Goal: Task Accomplishment & Management: Use online tool/utility

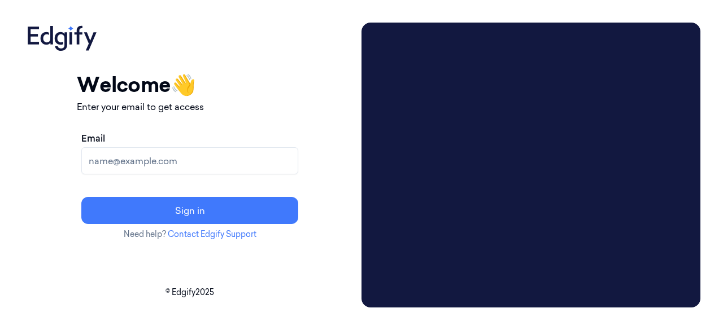
click at [229, 158] on input "Email" at bounding box center [189, 160] width 217 height 27
paste input "[PERSON_NAME][EMAIL_ADDRESS][PERSON_NAME][DOMAIN_NAME]"
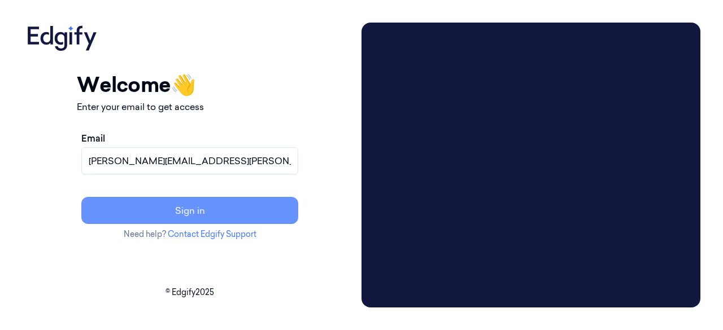
type input "[PERSON_NAME][EMAIL_ADDRESS][PERSON_NAME][DOMAIN_NAME]"
click at [290, 212] on button "Sign in" at bounding box center [189, 210] width 217 height 27
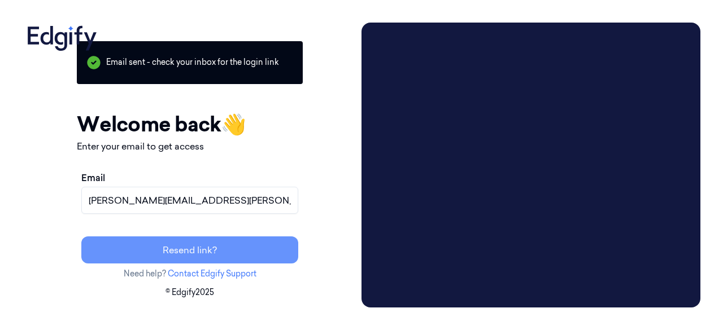
click at [241, 251] on button "Resend link?" at bounding box center [189, 250] width 217 height 27
click at [249, 247] on button "Resend link?" at bounding box center [189, 250] width 217 height 27
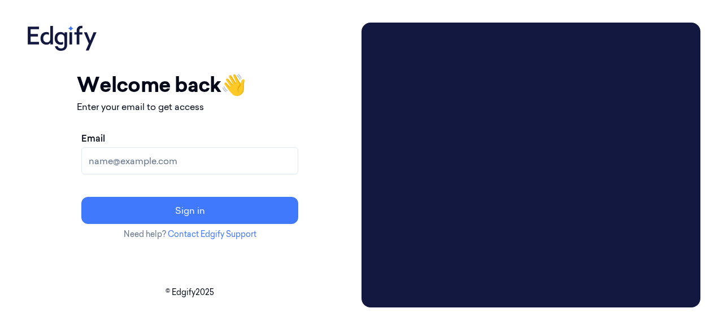
click at [236, 165] on input "Email" at bounding box center [189, 160] width 217 height 27
type input "[PERSON_NAME][EMAIL_ADDRESS][PERSON_NAME][DOMAIN_NAME]"
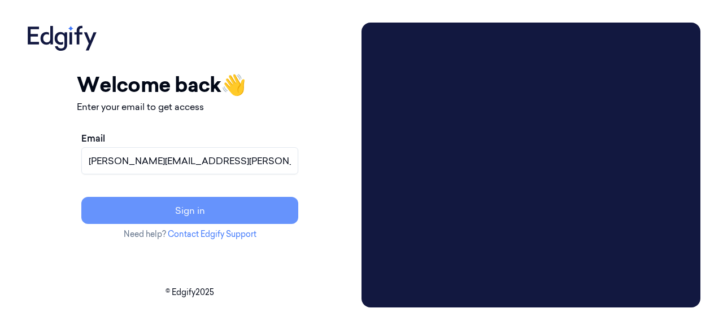
click at [240, 214] on button "Sign in" at bounding box center [189, 210] width 217 height 27
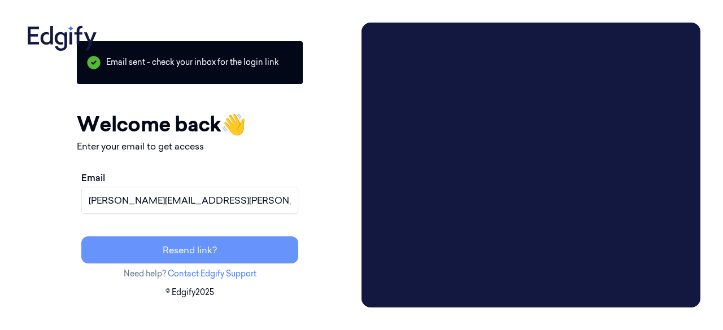
click at [254, 253] on button "Resend link?" at bounding box center [189, 250] width 217 height 27
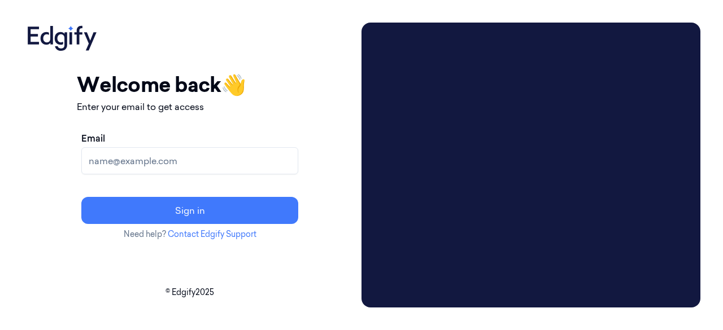
click at [243, 165] on input "Email" at bounding box center [189, 160] width 217 height 27
type input "[PERSON_NAME][EMAIL_ADDRESS][PERSON_NAME][DOMAIN_NAME]"
click at [237, 159] on input "Email" at bounding box center [189, 160] width 217 height 27
type input "shankaramma.kc@indivillage.co"
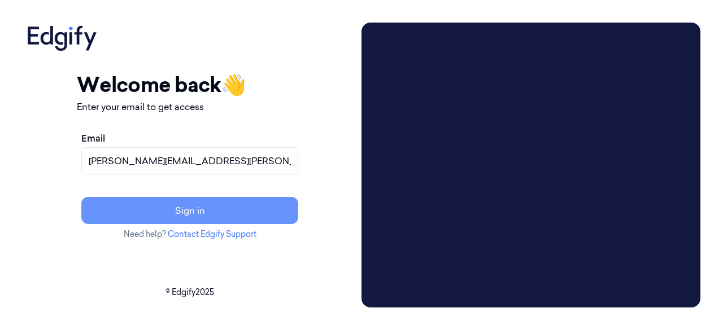
click at [249, 212] on button "Sign in" at bounding box center [189, 210] width 217 height 27
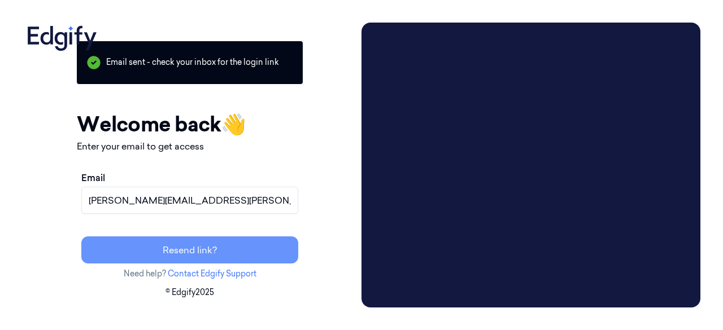
click at [256, 251] on button "Resend link?" at bounding box center [189, 250] width 217 height 27
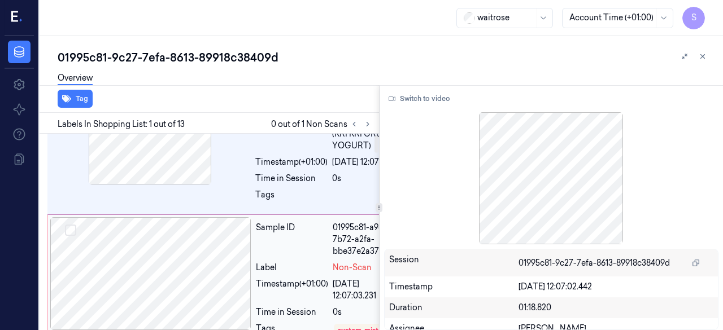
scroll to position [0, 6]
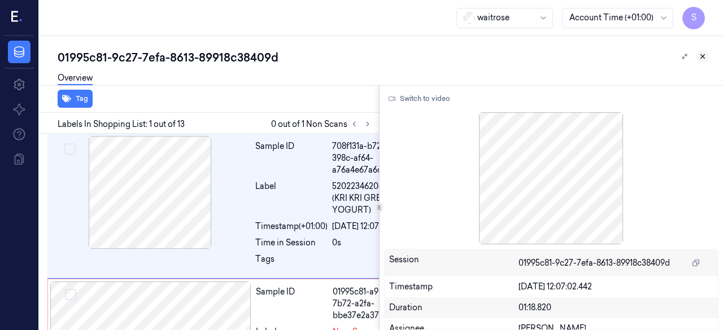
click at [701, 56] on icon at bounding box center [703, 57] width 8 height 8
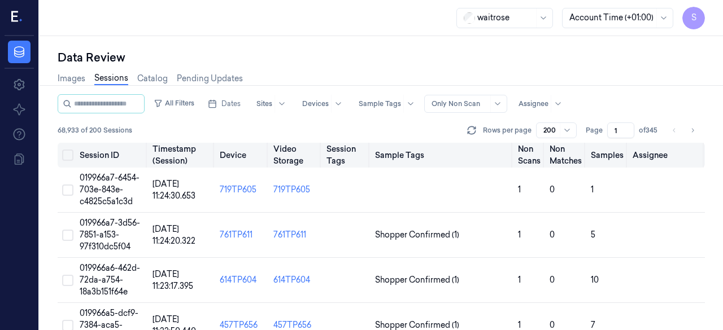
click at [69, 158] on button "Select all" at bounding box center [67, 155] width 11 height 11
click at [71, 157] on button "Select all" at bounding box center [67, 155] width 11 height 11
click at [115, 177] on span "019966a7-6454-703e-843e-c4825c5a1c3d" at bounding box center [110, 190] width 60 height 34
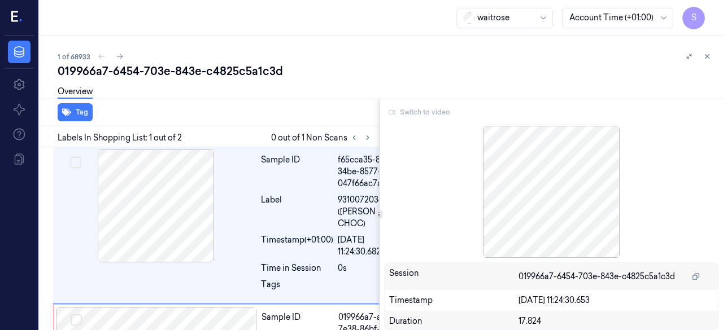
click at [342, 68] on div "019966a7-6454-703e-843e-c4825c5a1c3d" at bounding box center [386, 71] width 656 height 16
click at [422, 114] on div "Switch to video" at bounding box center [551, 112] width 335 height 18
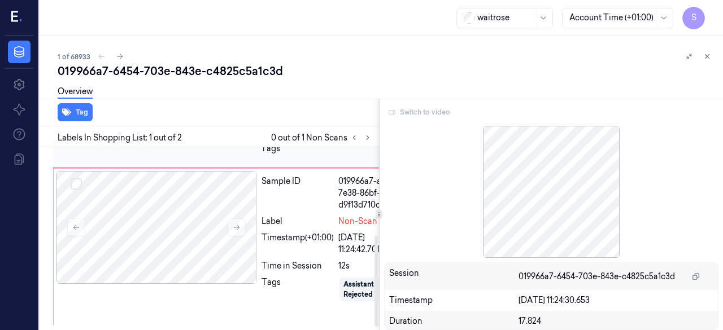
scroll to position [182, 0]
click at [238, 224] on icon at bounding box center [237, 228] width 8 height 8
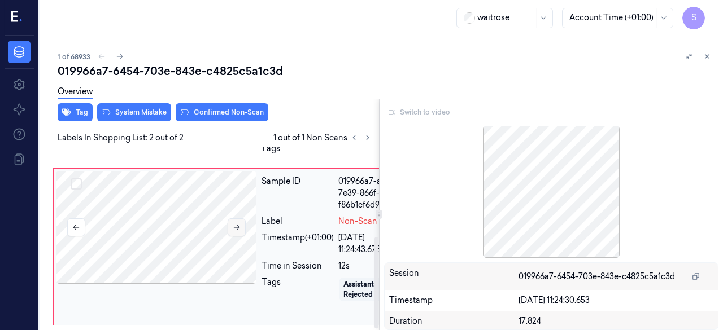
scroll to position [179, 0]
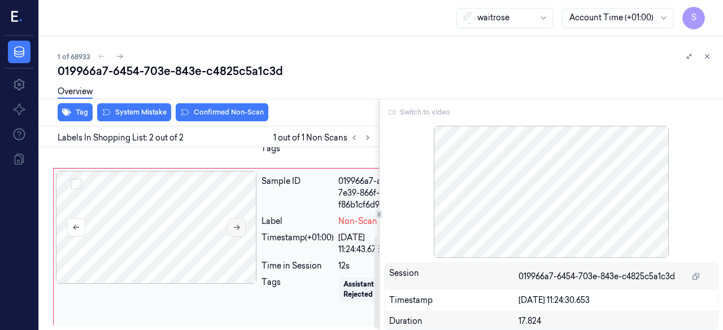
click at [237, 225] on icon at bounding box center [237, 227] width 6 height 5
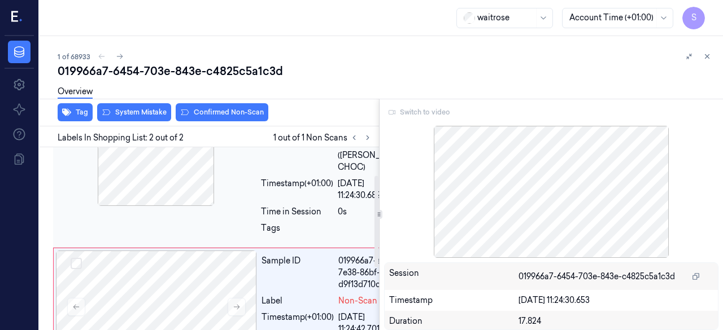
scroll to position [169, 0]
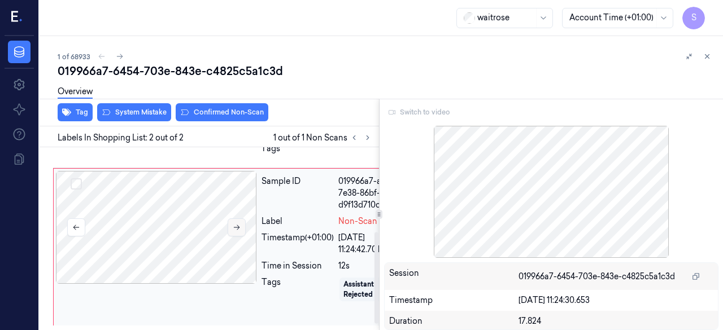
click at [238, 224] on icon at bounding box center [237, 228] width 8 height 8
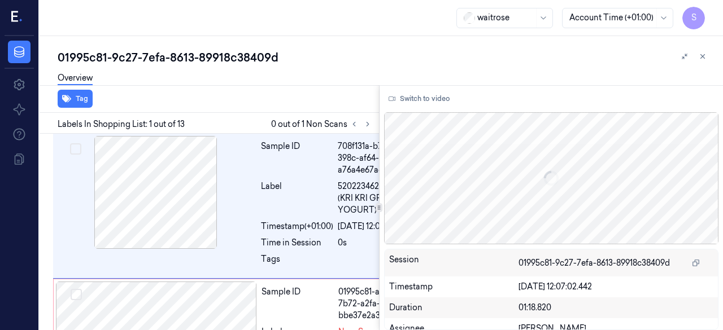
scroll to position [0, 6]
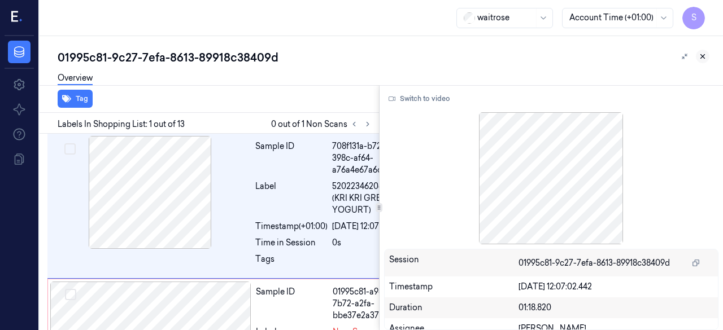
click at [701, 58] on icon at bounding box center [703, 57] width 8 height 8
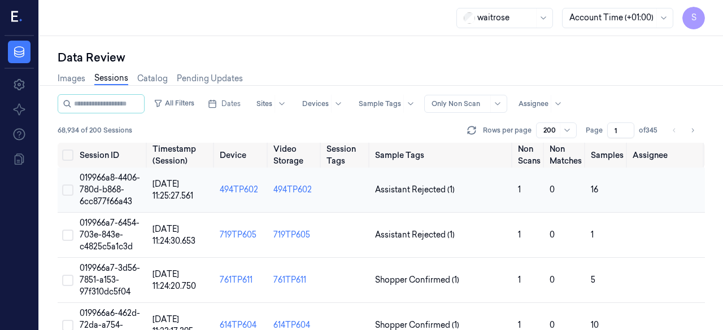
click at [104, 189] on span "019966a8-4406-780d-b868-6cc877f66a43" at bounding box center [110, 190] width 60 height 34
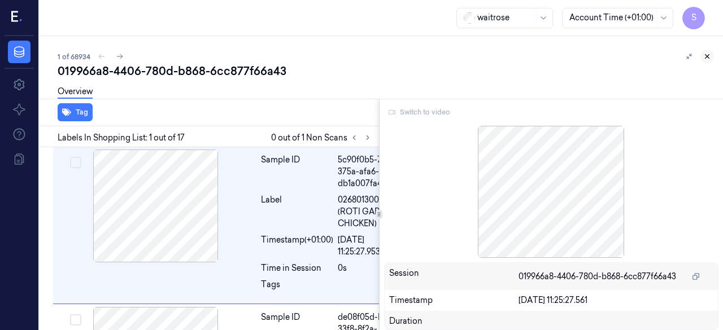
click at [707, 57] on icon at bounding box center [707, 57] width 8 height 8
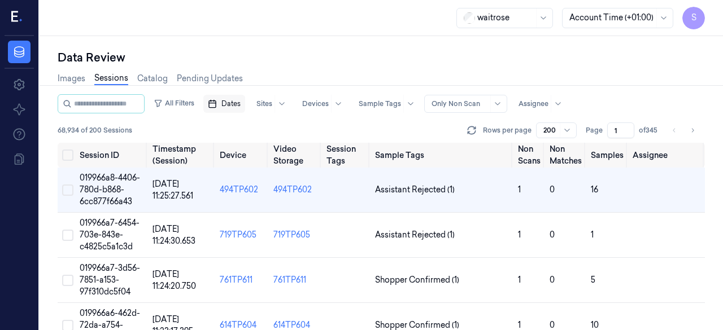
click at [234, 104] on span "Dates" at bounding box center [230, 104] width 19 height 10
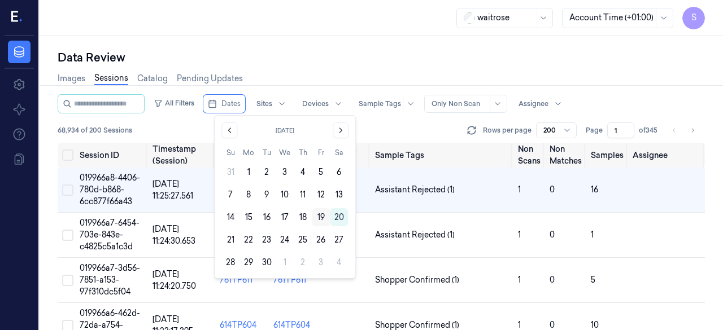
click at [323, 216] on button "19" at bounding box center [321, 217] width 18 height 18
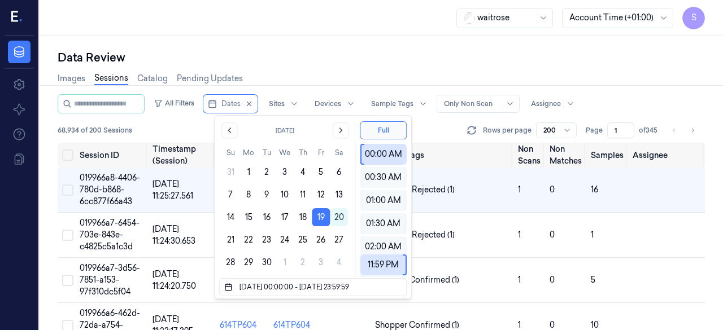
click at [356, 69] on div "Images Sessions Catalog Pending Updates" at bounding box center [381, 80] width 647 height 29
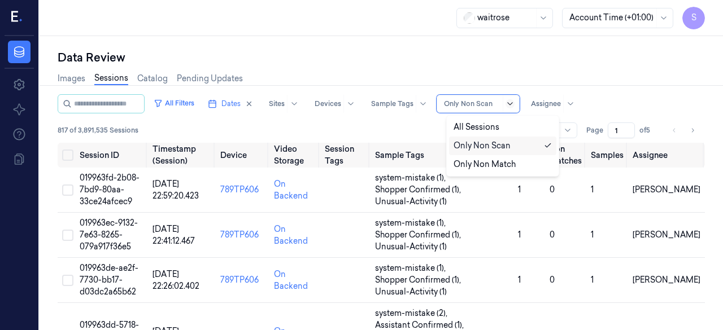
click at [515, 104] on icon at bounding box center [509, 103] width 9 height 9
click at [504, 149] on div "Only Non Scan" at bounding box center [482, 146] width 57 height 12
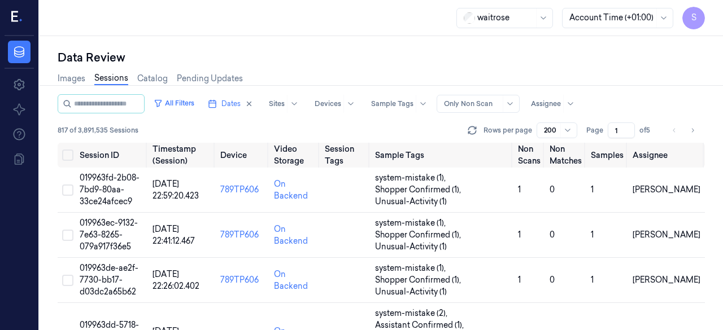
click at [488, 75] on div "Images Sessions Catalog Pending Updates" at bounding box center [381, 80] width 647 height 29
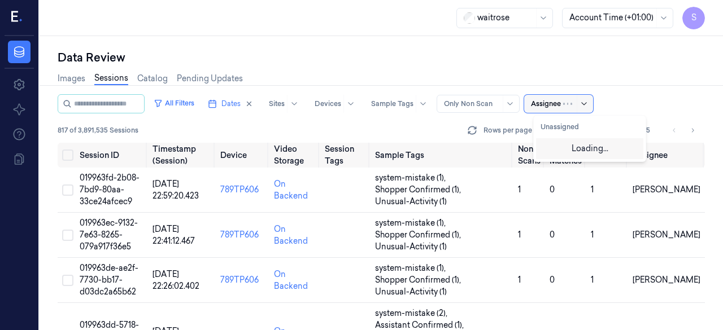
click at [576, 104] on div at bounding box center [577, 104] width 28 height 18
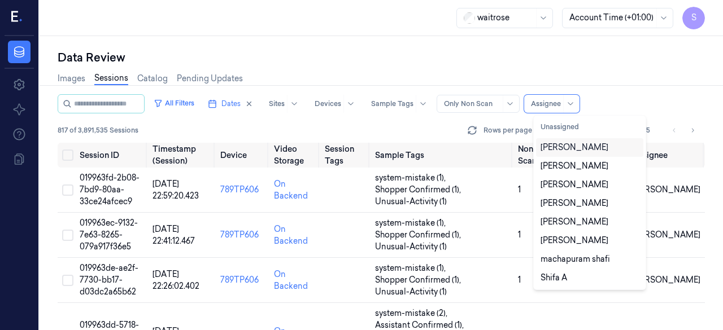
click at [576, 154] on div "[PERSON_NAME]" at bounding box center [575, 148] width 68 height 12
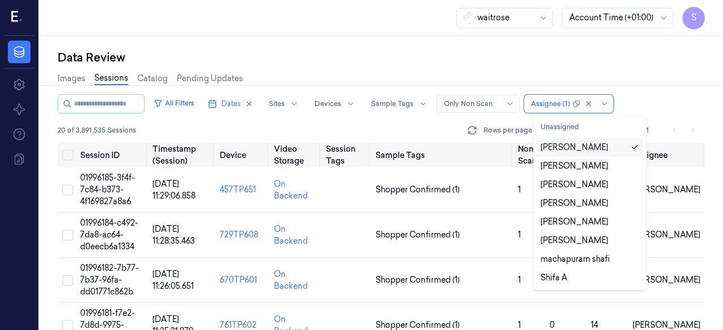
click at [535, 80] on div "Images Sessions Catalog Pending Updates" at bounding box center [381, 80] width 647 height 29
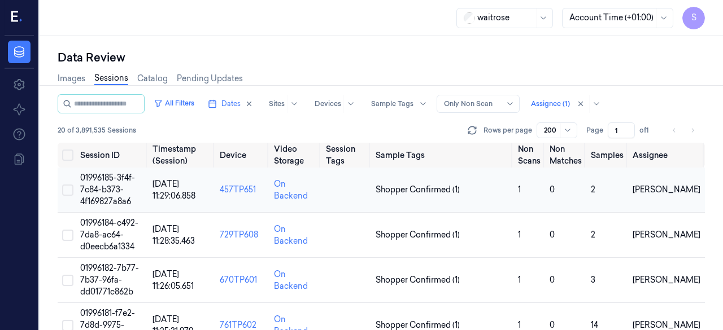
click at [103, 192] on span "01996185-3f4f-7c84-b373-4f169827a8a6" at bounding box center [107, 190] width 55 height 34
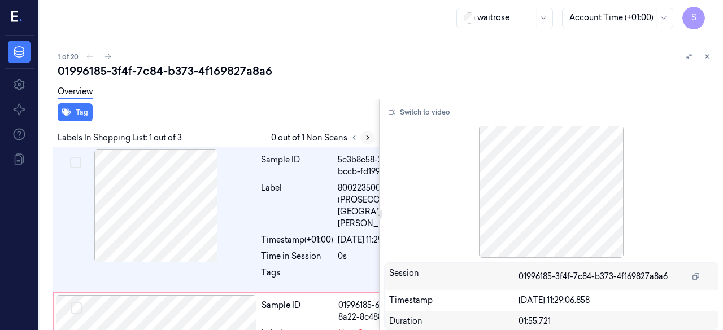
click at [368, 138] on icon at bounding box center [368, 138] width 8 height 8
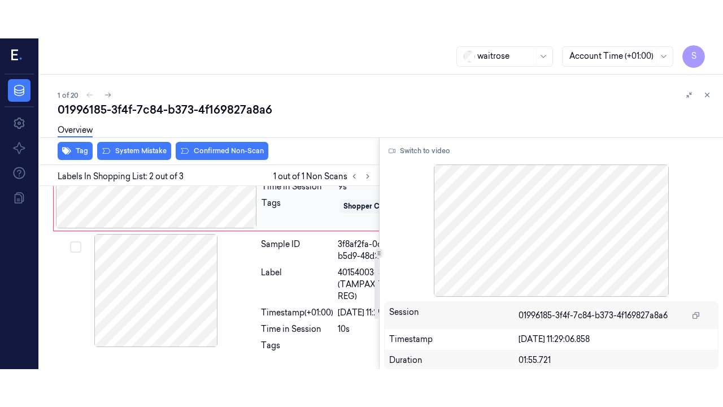
scroll to position [179, 0]
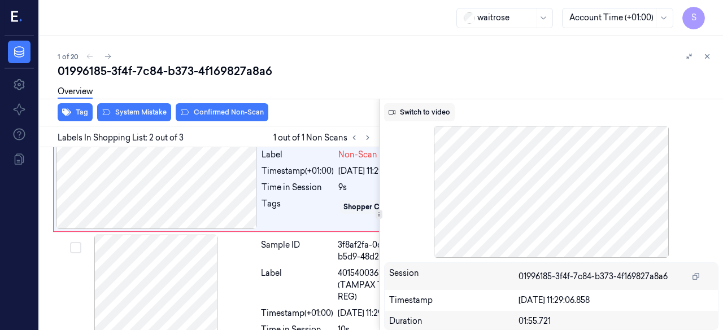
click at [437, 113] on button "Switch to video" at bounding box center [419, 112] width 71 height 18
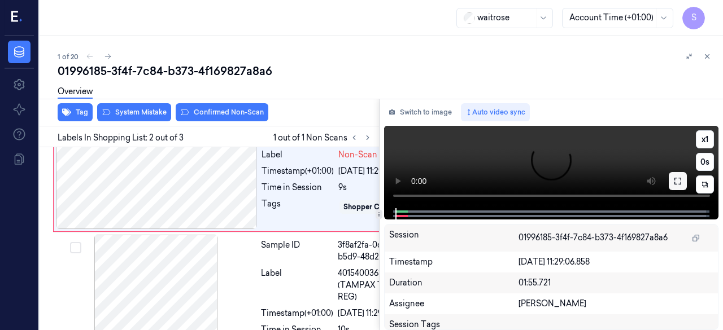
click at [677, 181] on icon at bounding box center [677, 181] width 9 height 9
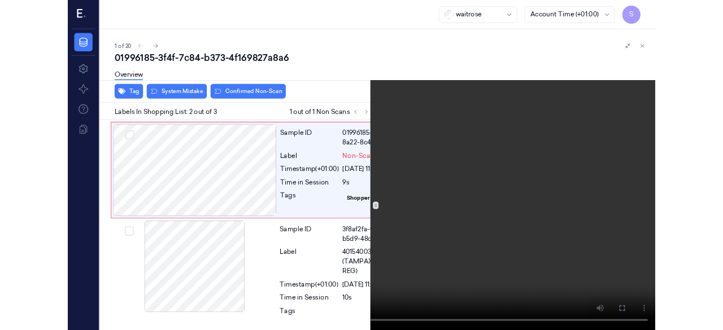
scroll to position [141, 0]
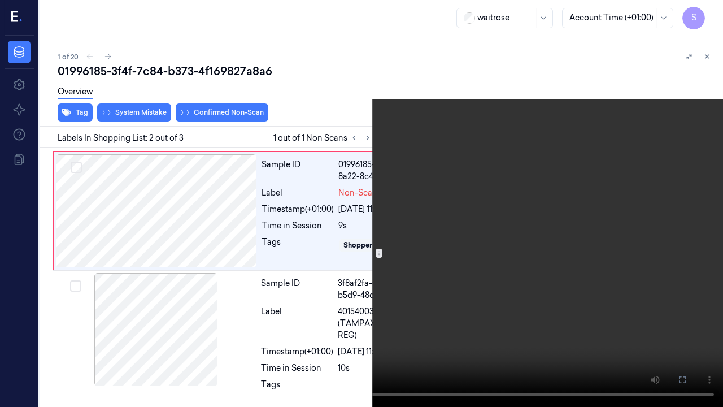
click at [0, 0] on icon at bounding box center [0, 0] width 0 height 0
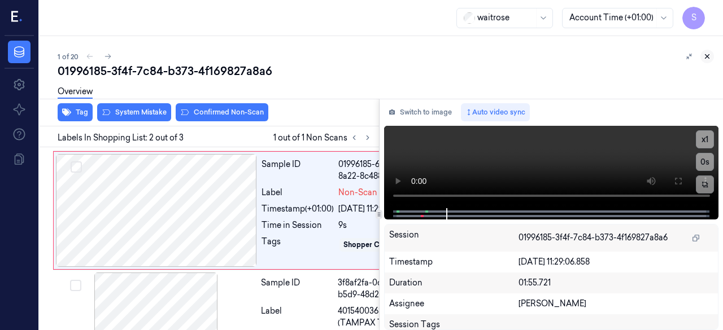
click at [709, 60] on icon at bounding box center [707, 57] width 8 height 8
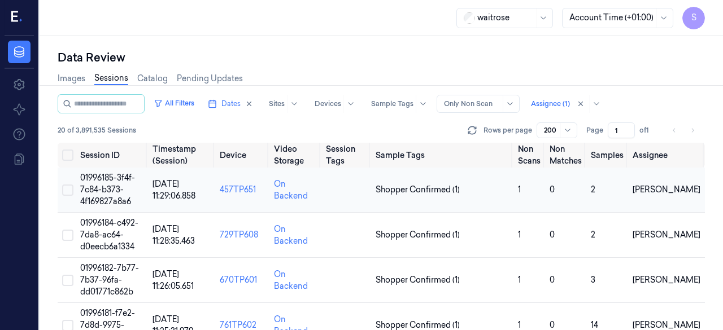
click at [106, 190] on span "01996185-3f4f-7c84-b373-4f169827a8a6" at bounding box center [107, 190] width 55 height 34
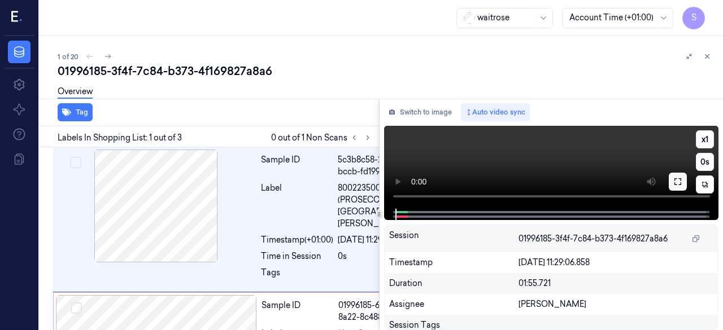
click at [674, 186] on icon at bounding box center [677, 181] width 9 height 9
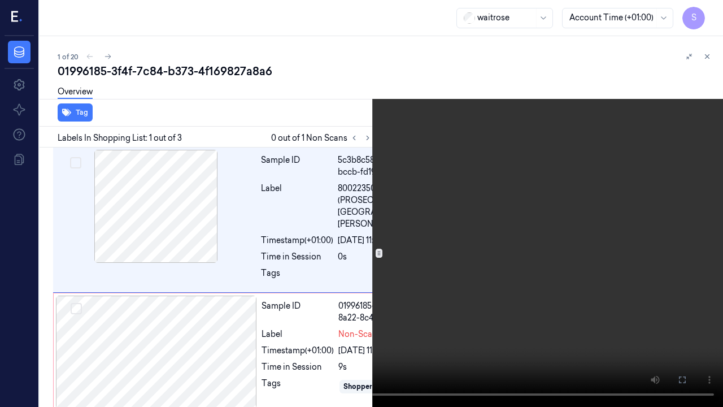
click at [0, 0] on icon at bounding box center [0, 0] width 0 height 0
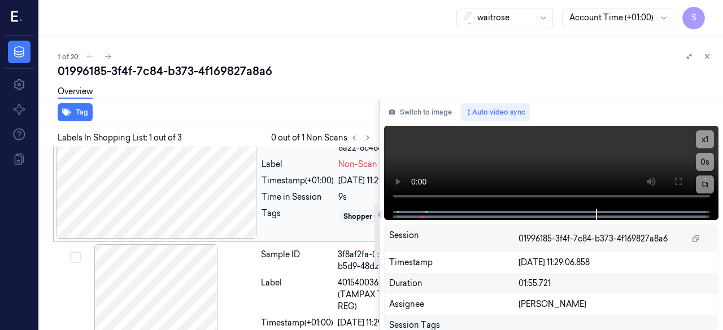
click at [230, 202] on div at bounding box center [156, 182] width 201 height 113
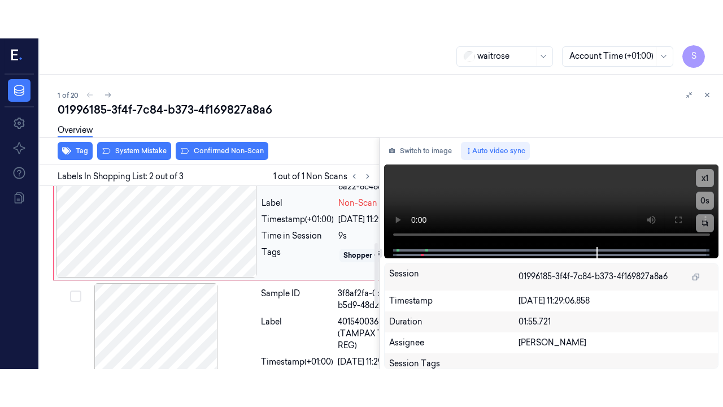
scroll to position [179, 0]
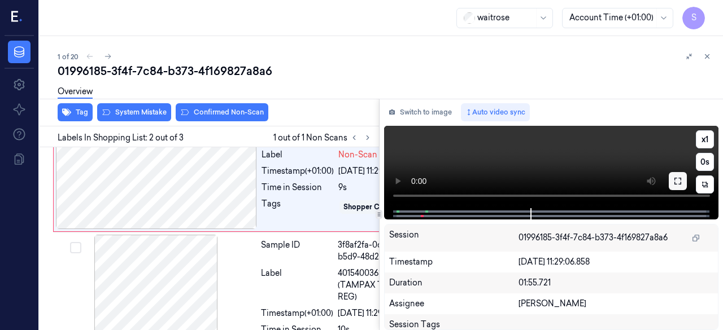
click at [681, 180] on icon at bounding box center [677, 181] width 7 height 7
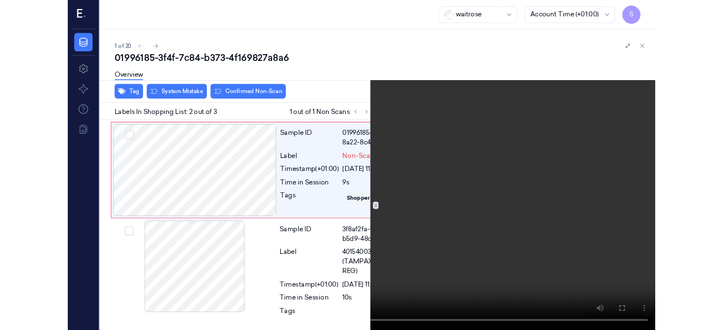
scroll to position [141, 0]
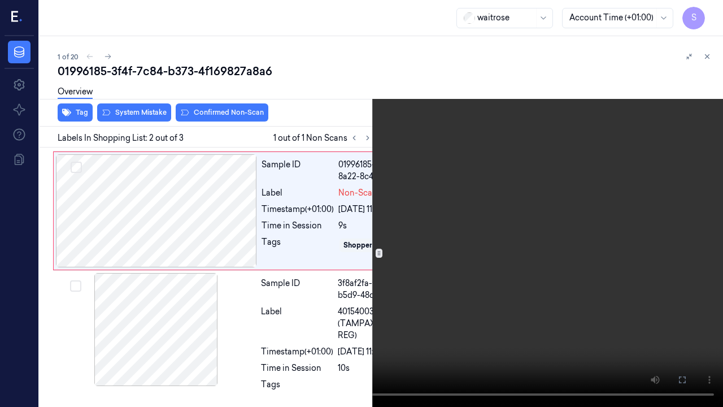
click at [0, 0] on icon at bounding box center [0, 0] width 0 height 0
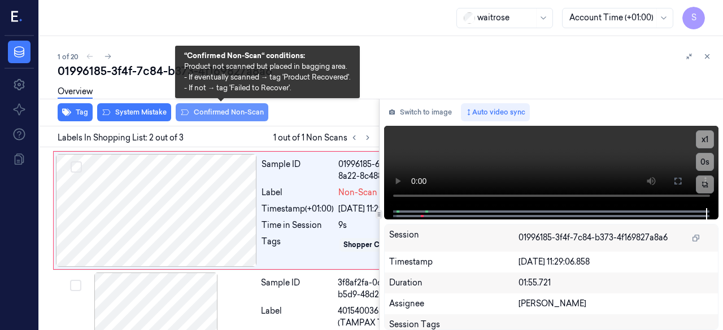
click at [224, 113] on button "Confirmed Non-Scan" at bounding box center [222, 112] width 93 height 18
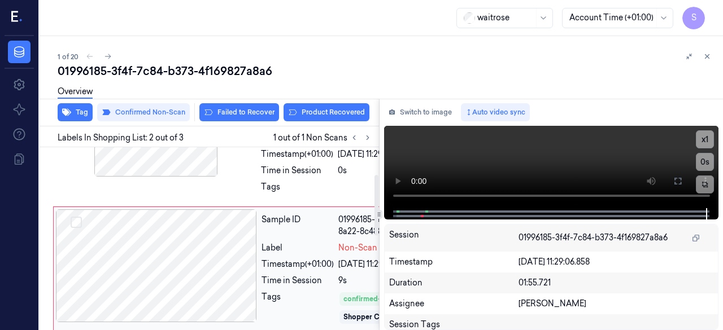
scroll to position [0, 0]
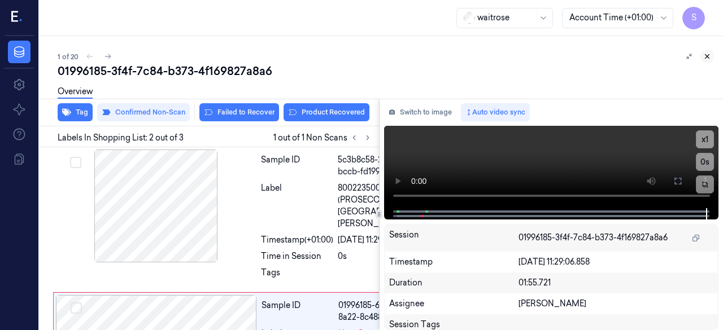
click at [705, 59] on icon at bounding box center [707, 57] width 8 height 8
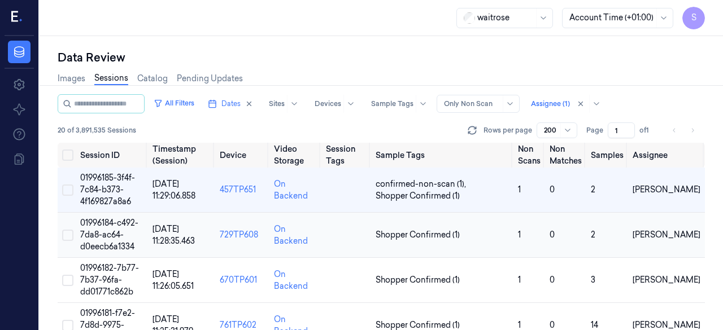
click at [103, 223] on span "01996184-c492-7da8-ac64-d0eecb6a1334" at bounding box center [109, 235] width 58 height 34
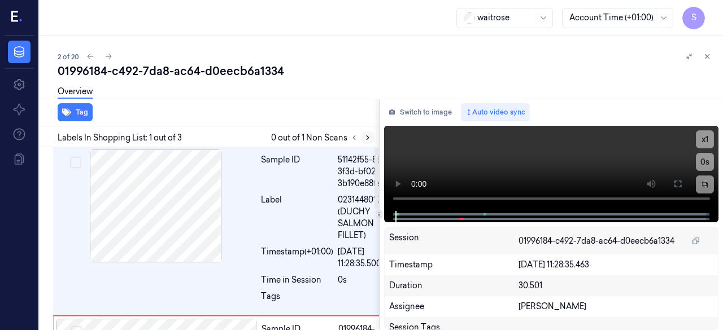
click at [366, 138] on icon at bounding box center [368, 138] width 8 height 8
click at [681, 186] on icon at bounding box center [677, 184] width 9 height 9
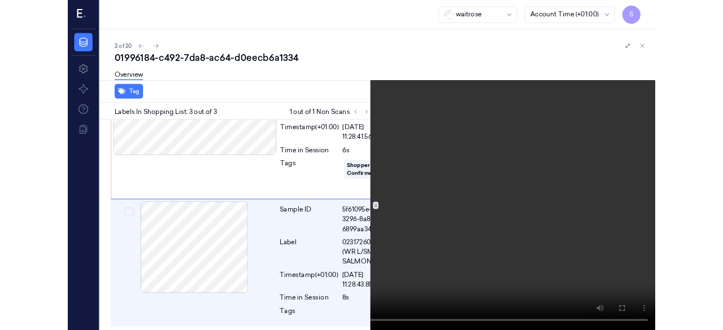
scroll to position [287, 0]
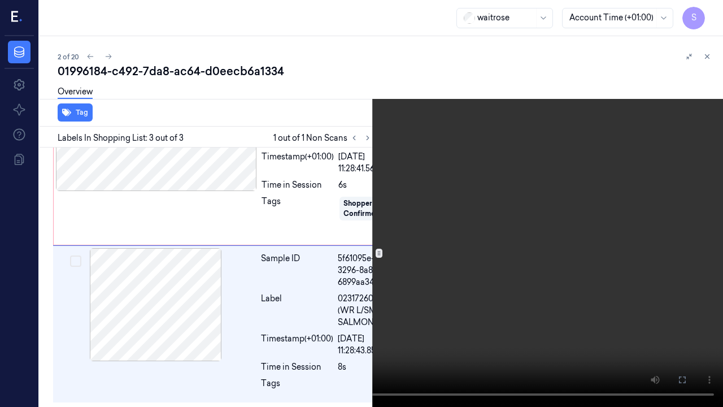
click at [0, 0] on icon at bounding box center [0, 0] width 0 height 0
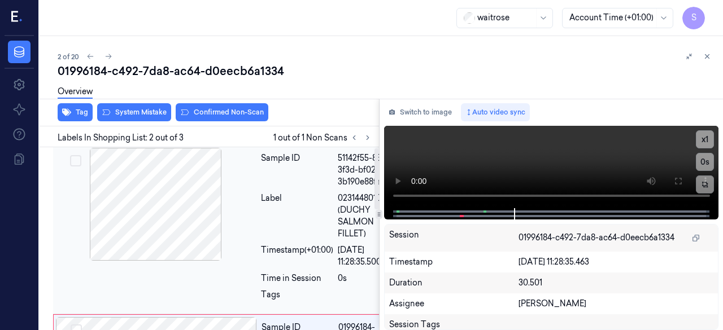
scroll to position [0, 0]
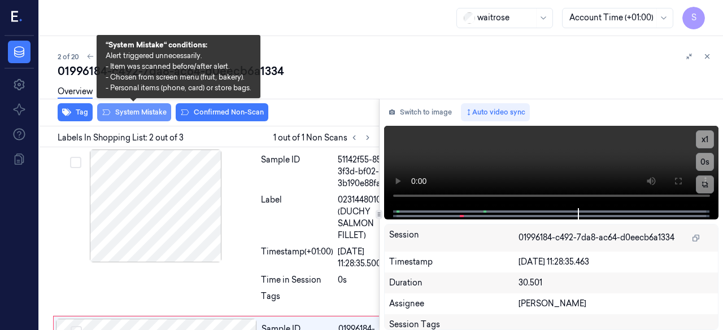
click at [128, 110] on button "System Mistake" at bounding box center [134, 112] width 74 height 18
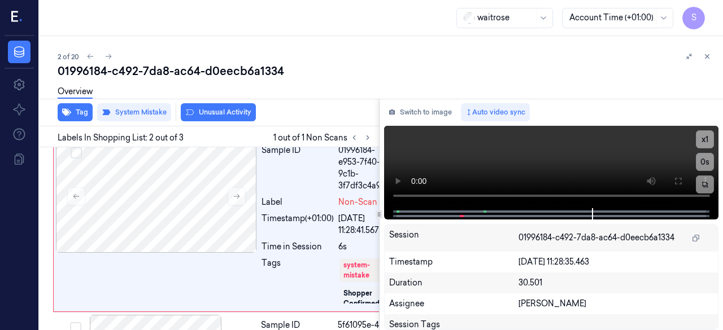
scroll to position [182, 0]
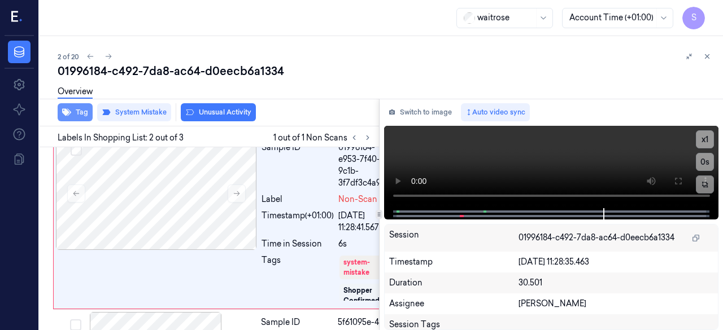
click at [82, 111] on button "Tag" at bounding box center [75, 112] width 35 height 18
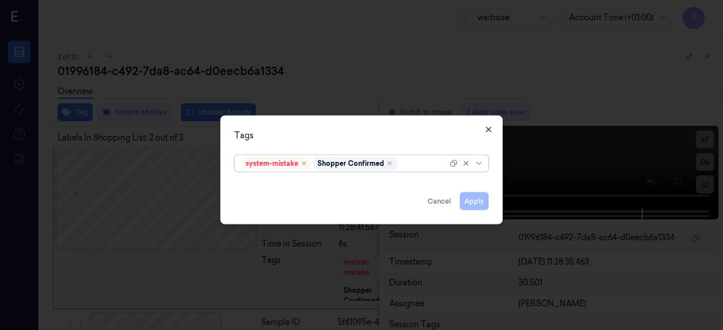
click at [491, 132] on icon "button" at bounding box center [488, 129] width 5 height 5
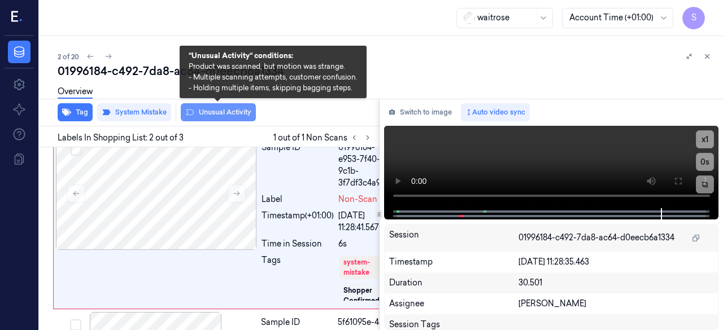
click at [213, 112] on button "Unusual Activity" at bounding box center [218, 112] width 75 height 18
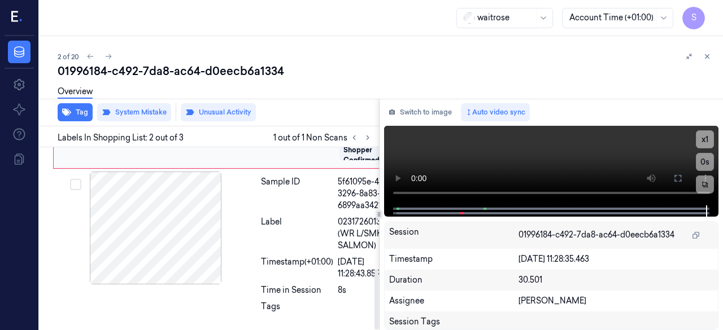
scroll to position [368, 0]
click at [709, 59] on icon at bounding box center [707, 57] width 8 height 8
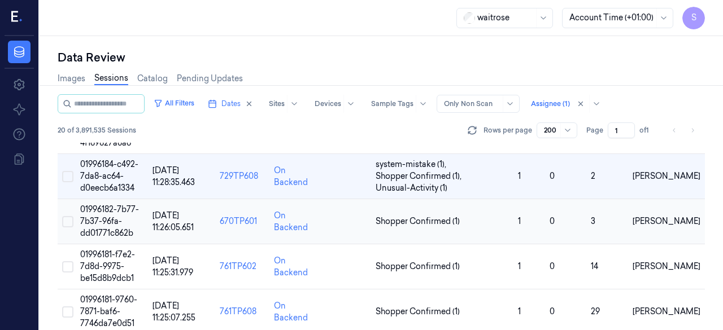
scroll to position [77, 0]
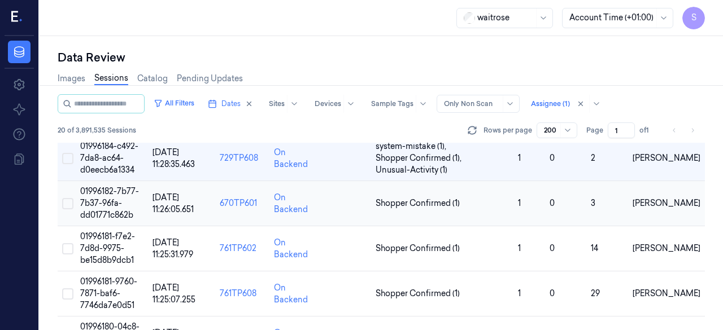
click at [116, 190] on span "01996182-7b77-7b37-96fa-dd01771c862b" at bounding box center [109, 203] width 59 height 34
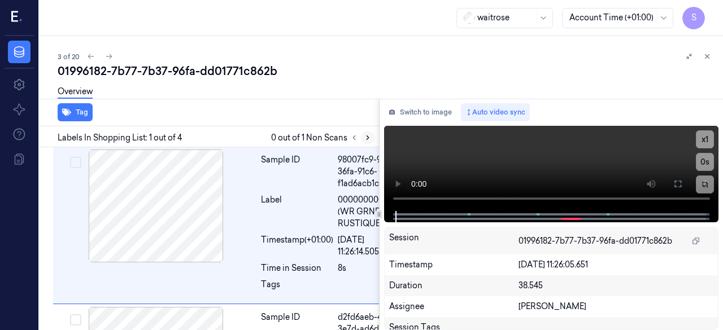
click at [367, 138] on icon at bounding box center [368, 138] width 2 height 4
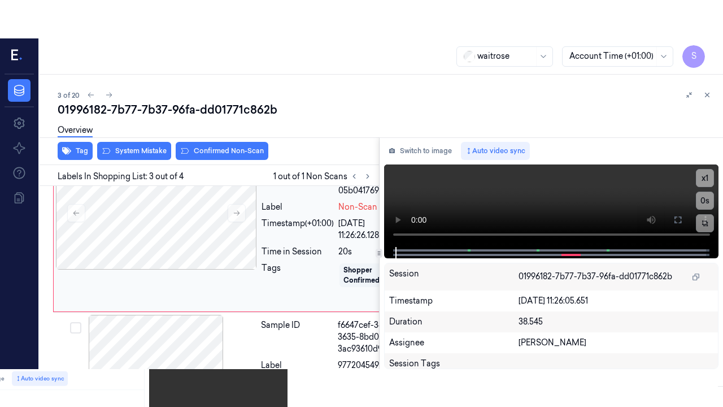
scroll to position [348, 0]
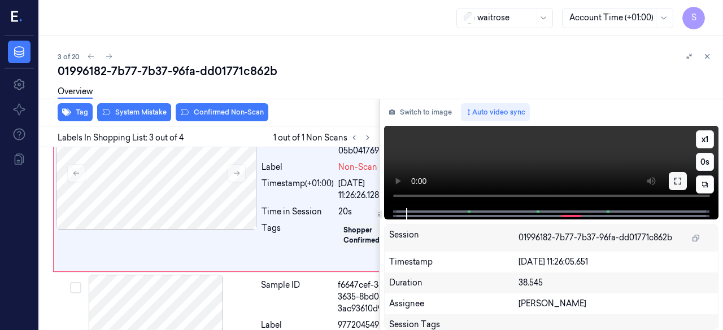
click at [677, 182] on icon at bounding box center [677, 181] width 9 height 9
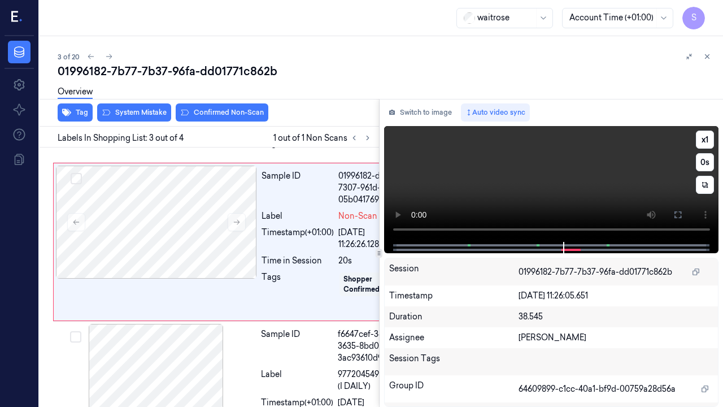
scroll to position [310, 0]
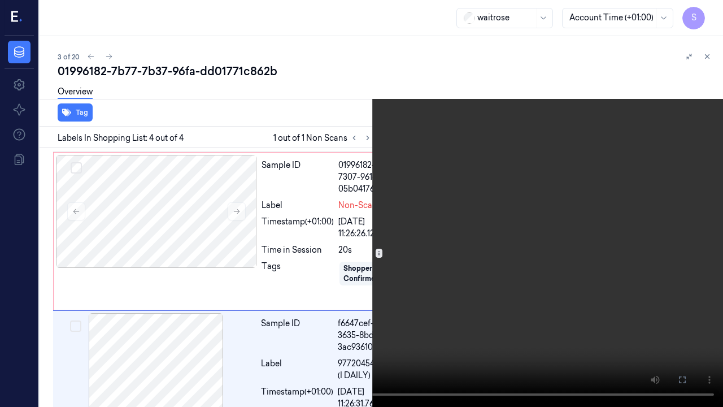
click at [0, 0] on icon at bounding box center [0, 0] width 0 height 0
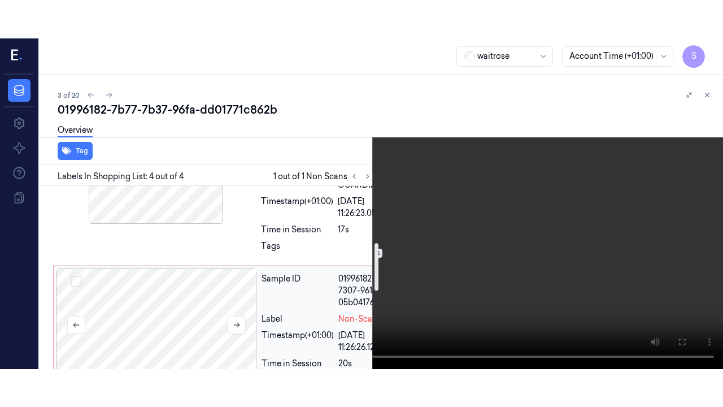
scroll to position [218, 0]
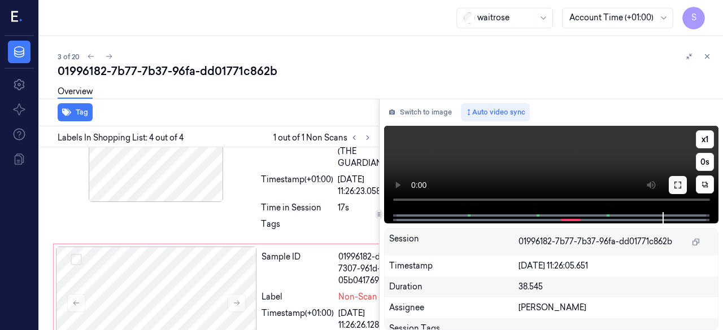
click at [678, 187] on icon at bounding box center [677, 185] width 9 height 9
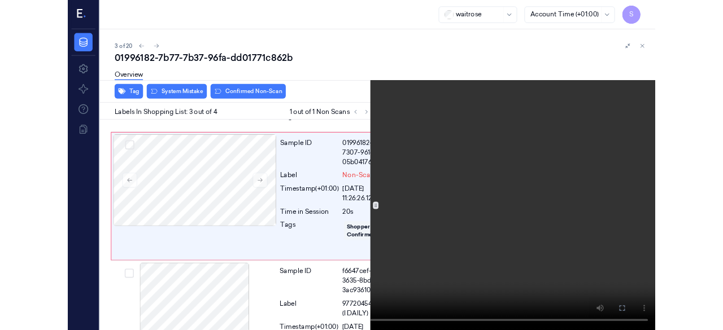
scroll to position [310, 0]
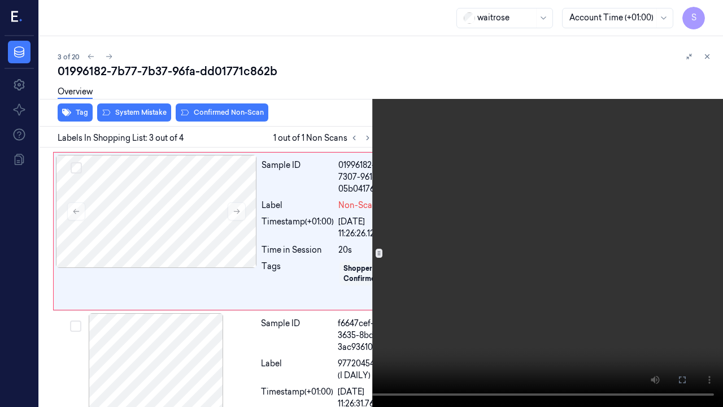
click at [0, 0] on icon at bounding box center [0, 0] width 0 height 0
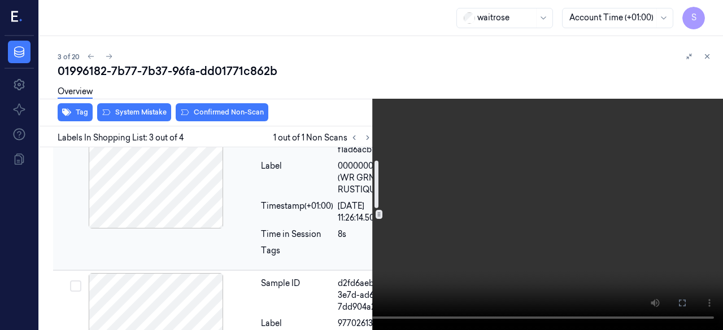
scroll to position [56, 0]
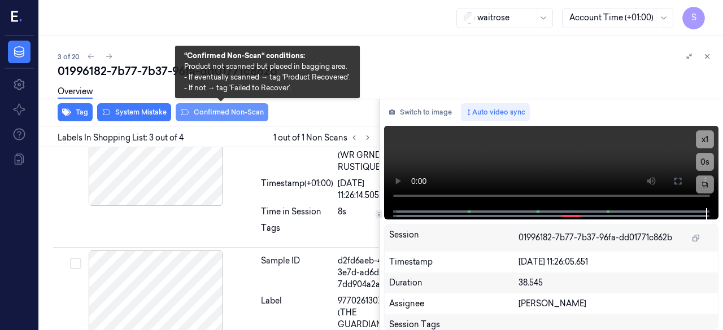
click at [216, 114] on button "Confirmed Non-Scan" at bounding box center [222, 112] width 93 height 18
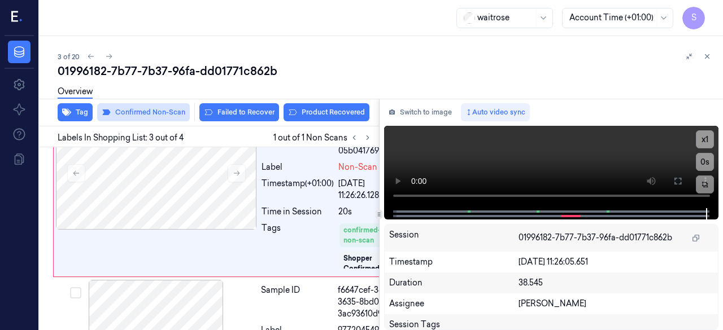
scroll to position [351, 0]
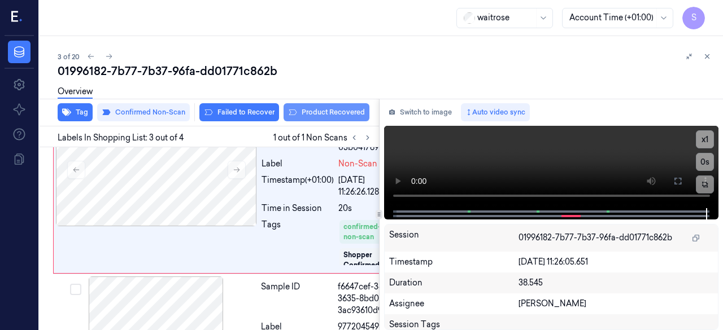
click at [317, 115] on button "Product Recovered" at bounding box center [327, 112] width 86 height 18
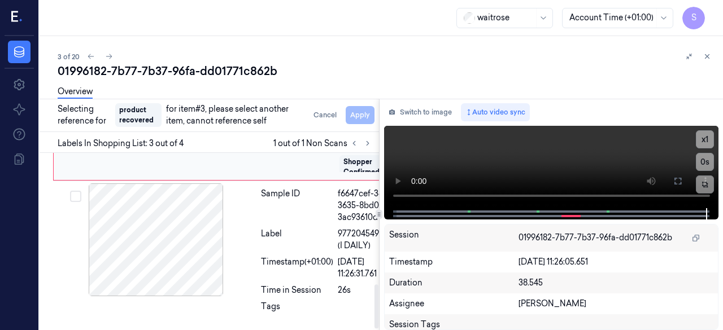
scroll to position [531, 0]
click at [261, 195] on div "Sample ID" at bounding box center [297, 206] width 72 height 36
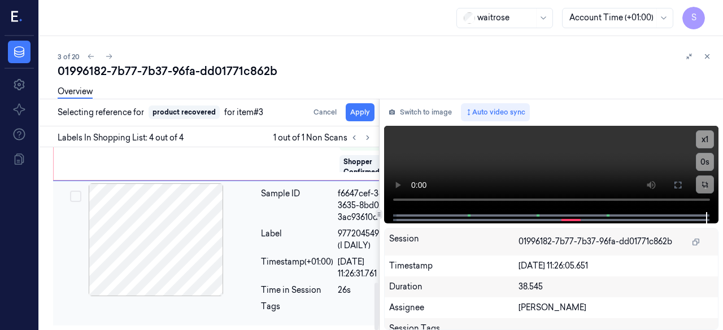
scroll to position [525, 0]
click at [353, 110] on button "Apply" at bounding box center [360, 112] width 29 height 18
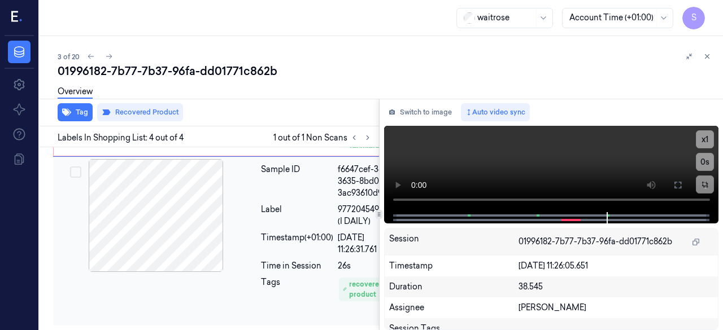
scroll to position [529, 0]
click at [708, 56] on icon at bounding box center [707, 57] width 8 height 8
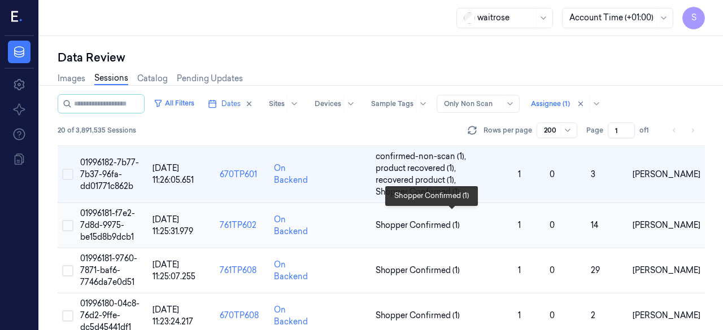
scroll to position [129, 0]
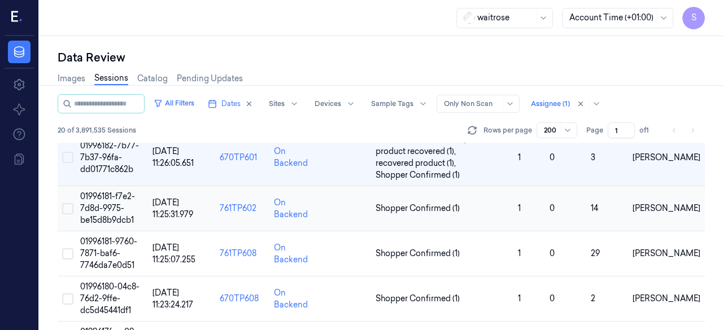
click at [107, 205] on span "01996181-f7e2-7d8d-9975-be15d8b9dcb1" at bounding box center [107, 208] width 55 height 34
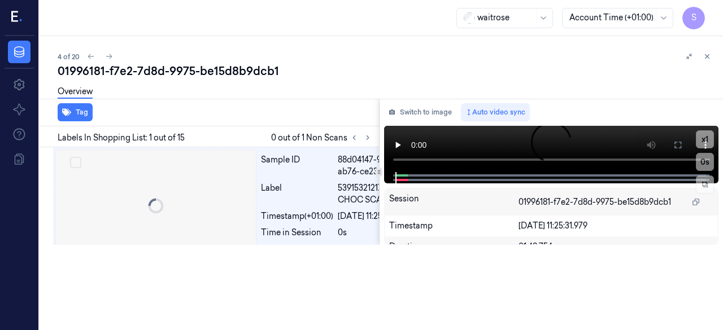
scroll to position [0, 18]
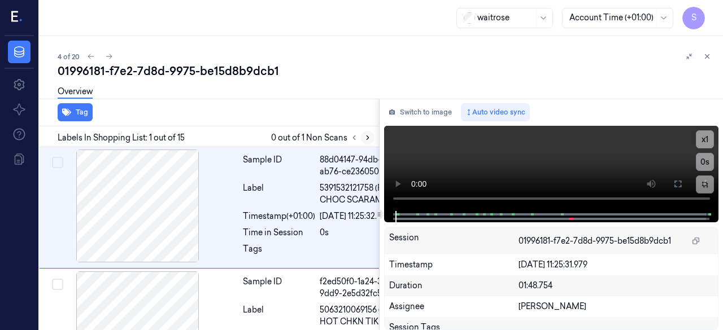
click at [366, 140] on icon at bounding box center [368, 138] width 8 height 8
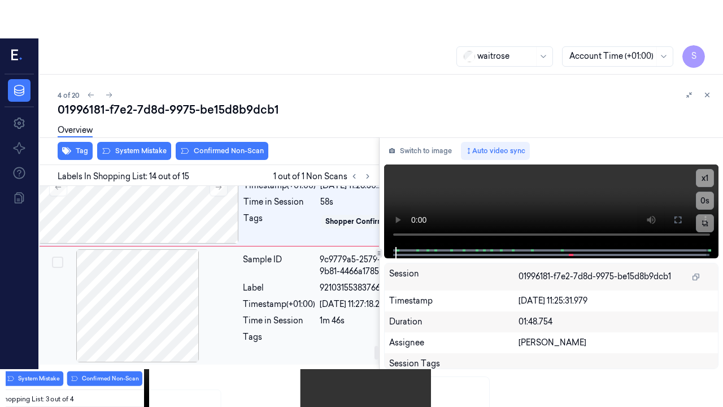
scroll to position [2155, 18]
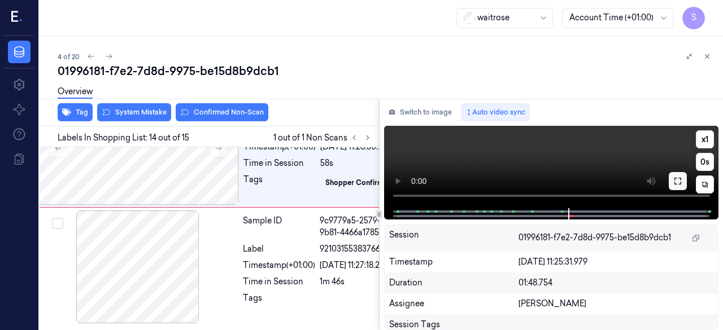
click at [674, 181] on icon at bounding box center [677, 181] width 9 height 9
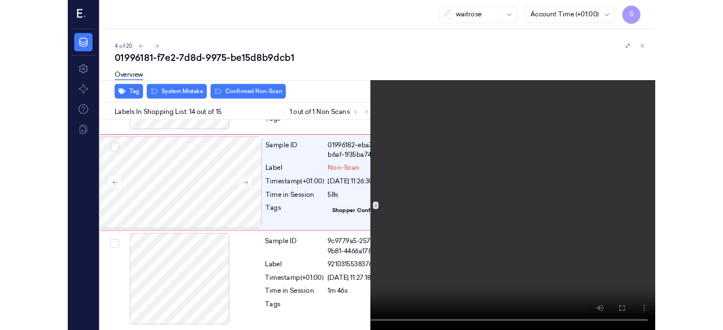
scroll to position [2117, 18]
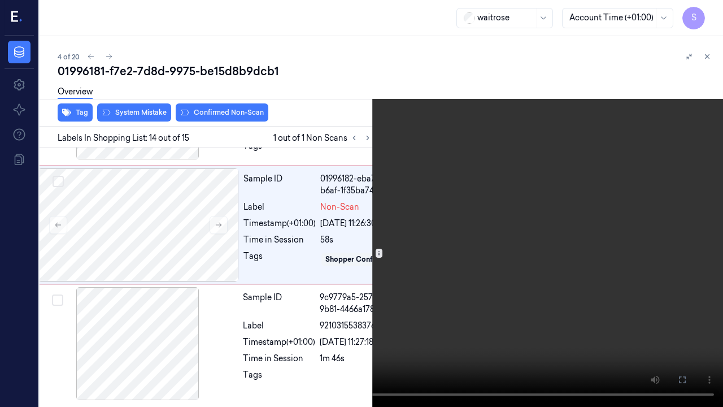
click at [0, 0] on icon at bounding box center [0, 0] width 0 height 0
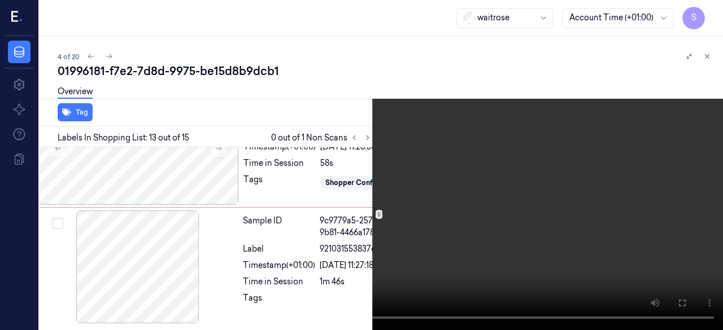
scroll to position [1991, 18]
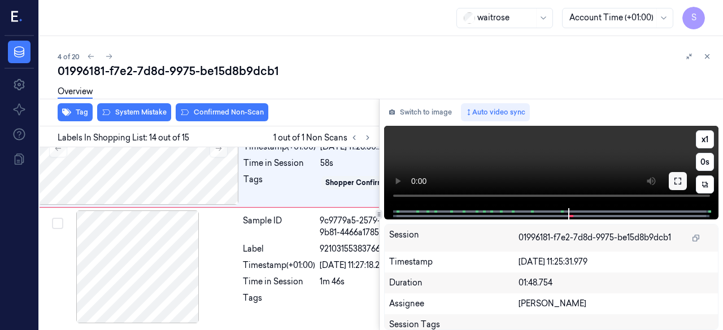
click at [679, 188] on button at bounding box center [678, 181] width 18 height 18
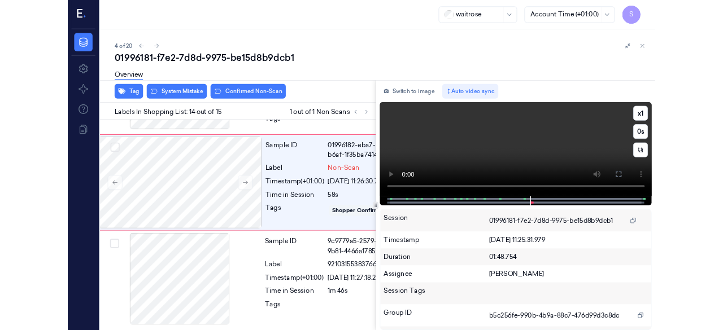
scroll to position [2155, 18]
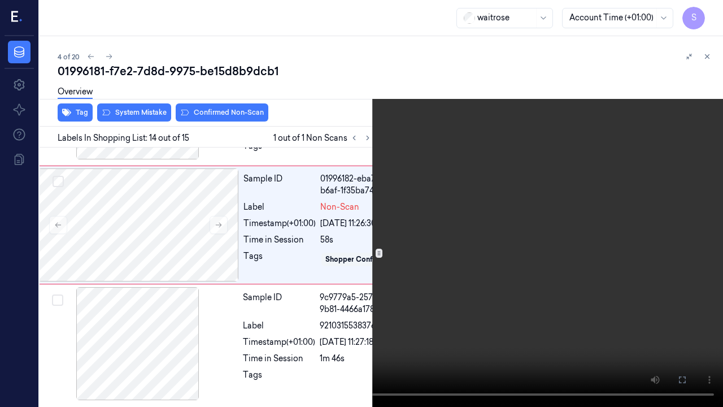
click at [0, 0] on button at bounding box center [0, 0] width 0 height 0
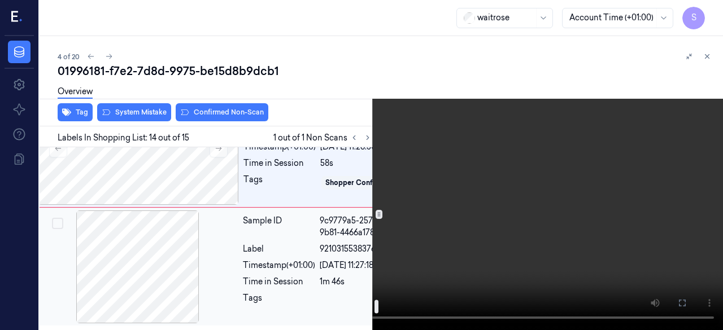
scroll to position [2059, 18]
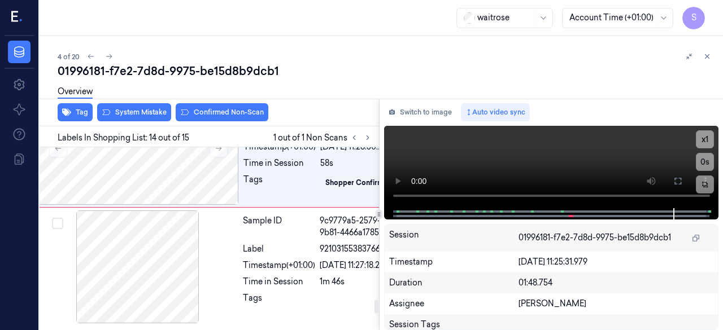
click at [196, 83] on div at bounding box center [137, 26] width 201 height 113
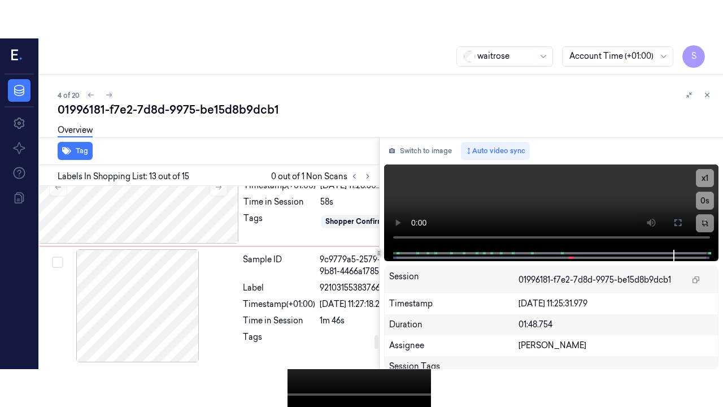
scroll to position [1991, 18]
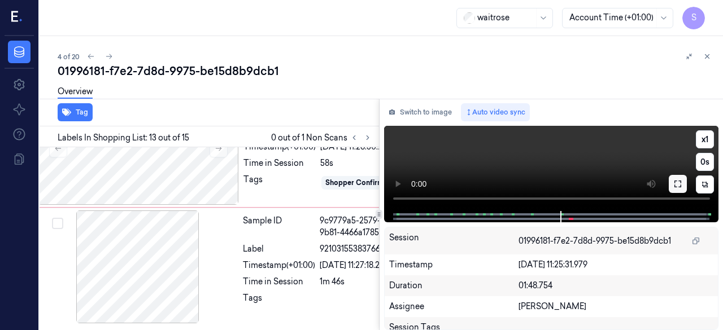
click at [680, 185] on icon at bounding box center [677, 184] width 7 height 7
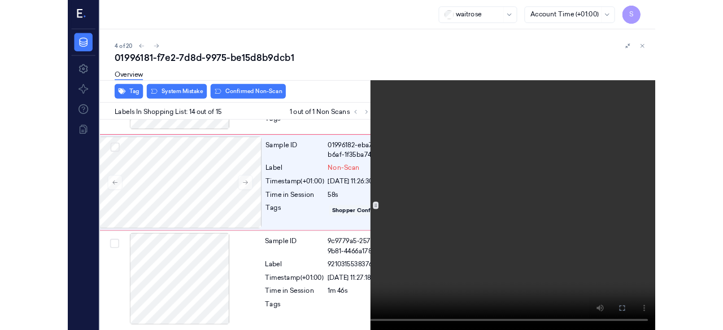
scroll to position [2117, 18]
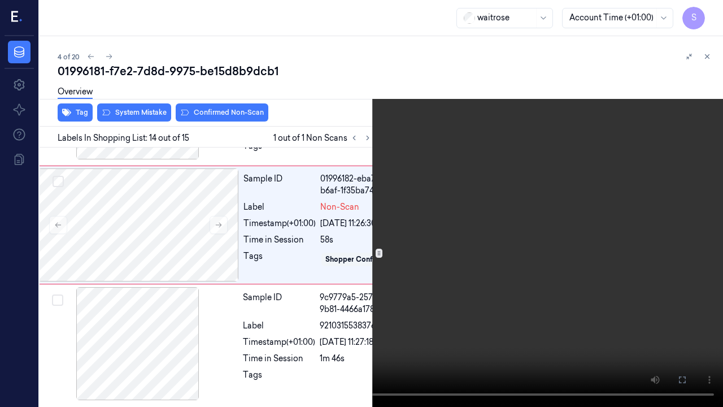
click at [0, 0] on icon at bounding box center [0, 0] width 0 height 0
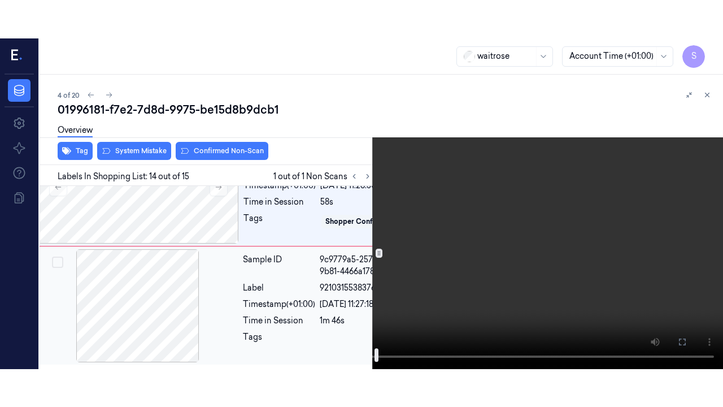
scroll to position [2155, 18]
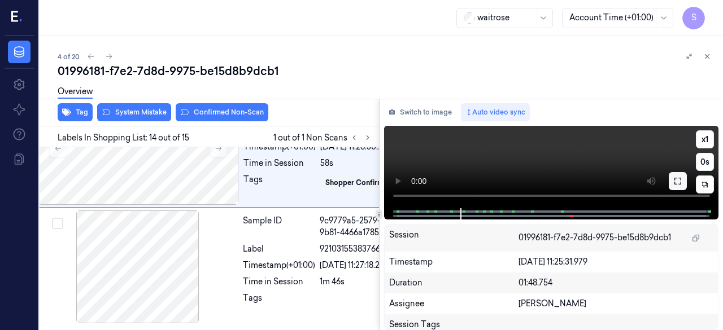
click at [677, 181] on icon at bounding box center [677, 181] width 9 height 9
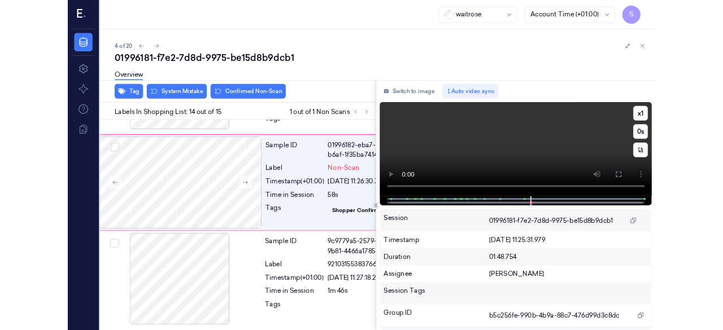
scroll to position [2117, 18]
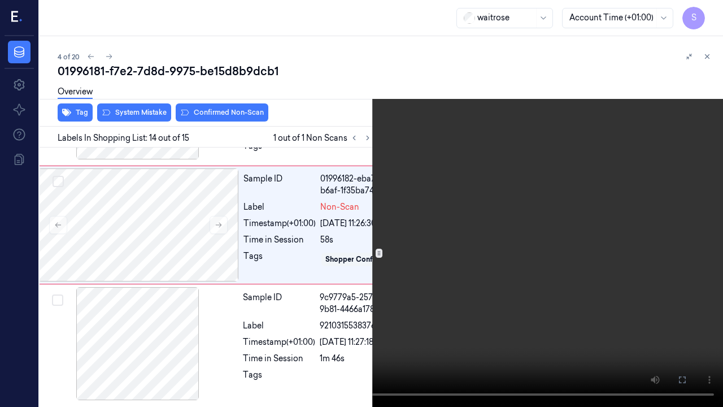
click at [0, 0] on icon at bounding box center [0, 0] width 0 height 0
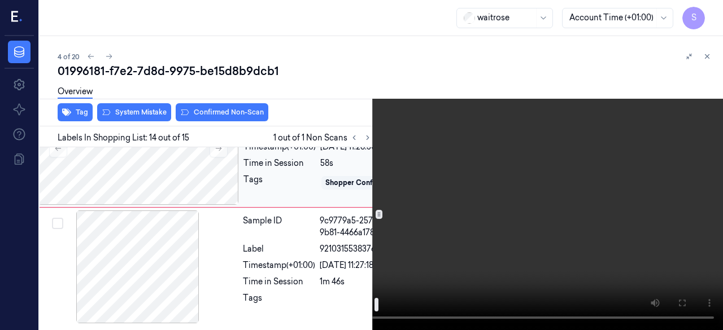
scroll to position [2003, 18]
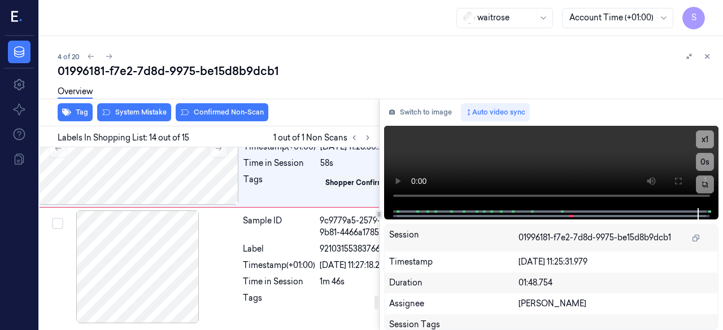
drag, startPoint x: 317, startPoint y: 214, endPoint x: 367, endPoint y: 225, distance: 50.4
click at [367, 27] on span "0000000008051 (SML WHITE BAGUETTE)" at bounding box center [364, 15] width 88 height 24
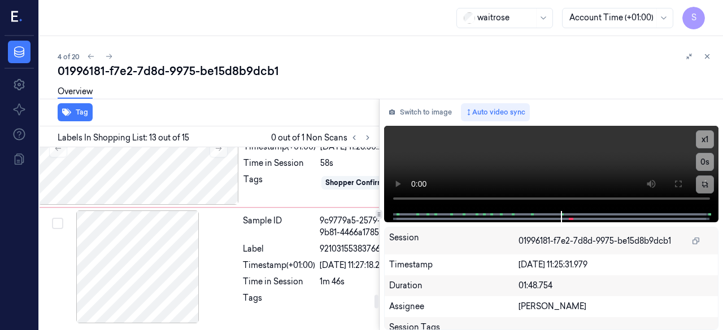
copy span "SML WHITE BAGUETTE)"
click at [281, 204] on div "Sample ID 01996182-eba7-7c43-b6af-1f35ba741434 Label Non-Scan Timestamp (+01:00…" at bounding box center [325, 148] width 173 height 113
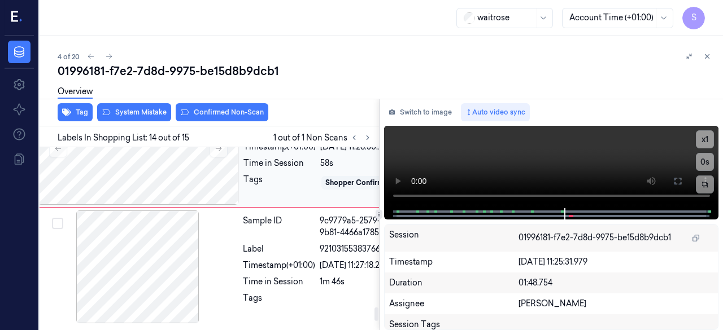
scroll to position [2155, 18]
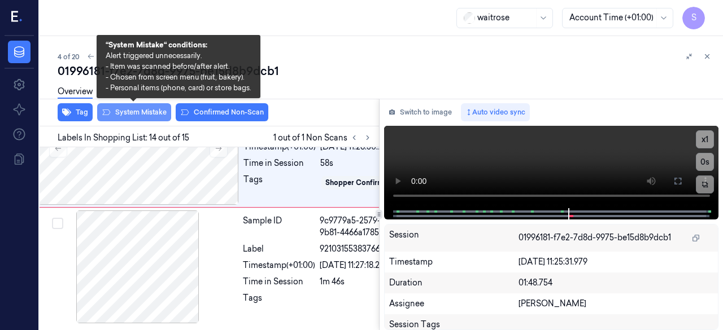
click at [140, 111] on button "System Mistake" at bounding box center [134, 112] width 74 height 18
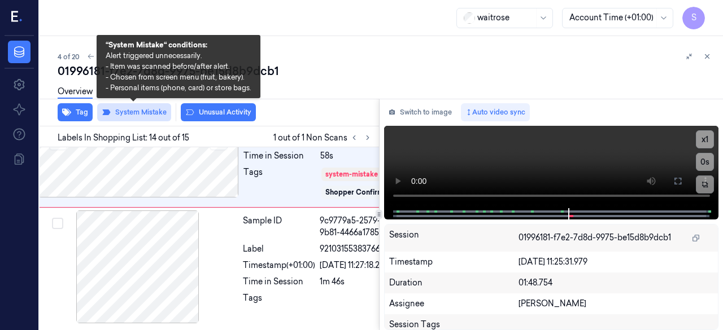
scroll to position [2157, 18]
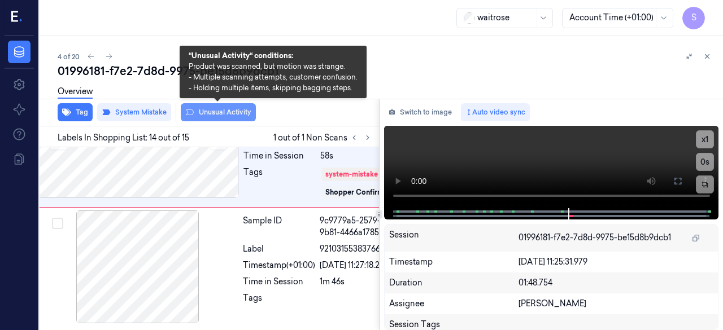
click at [217, 114] on button "Unusual Activity" at bounding box center [218, 112] width 75 height 18
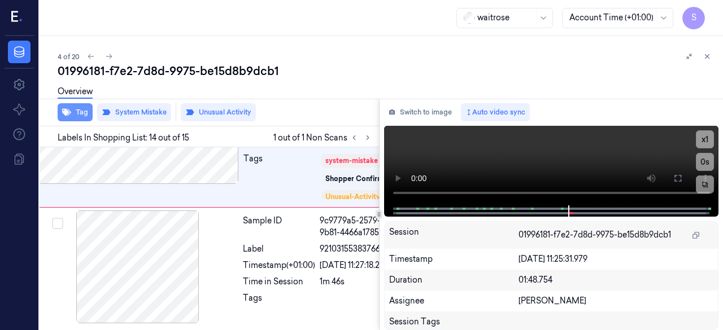
click at [86, 115] on button "Tag" at bounding box center [75, 112] width 35 height 18
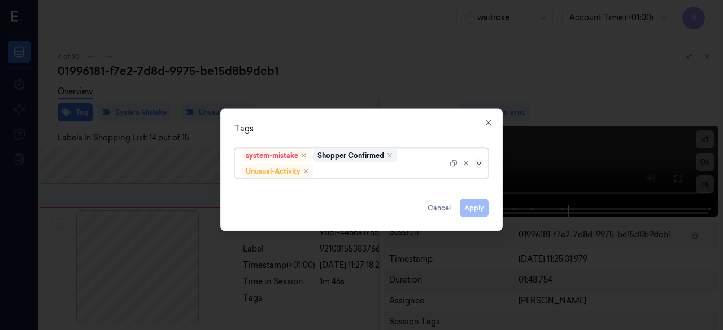
click at [478, 167] on icon at bounding box center [478, 163] width 9 height 9
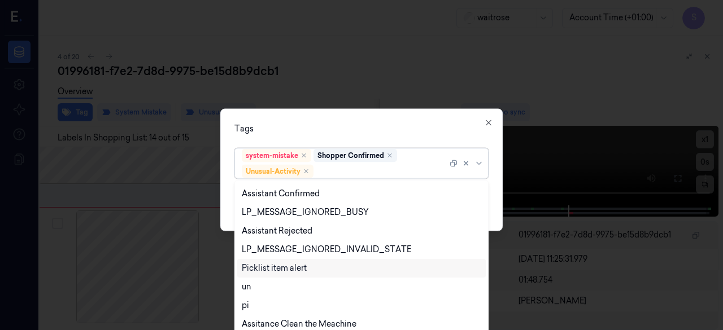
scroll to position [222, 0]
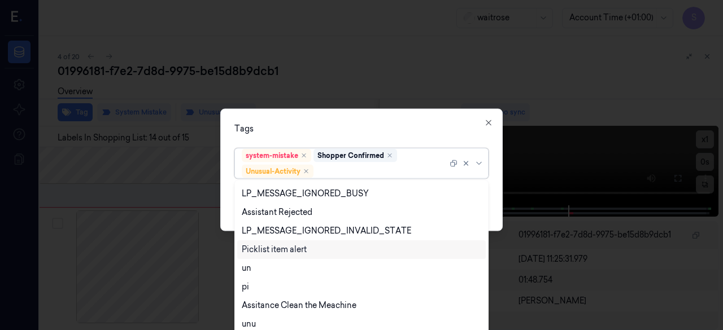
click at [310, 250] on div "Picklist item alert" at bounding box center [362, 250] width 240 height 12
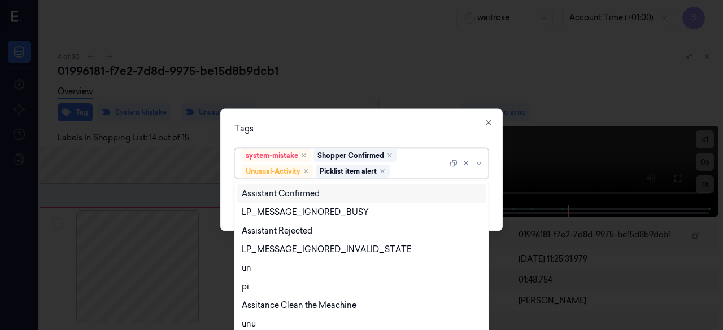
click at [494, 176] on div "option Picklist item alert, selected. 20 results available. Use Up and Down to …" at bounding box center [361, 161] width 272 height 37
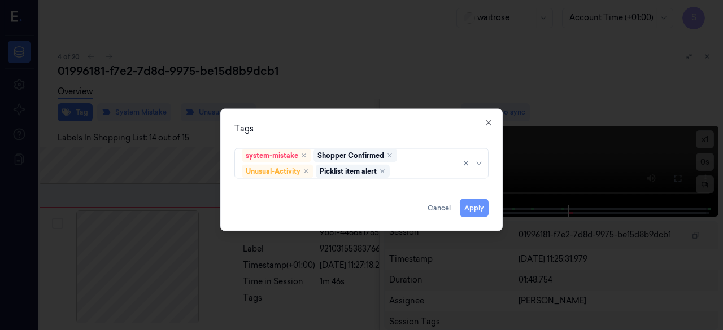
click at [474, 206] on button "Apply" at bounding box center [474, 208] width 29 height 18
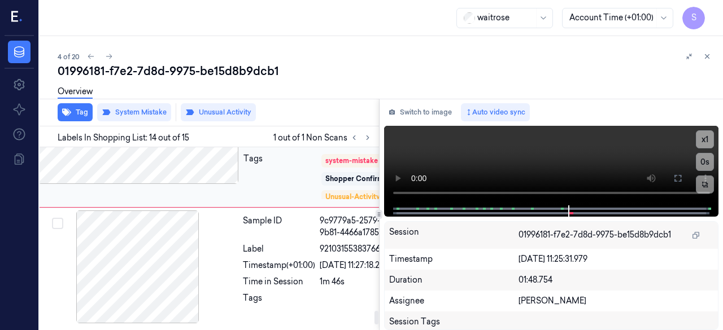
scroll to position [2214, 18]
click at [709, 56] on icon at bounding box center [707, 57] width 8 height 8
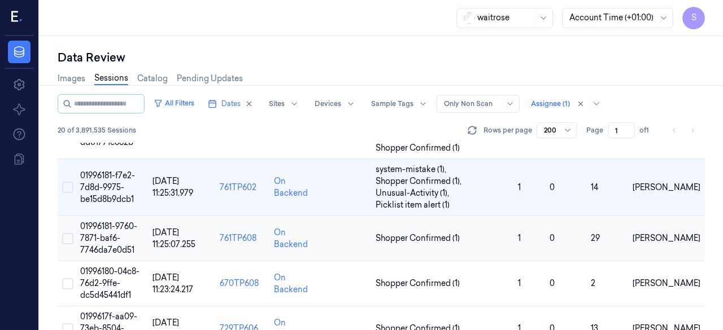
scroll to position [181, 0]
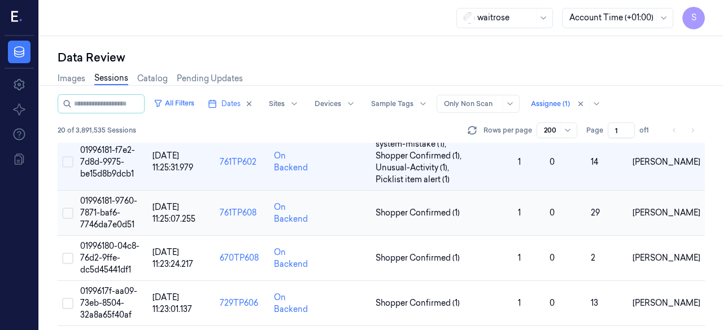
click at [99, 211] on span "01996181-9760-7871-baf6-7746da7e0d51" at bounding box center [108, 213] width 57 height 34
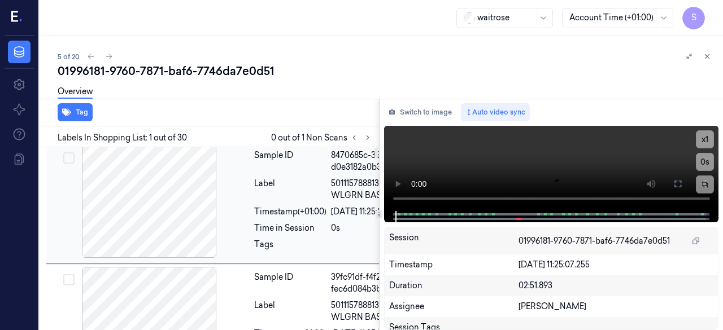
scroll to position [0, 7]
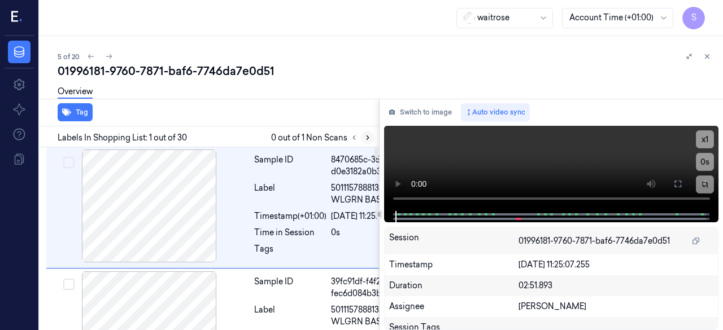
click at [363, 138] on button at bounding box center [368, 138] width 14 height 14
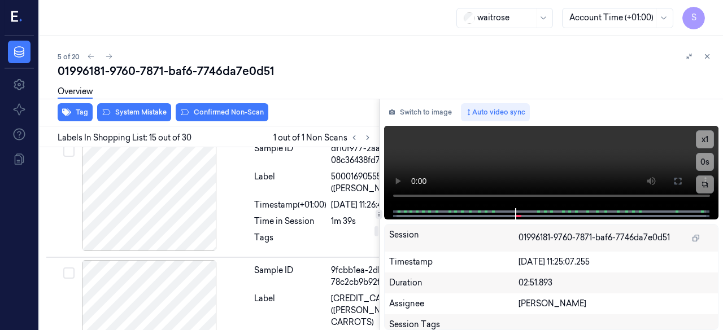
scroll to position [2462, 7]
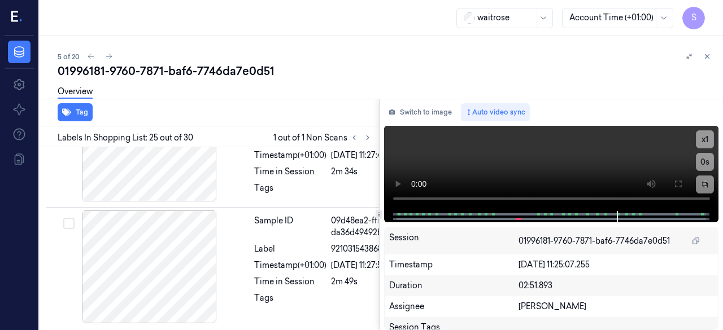
scroll to position [4352, 7]
click at [356, 136] on icon at bounding box center [354, 138] width 8 height 8
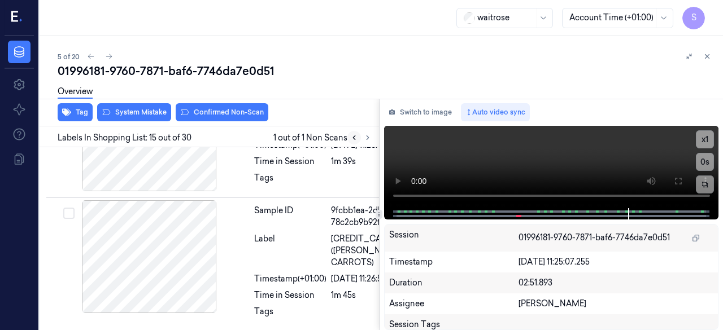
scroll to position [2519, 7]
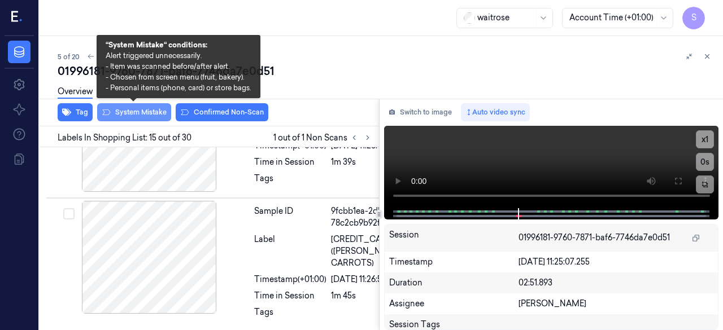
click at [141, 111] on button "System Mistake" at bounding box center [134, 112] width 74 height 18
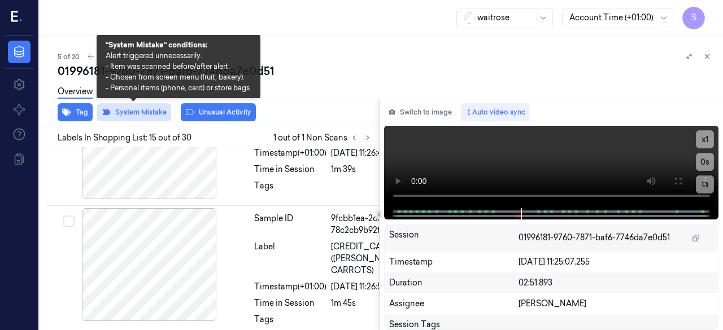
scroll to position [2522, 7]
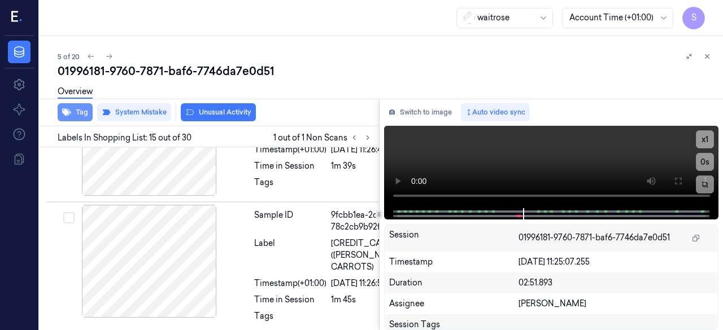
click at [82, 112] on button "Tag" at bounding box center [75, 112] width 35 height 18
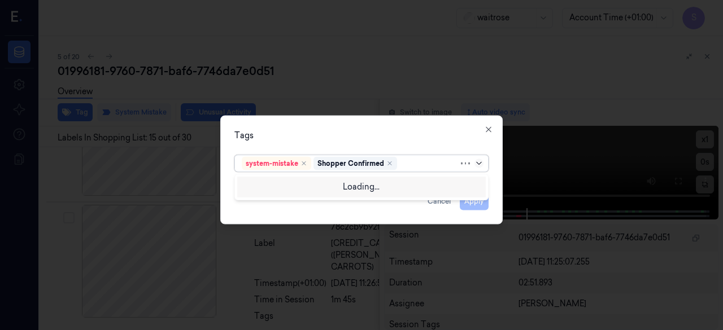
click at [480, 164] on icon at bounding box center [478, 163] width 5 height 3
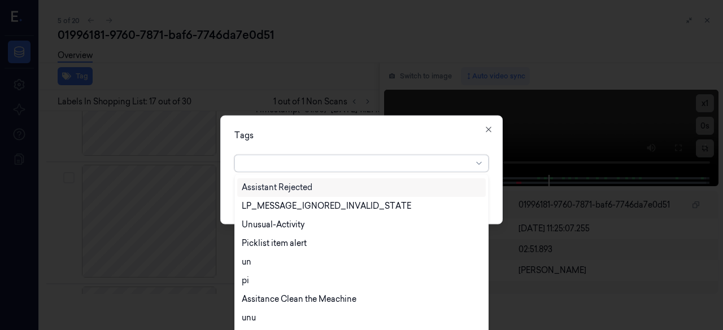
scroll to position [0, 0]
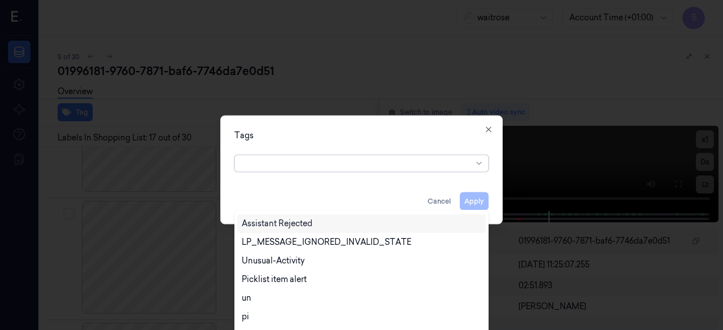
click at [268, 162] on div at bounding box center [357, 164] width 230 height 12
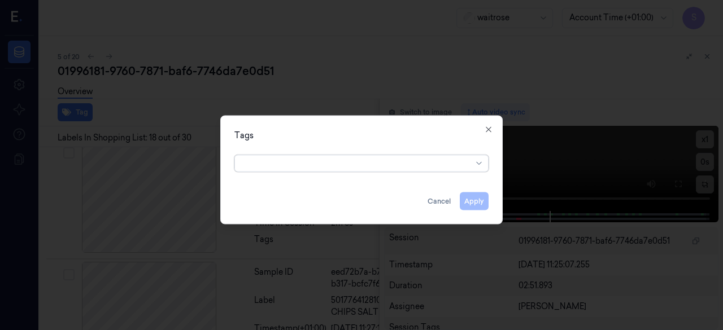
scroll to position [3097, 7]
type input "ba"
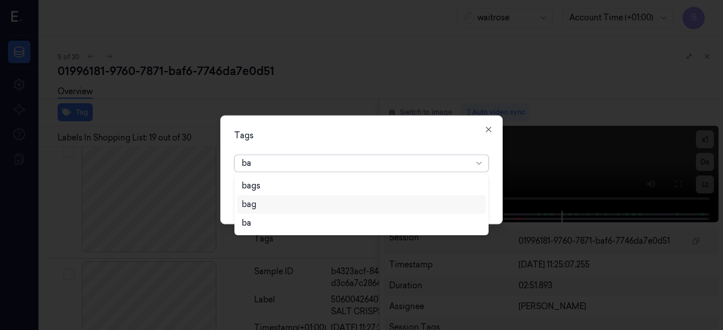
click at [263, 206] on div "bag" at bounding box center [362, 205] width 240 height 12
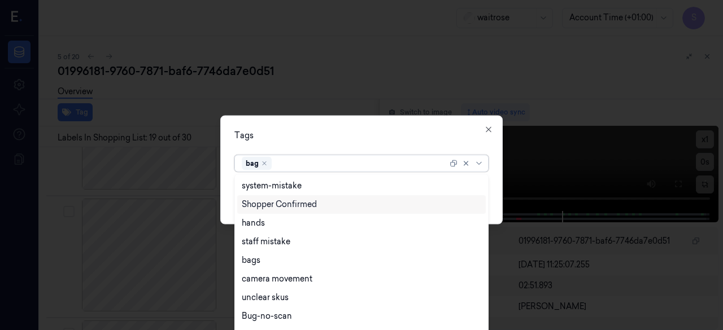
scroll to position [3278, 7]
click at [495, 171] on div "option bag, selected. 25 results available. Use Up and Down to choose options, …" at bounding box center [361, 162] width 272 height 24
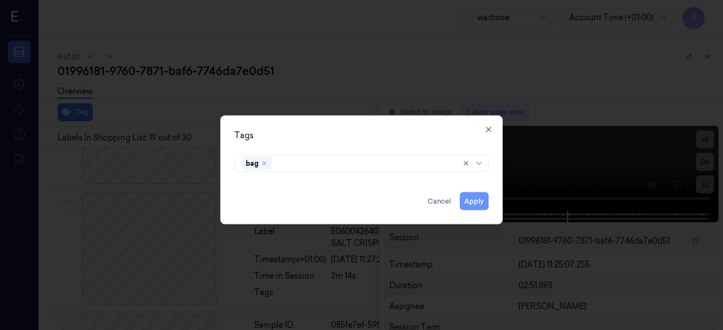
click at [476, 199] on button "Apply" at bounding box center [474, 201] width 29 height 18
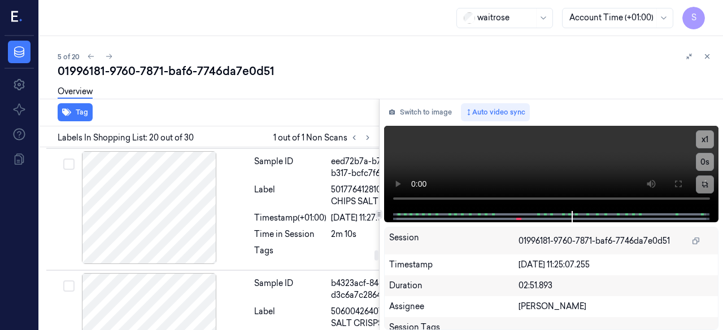
scroll to position [3114, 7]
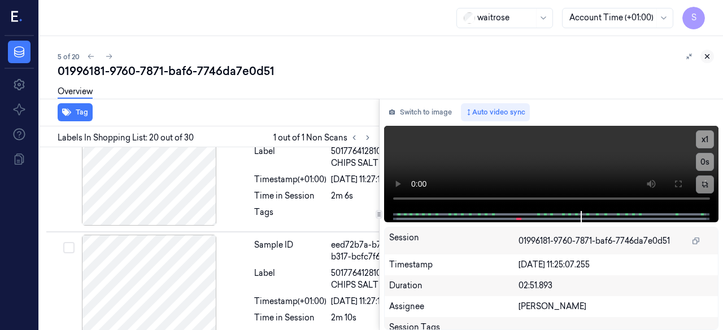
click at [711, 54] on button at bounding box center [707, 57] width 14 height 14
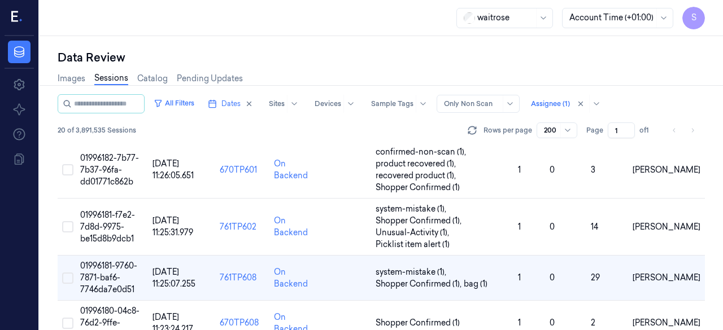
scroll to position [188, 0]
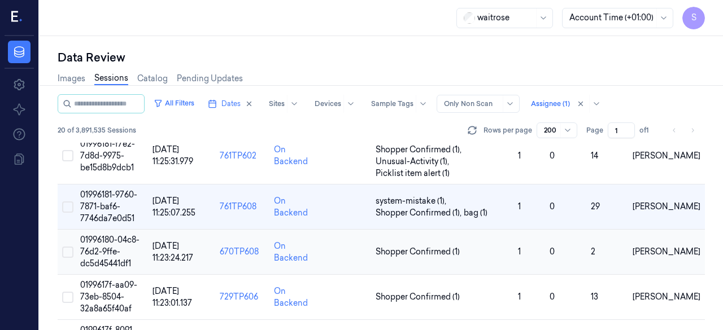
click at [99, 250] on span "01996180-04c8-76d2-9ffe-dc5d45441df1" at bounding box center [109, 252] width 59 height 34
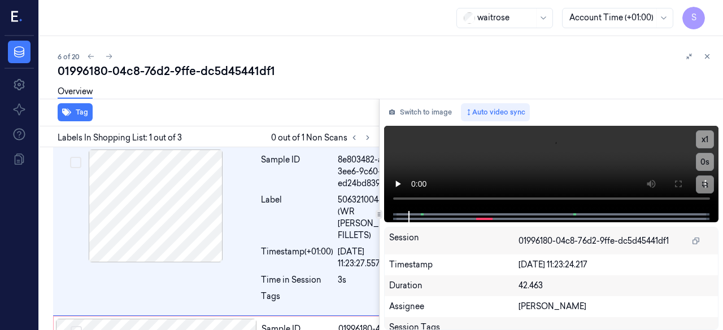
scroll to position [5, 0]
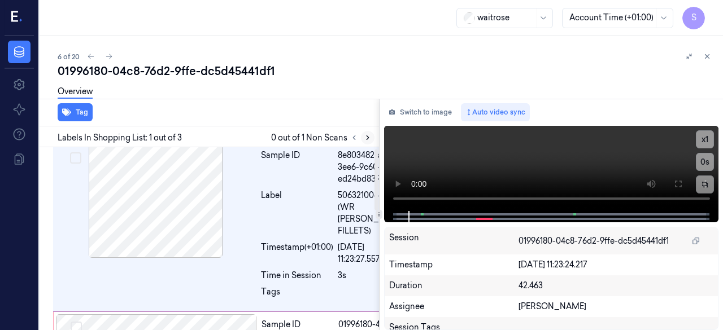
click at [365, 136] on icon at bounding box center [368, 138] width 8 height 8
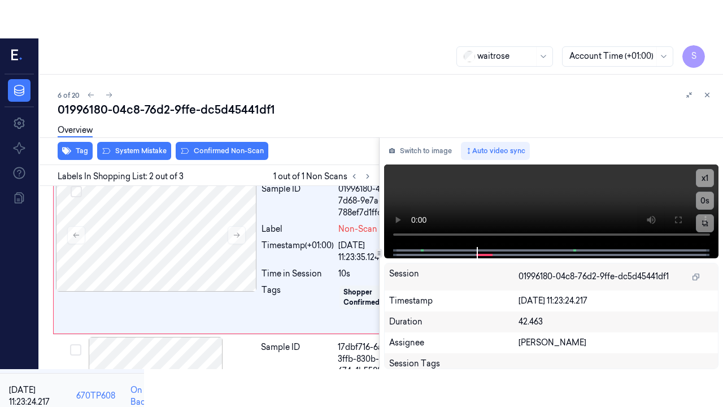
scroll to position [191, 0]
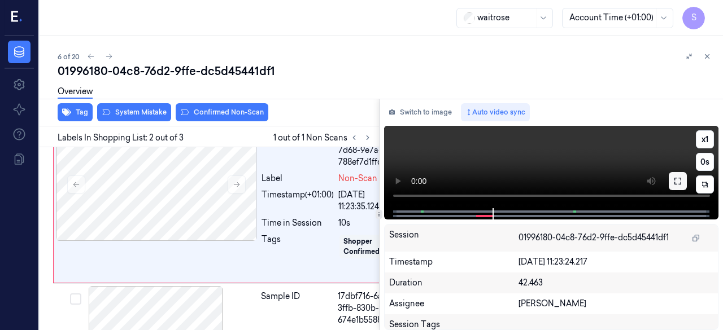
click at [680, 182] on icon at bounding box center [677, 181] width 9 height 9
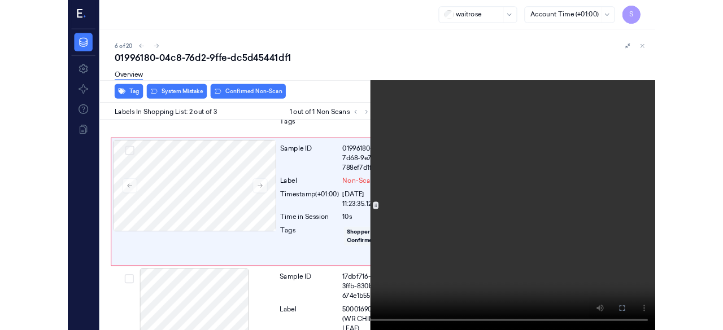
scroll to position [153, 0]
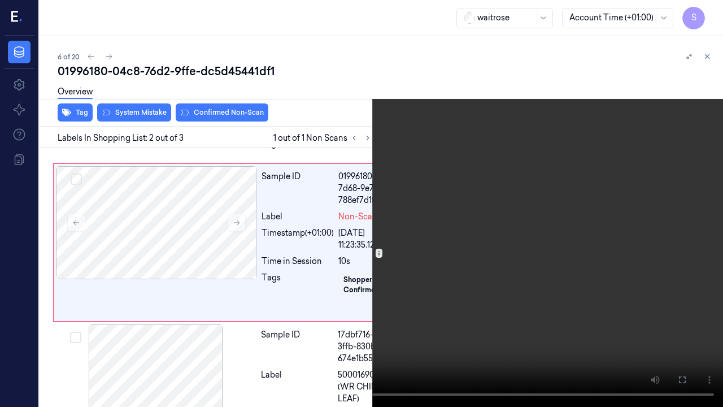
click at [0, 0] on icon at bounding box center [0, 0] width 0 height 0
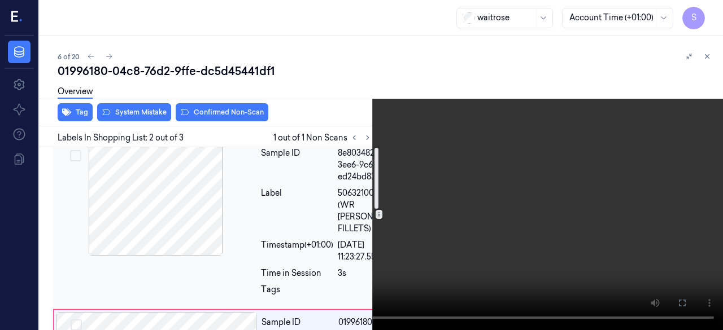
scroll to position [0, 0]
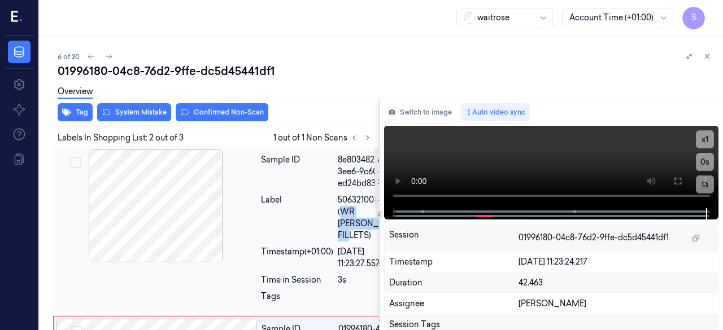
drag, startPoint x: 314, startPoint y: 224, endPoint x: 343, endPoint y: 247, distance: 37.1
click at [343, 242] on span "5063210044498 (WR [PERSON_NAME] FILLETS)" at bounding box center [372, 217] width 68 height 47
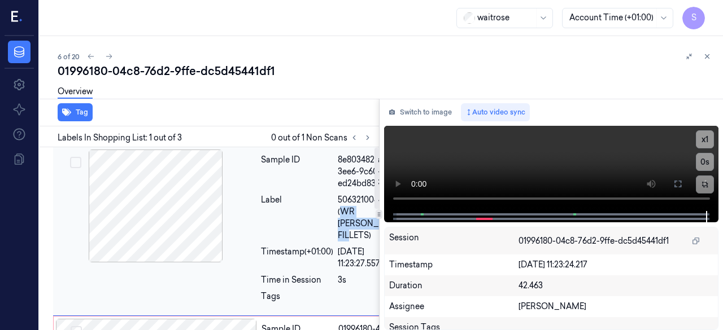
scroll to position [5, 0]
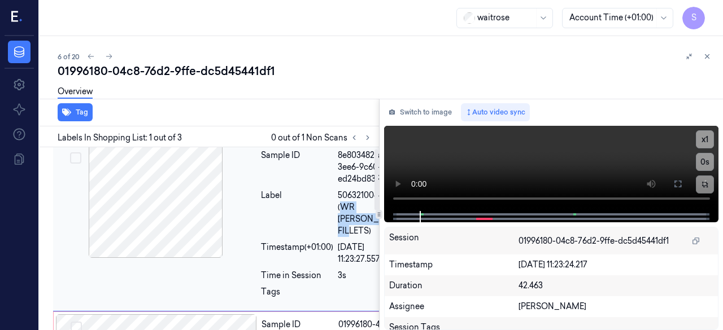
copy span "WR CHK THIGH FILLETS"
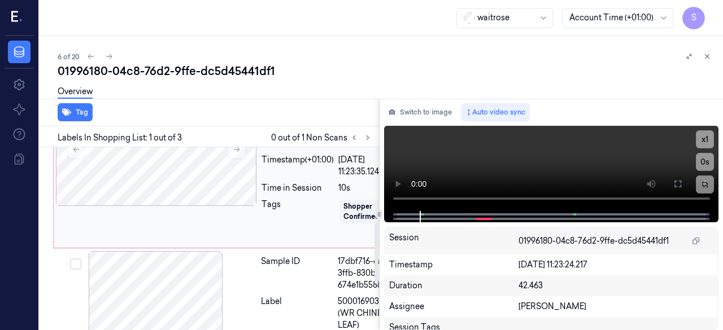
scroll to position [169, 0]
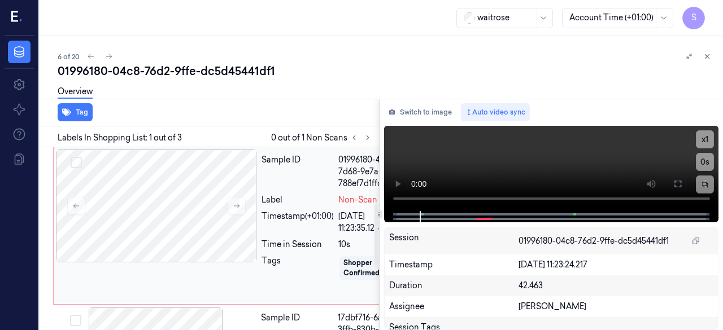
click at [287, 190] on div "Sample ID" at bounding box center [297, 172] width 72 height 36
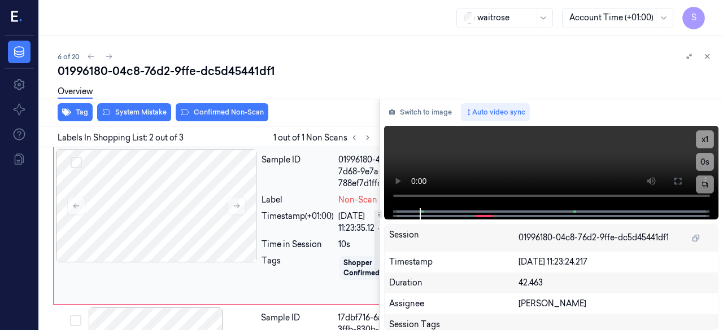
scroll to position [191, 0]
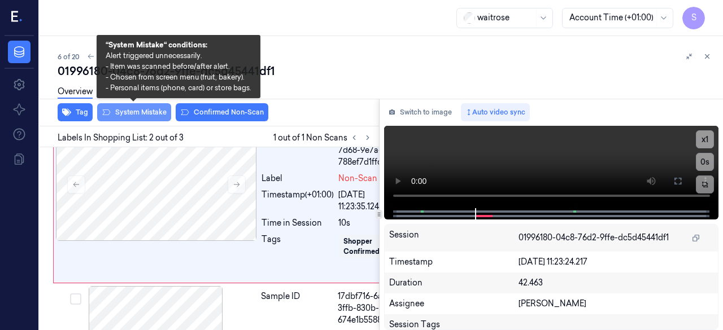
click at [134, 114] on button "System Mistake" at bounding box center [134, 112] width 74 height 18
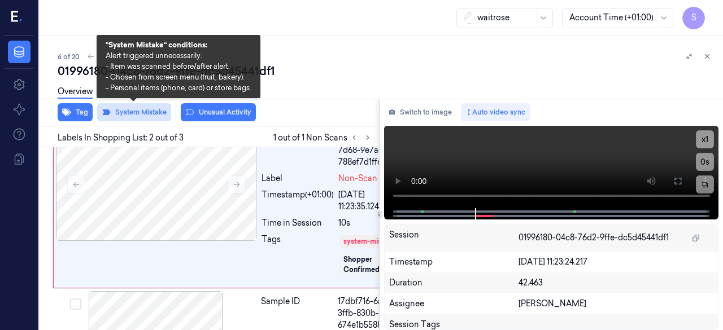
scroll to position [194, 0]
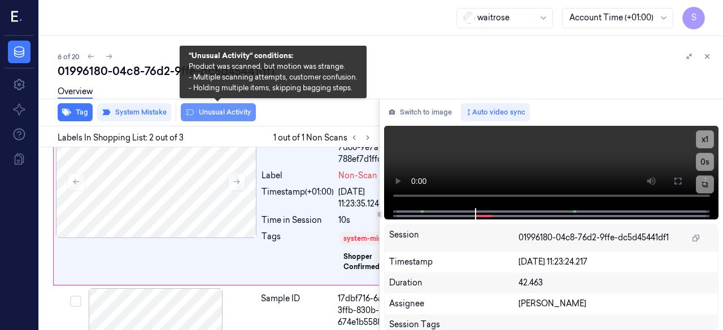
click at [218, 115] on button "Unusual Activity" at bounding box center [218, 112] width 75 height 18
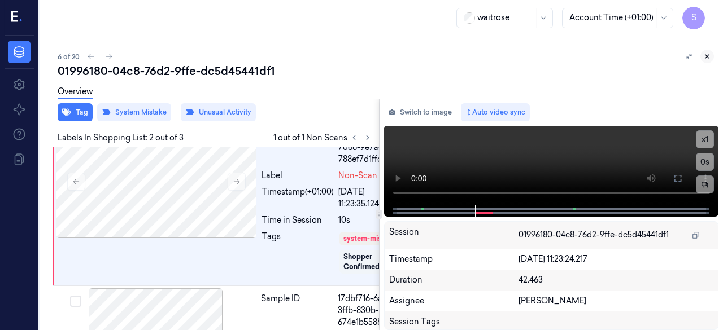
click at [706, 57] on icon at bounding box center [707, 57] width 8 height 8
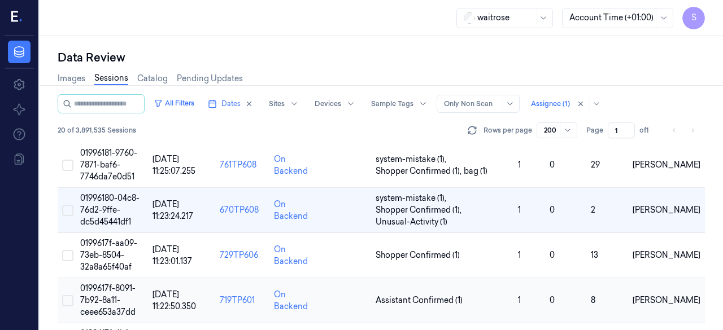
scroll to position [286, 0]
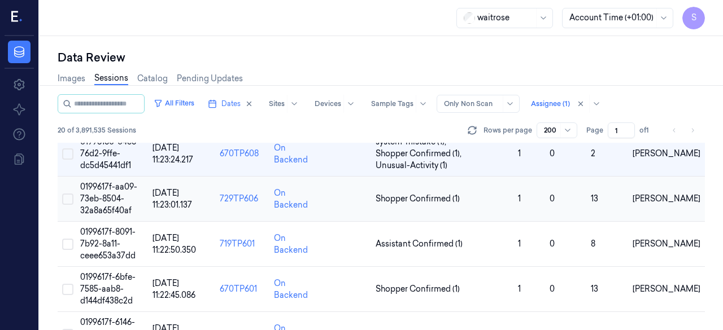
click at [95, 197] on span "0199617f-aa09-73eb-8504-32a8a65f40af" at bounding box center [108, 199] width 57 height 34
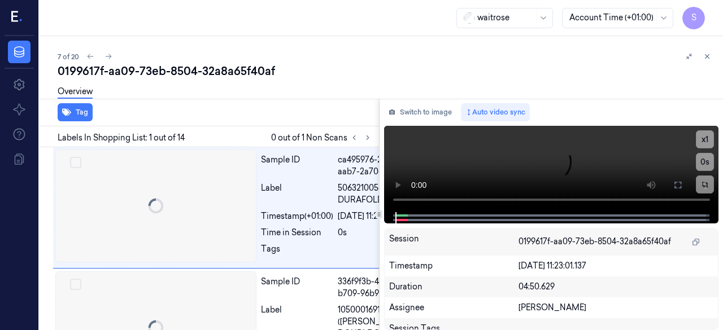
scroll to position [0, 18]
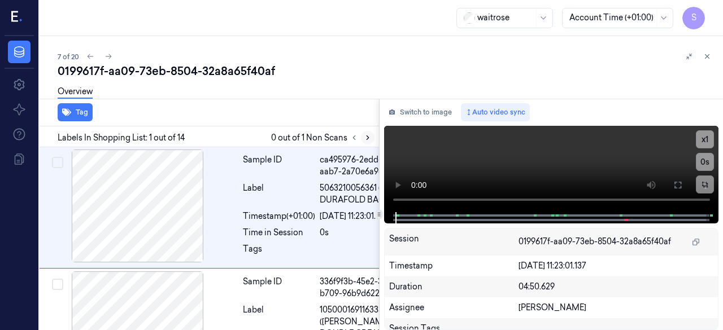
click at [368, 134] on icon at bounding box center [368, 138] width 8 height 8
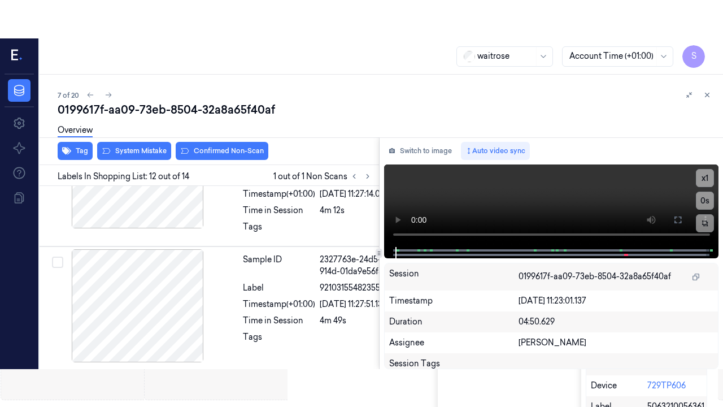
scroll to position [1816, 18]
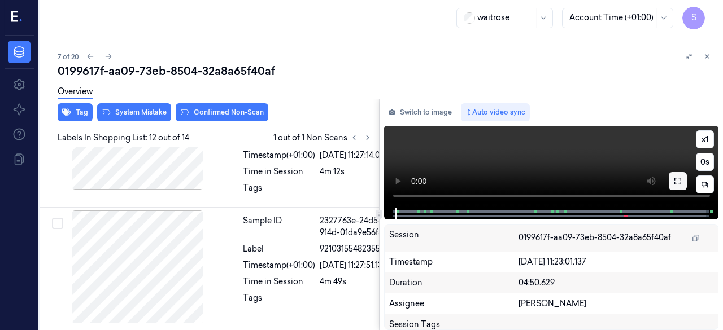
click at [678, 183] on icon at bounding box center [677, 181] width 9 height 9
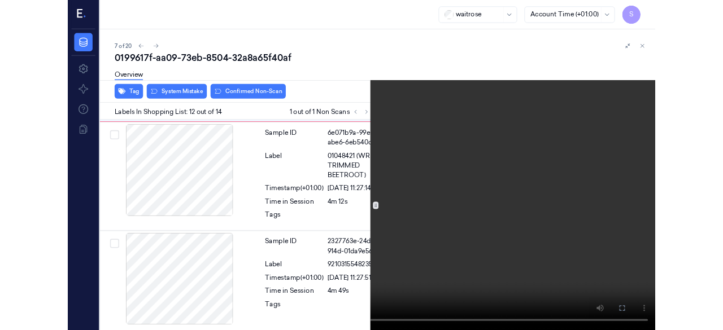
scroll to position [1779, 18]
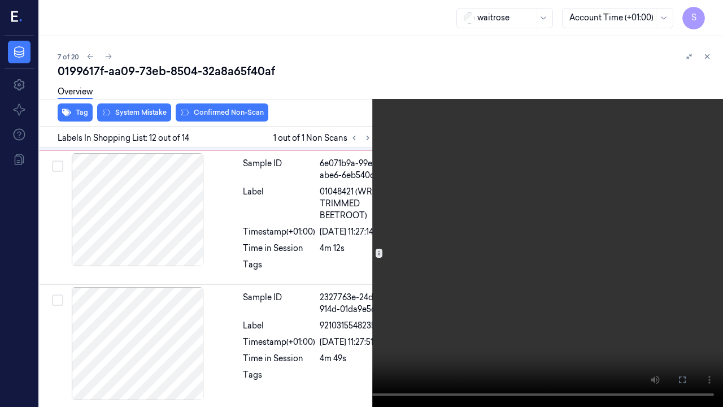
click at [0, 0] on icon at bounding box center [0, 0] width 0 height 0
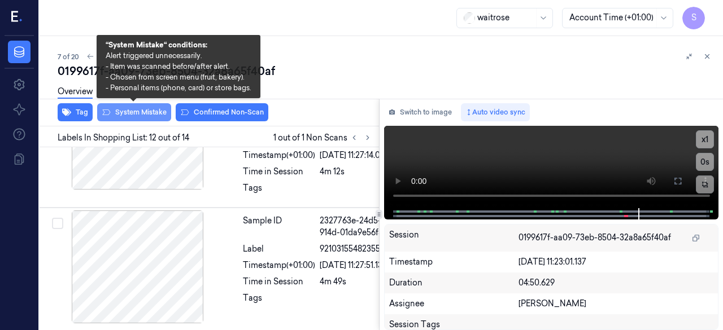
click at [142, 110] on button "System Mistake" at bounding box center [134, 112] width 74 height 18
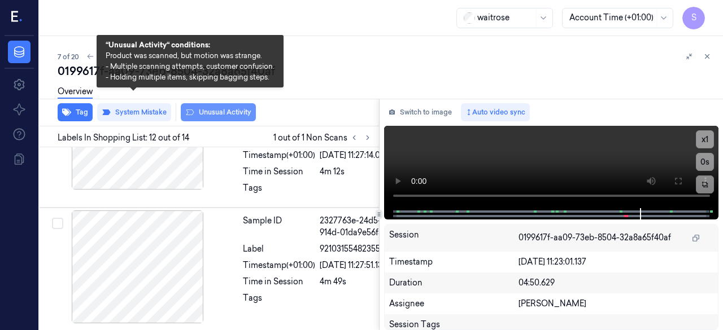
scroll to position [1819, 18]
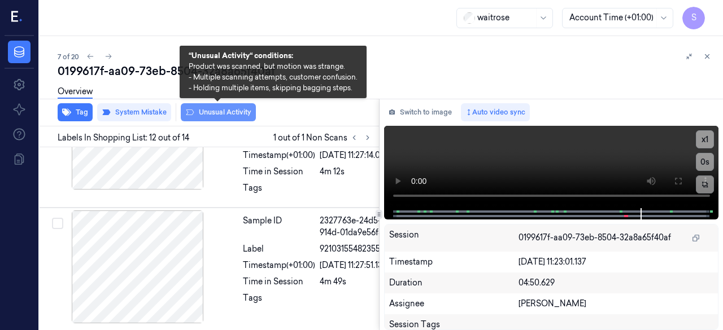
click at [227, 116] on button "Unusual Activity" at bounding box center [218, 112] width 75 height 18
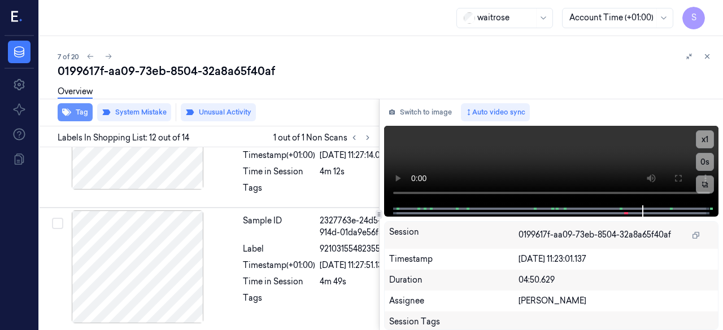
click at [86, 110] on button "Tag" at bounding box center [75, 112] width 35 height 18
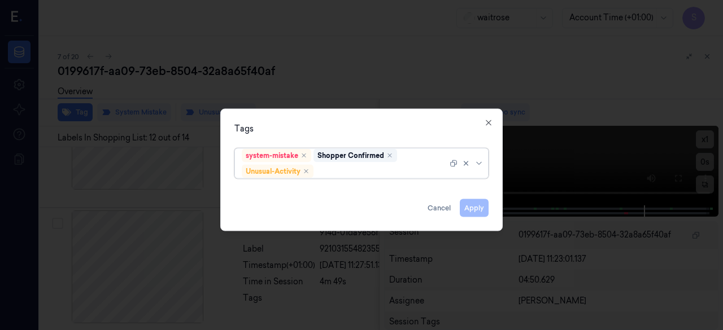
click at [382, 172] on div at bounding box center [382, 171] width 132 height 12
type input "pi"
click at [315, 198] on div "Picklist item alert" at bounding box center [361, 192] width 249 height 19
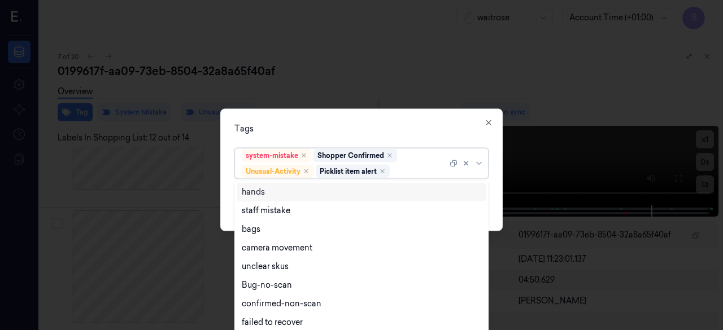
click at [499, 178] on div "Tags option Picklist item alert, selected. 16 results available. Use Up and Dow…" at bounding box center [361, 169] width 282 height 123
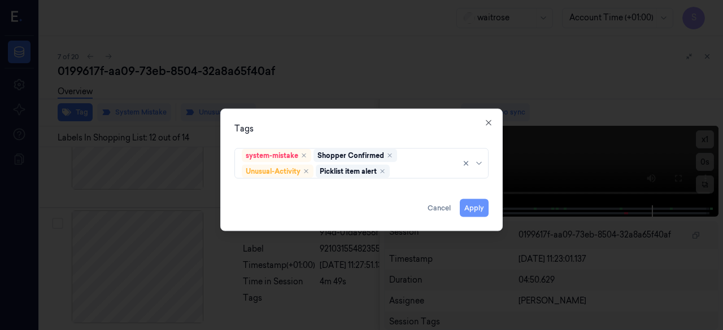
click at [470, 208] on button "Apply" at bounding box center [474, 208] width 29 height 18
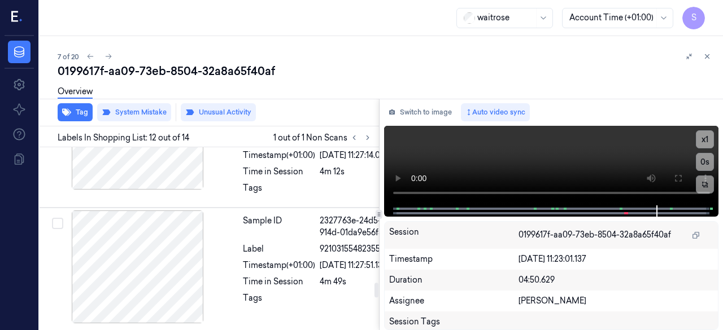
scroll to position [1706, 18]
click at [709, 58] on icon at bounding box center [707, 57] width 4 height 4
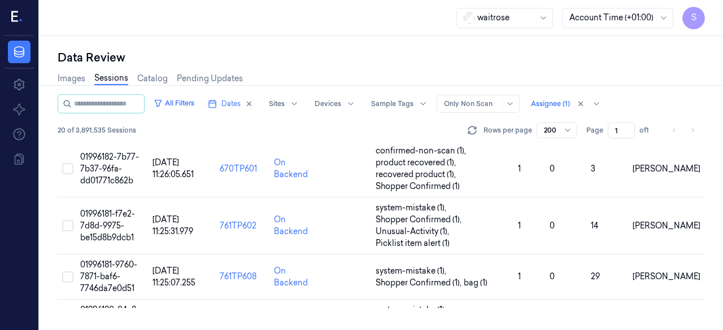
scroll to position [288, 0]
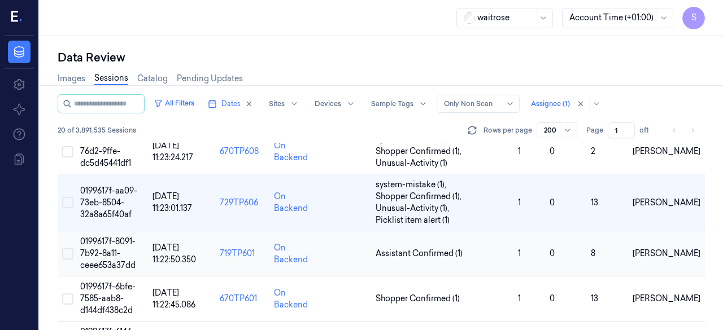
click at [99, 252] on span "0199617f-8091-7b92-8a11-ceee653a37dd" at bounding box center [107, 254] width 55 height 34
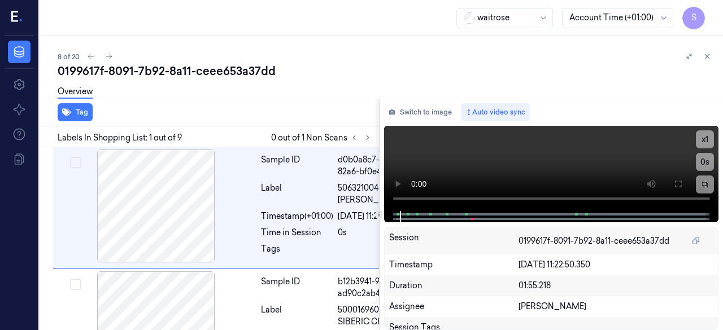
click at [350, 67] on div "0199617f-8091-7b92-8a11-ceee653a37dd" at bounding box center [386, 71] width 656 height 16
click at [369, 138] on icon at bounding box center [368, 138] width 8 height 8
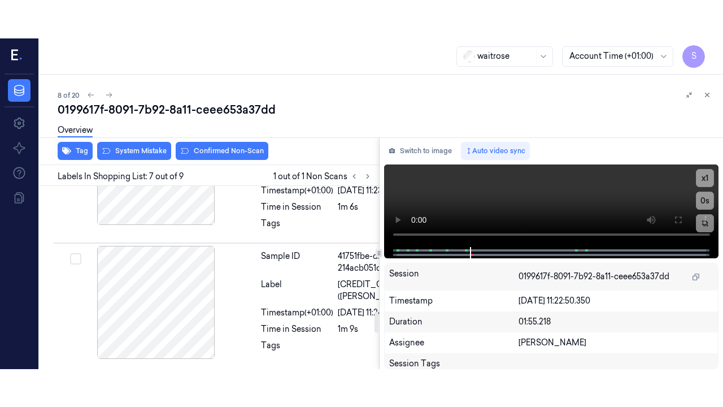
scroll to position [1054, 0]
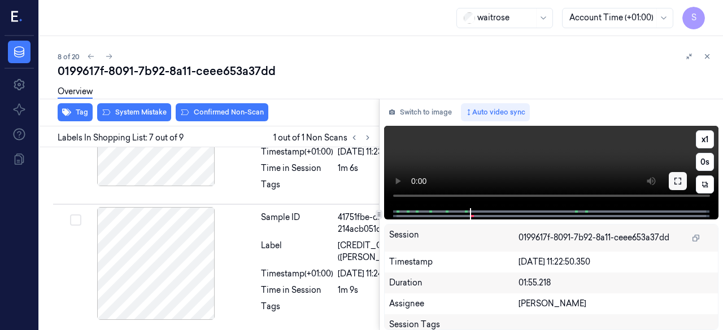
click at [680, 184] on icon at bounding box center [677, 181] width 7 height 7
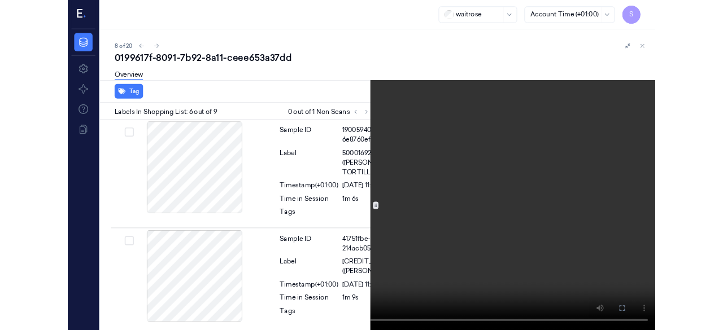
scroll to position [847, 0]
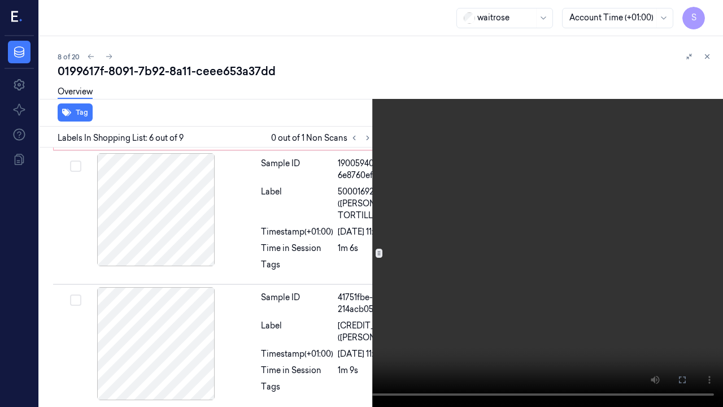
click at [0, 0] on icon at bounding box center [0, 0] width 0 height 0
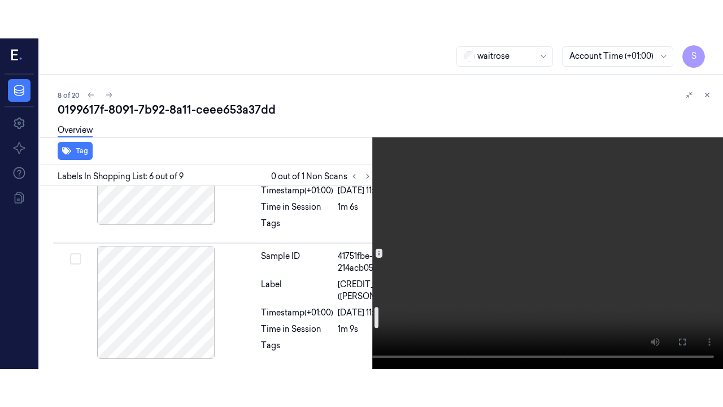
scroll to position [1054, 0]
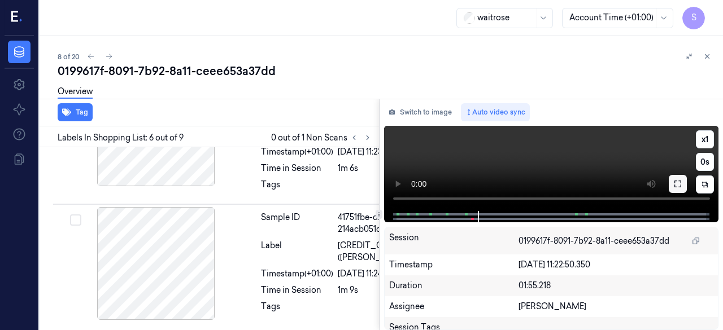
click at [678, 188] on icon at bounding box center [677, 184] width 9 height 9
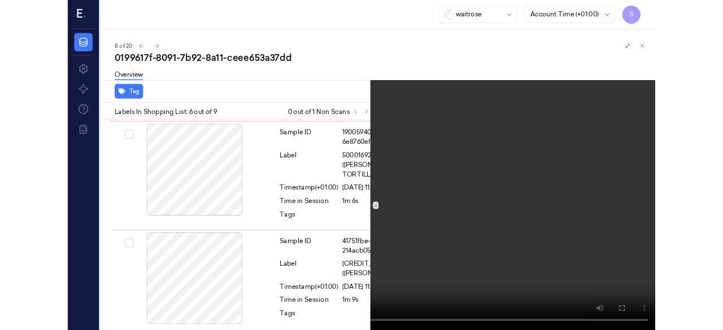
scroll to position [847, 0]
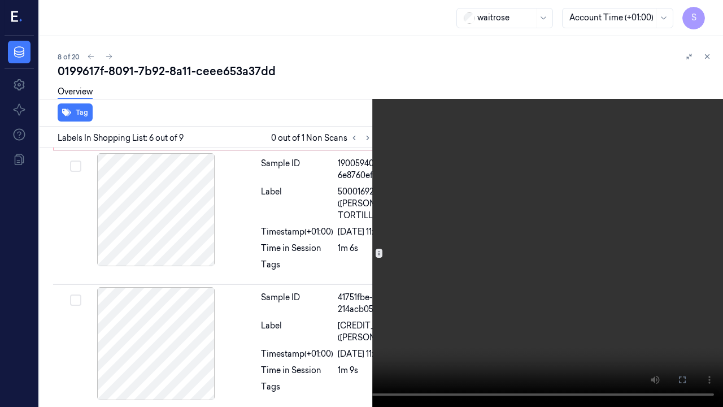
click at [0, 0] on icon at bounding box center [0, 0] width 0 height 0
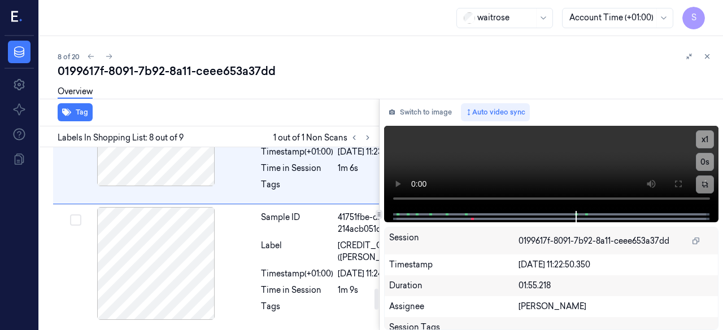
scroll to position [1235, 0]
drag, startPoint x: 314, startPoint y: 201, endPoint x: 343, endPoint y: 209, distance: 30.4
click at [367, 158] on div "[DATE] 11:23:56.432" at bounding box center [391, 152] width 106 height 12
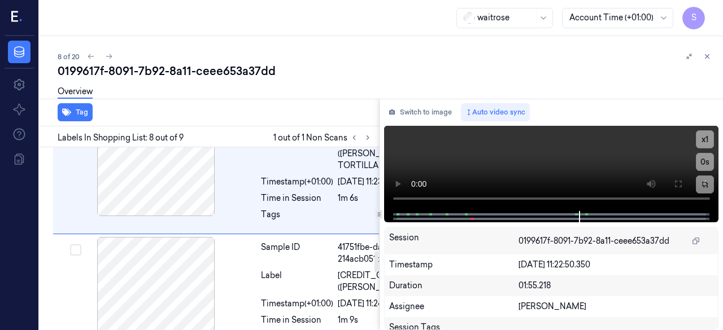
scroll to position [896, 0]
drag, startPoint x: 314, startPoint y: 207, endPoint x: 341, endPoint y: 215, distance: 28.2
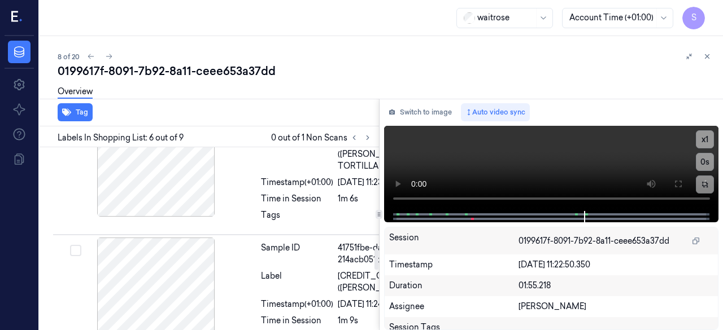
scroll to position [885, 0]
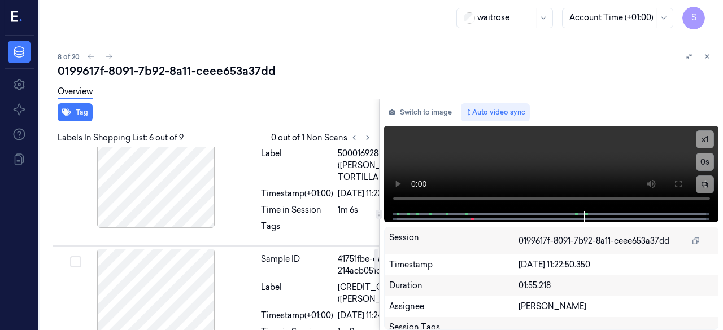
copy span "NO1 ISB SDGH BGTTE)"
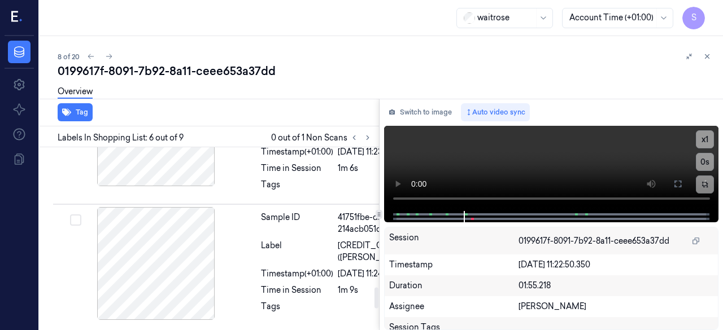
scroll to position [1224, 0]
drag, startPoint x: 316, startPoint y: 232, endPoint x: 334, endPoint y: 252, distance: 27.2
click at [338, 142] on span "5000169288832 ([PERSON_NAME] TORTILLA SALT)" at bounding box center [391, 124] width 106 height 36
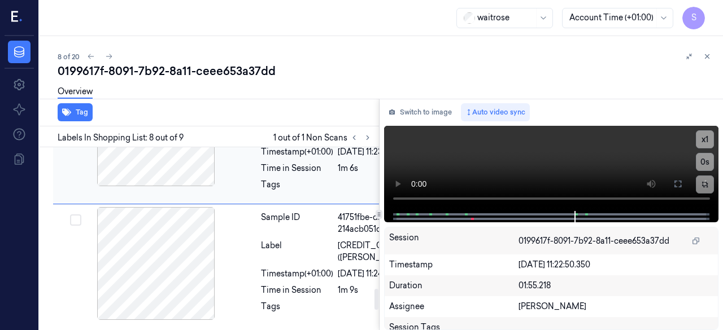
copy span "[PERSON_NAME] TORTILLA SALT"
click at [243, 186] on div at bounding box center [155, 129] width 201 height 113
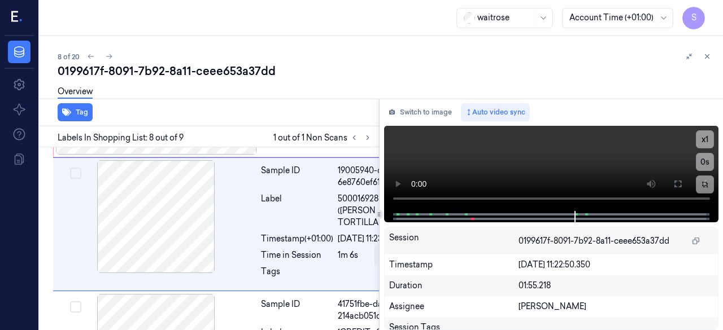
scroll to position [896, 0]
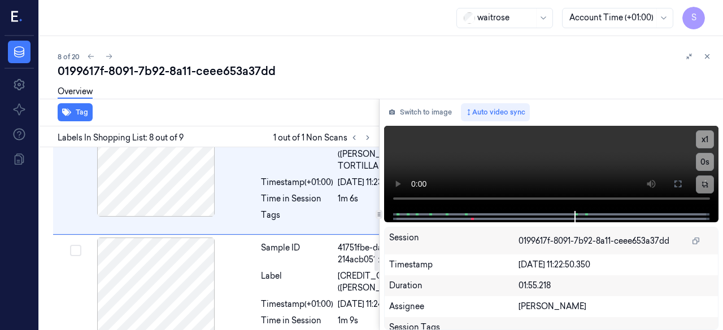
drag, startPoint x: 311, startPoint y: 207, endPoint x: 345, endPoint y: 221, distance: 36.2
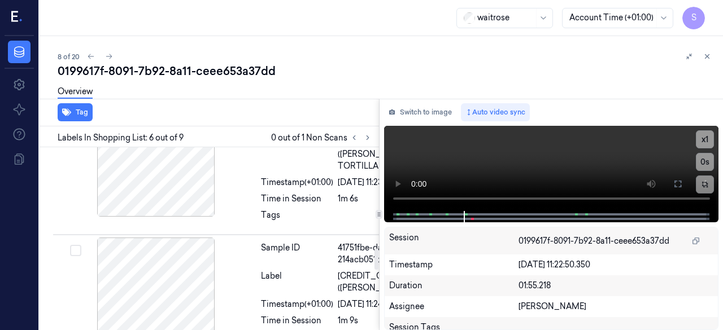
scroll to position [885, 0]
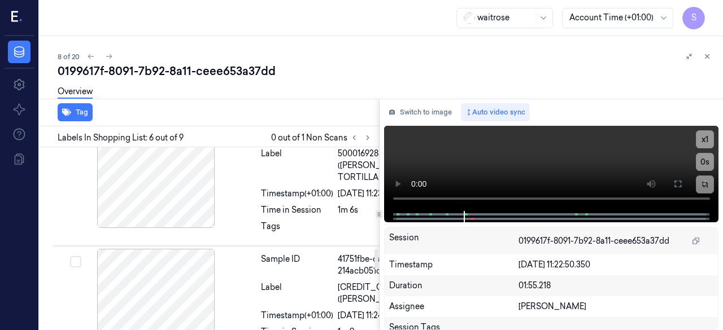
copy span "(NO1 ISB SDGH BGTTE)"
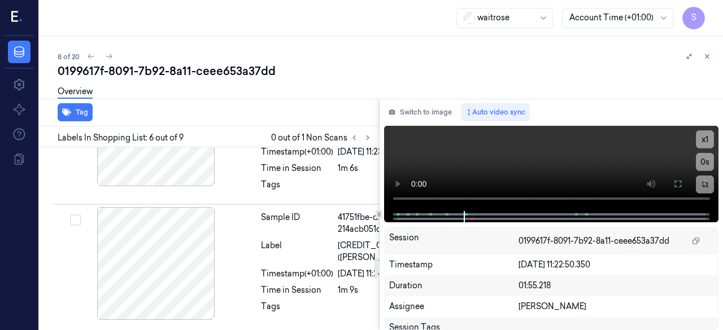
scroll to position [1018, 0]
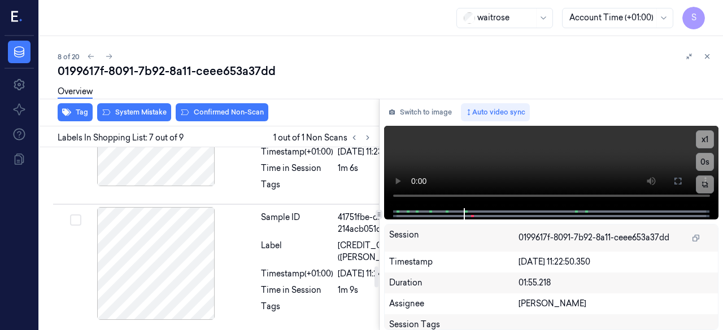
scroll to position [1054, 0]
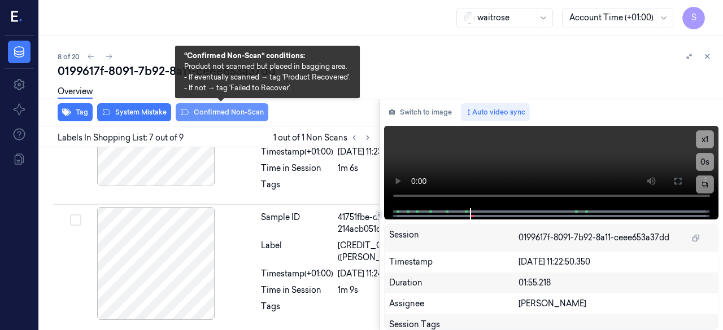
click at [211, 114] on button "Confirmed Non-Scan" at bounding box center [222, 112] width 93 height 18
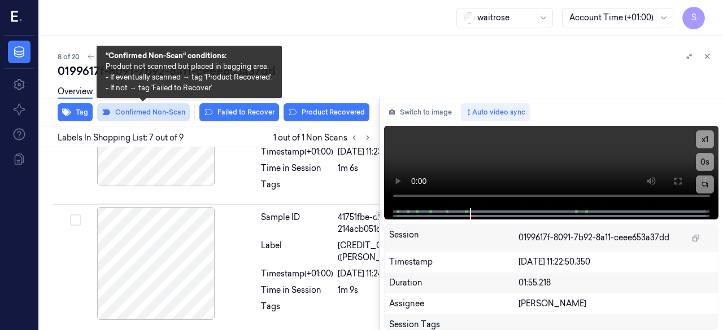
scroll to position [1057, 0]
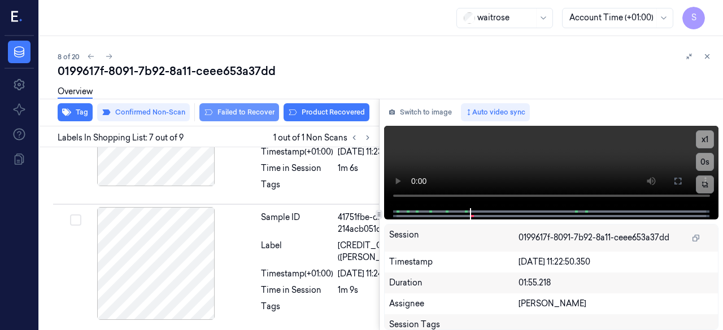
click at [248, 112] on button "Failed to Recover" at bounding box center [239, 112] width 80 height 18
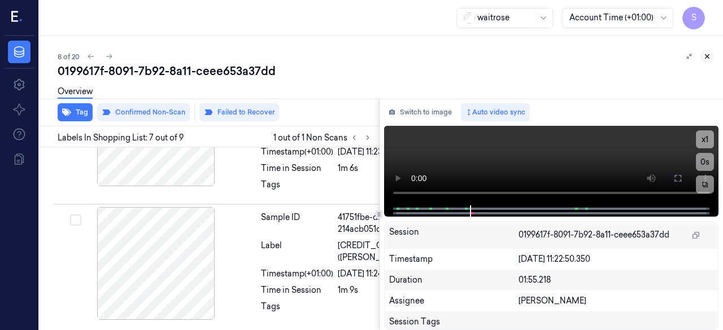
click at [709, 57] on icon at bounding box center [707, 57] width 8 height 8
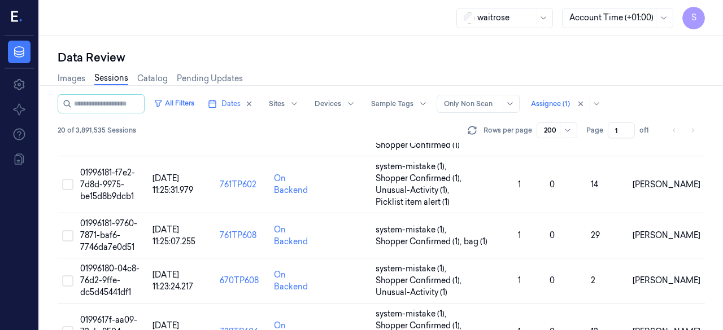
scroll to position [354, 0]
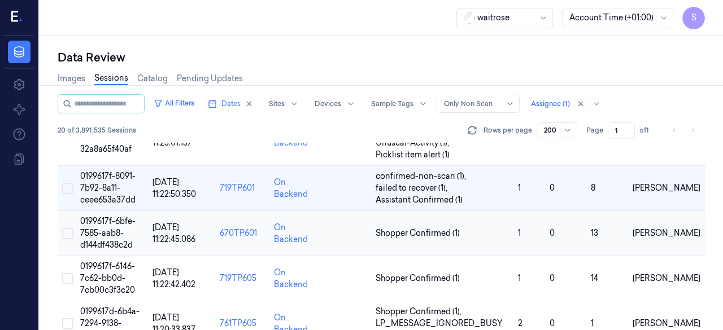
click at [110, 232] on span "0199617f-6bfe-7585-aab8-d144df438c2d" at bounding box center [107, 233] width 55 height 34
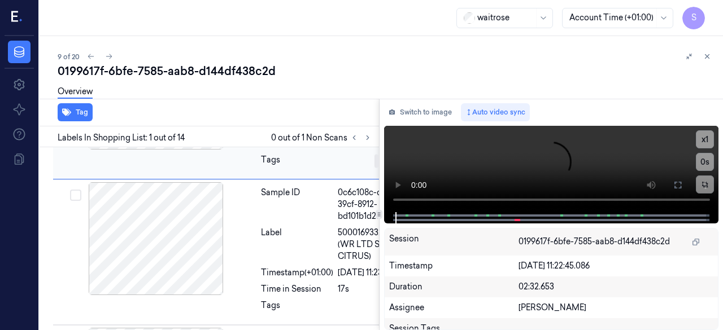
scroll to position [56, 0]
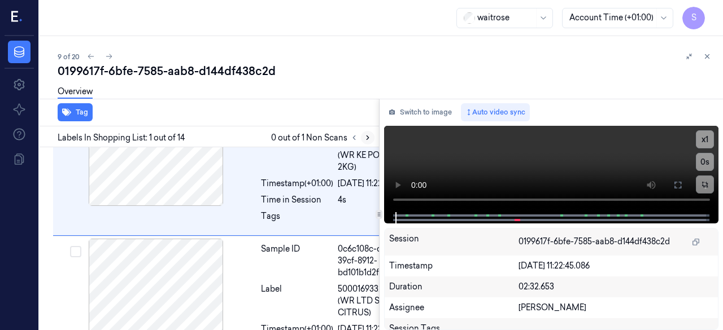
click at [364, 136] on icon at bounding box center [368, 138] width 8 height 8
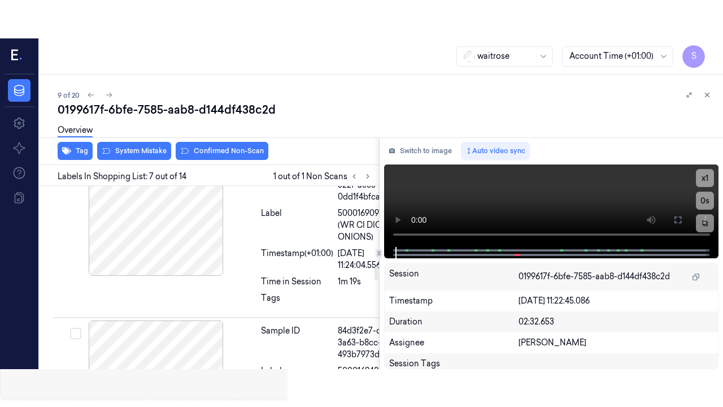
scroll to position [1096, 0]
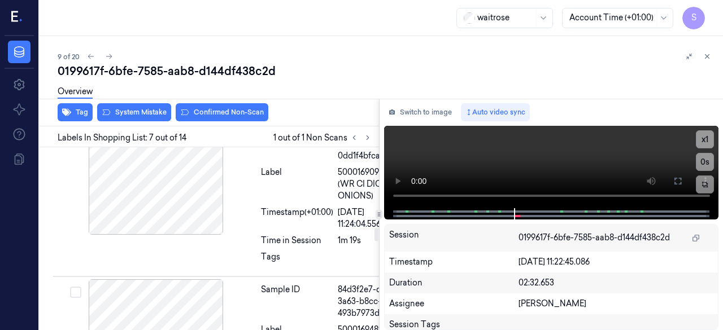
click at [239, 24] on icon at bounding box center [237, 20] width 8 height 8
click at [680, 182] on icon at bounding box center [677, 181] width 9 height 9
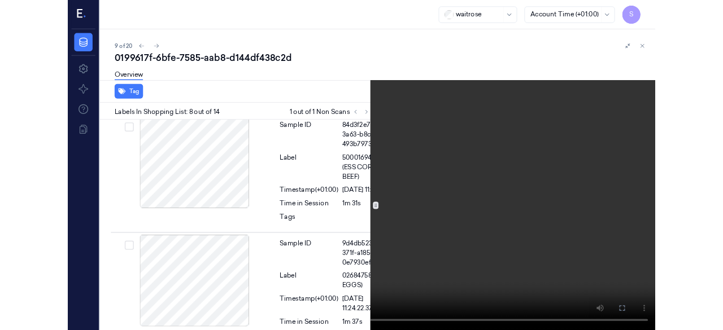
scroll to position [1232, 0]
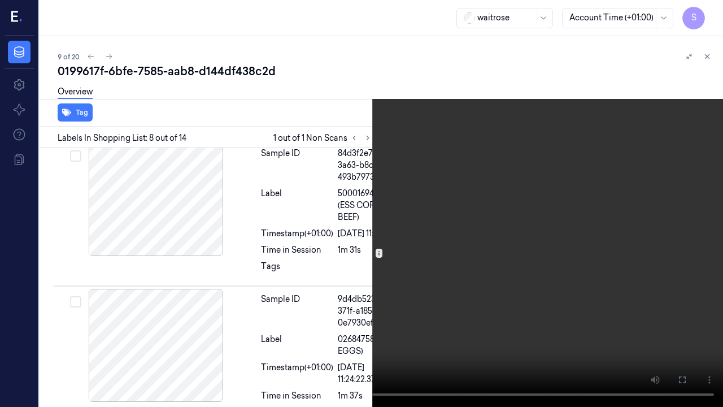
click at [0, 0] on icon at bounding box center [0, 0] width 0 height 0
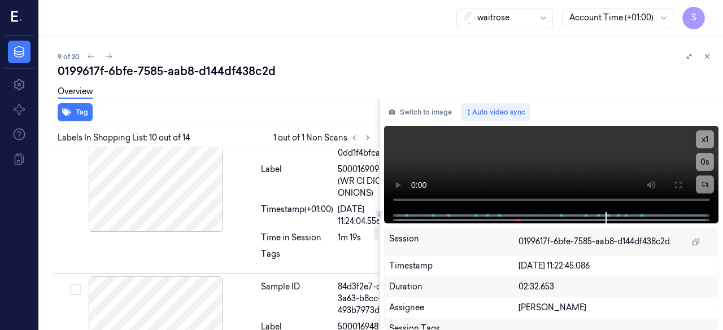
scroll to position [1099, 0]
click at [213, 73] on div at bounding box center [156, 16] width 201 height 113
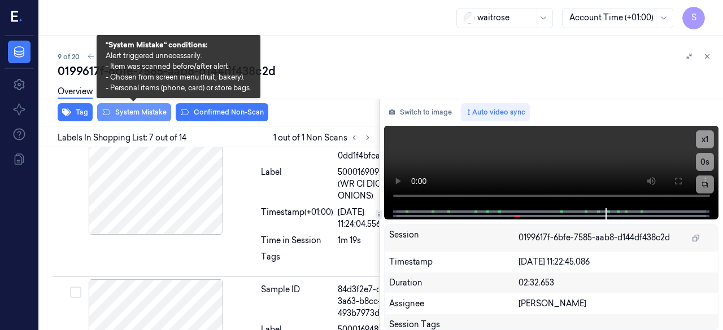
click at [136, 110] on button "System Mistake" at bounding box center [134, 112] width 74 height 18
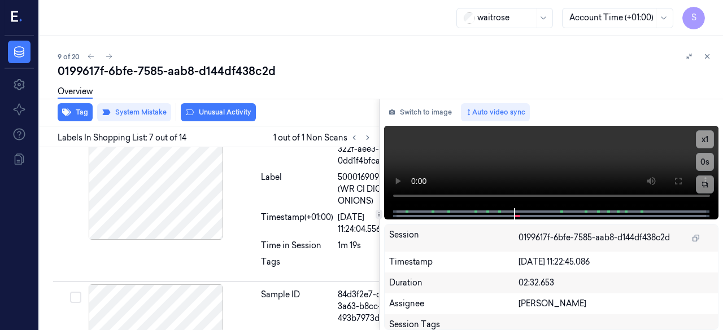
scroll to position [1099, 0]
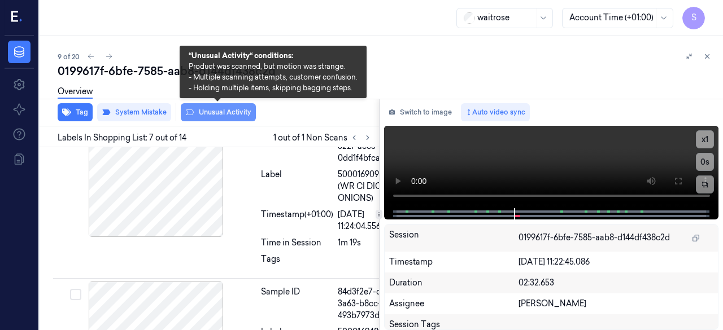
click at [240, 120] on button "Unusual Activity" at bounding box center [218, 112] width 75 height 18
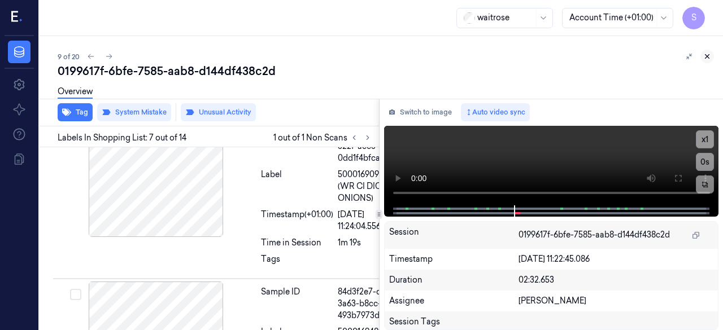
click at [707, 56] on icon at bounding box center [707, 57] width 4 height 4
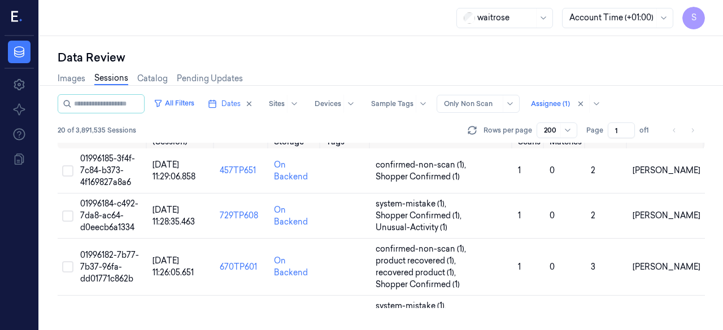
scroll to position [371, 0]
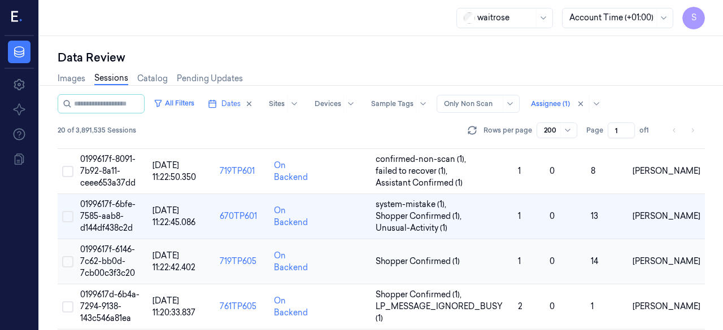
click at [111, 259] on span "0199617f-6146-7c62-bb0d-7cb00c3f3c20" at bounding box center [107, 262] width 55 height 34
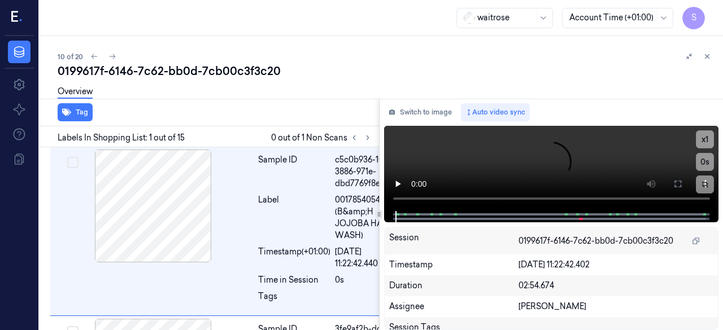
scroll to position [5, 3]
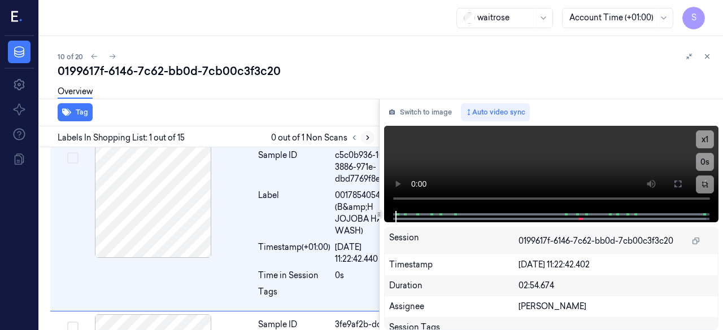
click at [364, 138] on icon at bounding box center [368, 138] width 8 height 8
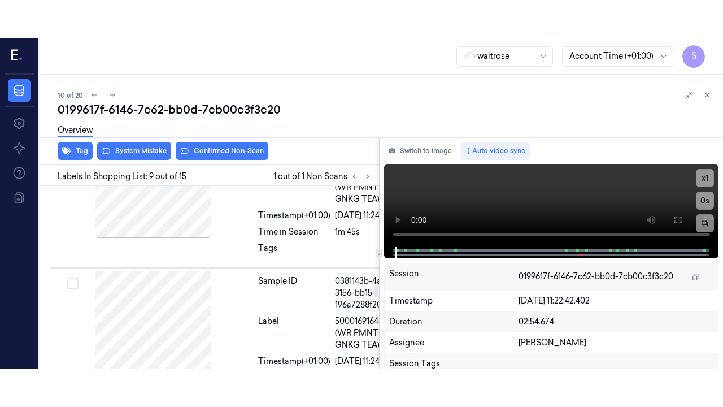
scroll to position [1493, 3]
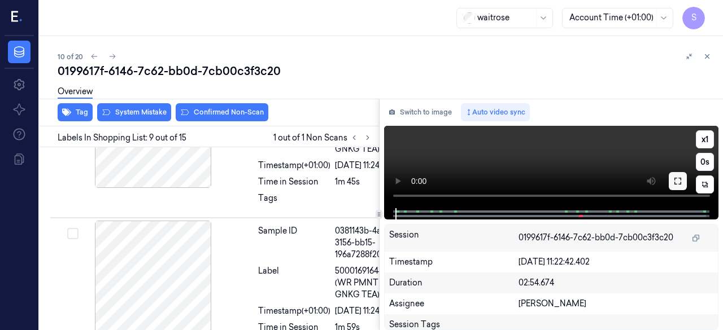
click at [674, 182] on icon at bounding box center [677, 181] width 9 height 9
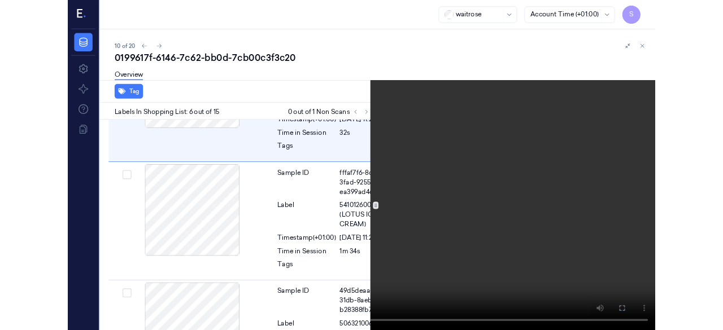
scroll to position [906, 3]
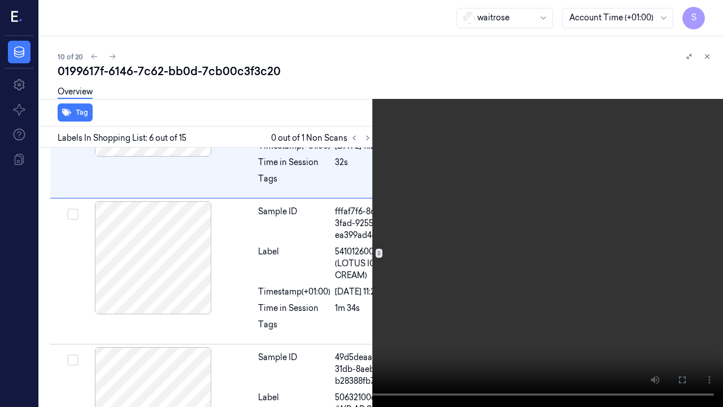
click at [0, 0] on icon at bounding box center [0, 0] width 0 height 0
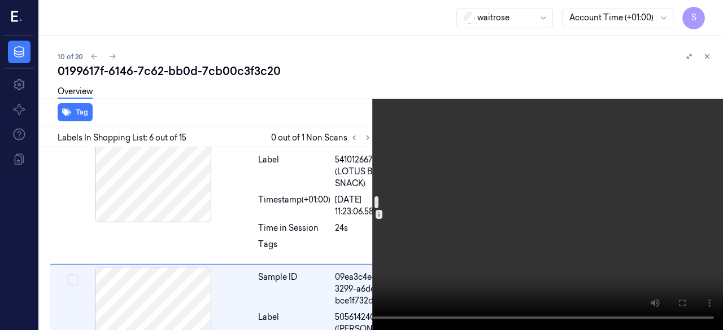
scroll to position [736, 3]
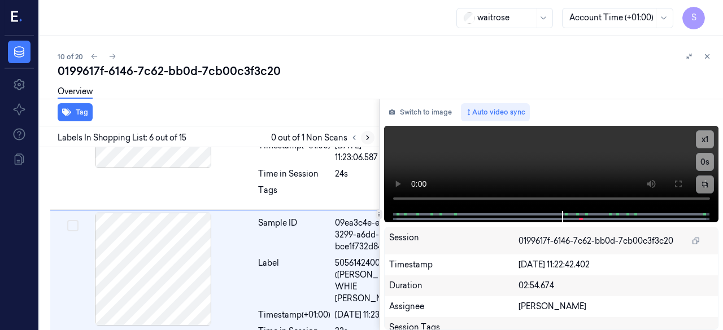
click at [367, 138] on icon at bounding box center [368, 138] width 8 height 8
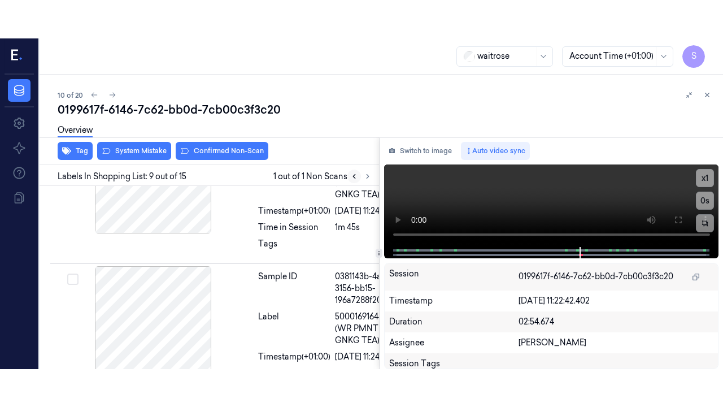
scroll to position [1493, 3]
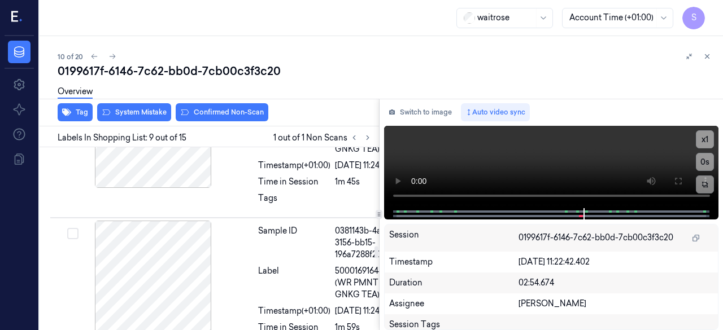
click at [677, 180] on icon at bounding box center [677, 181] width 9 height 9
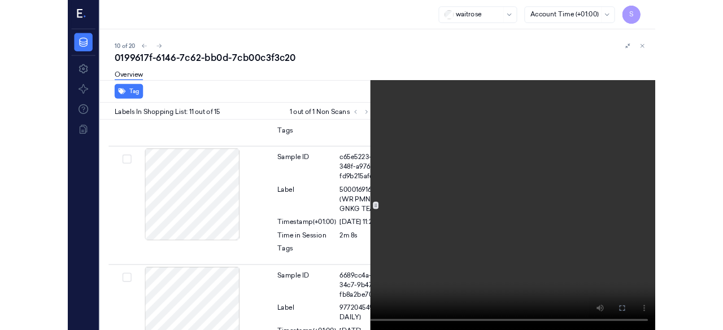
scroll to position [1834, 3]
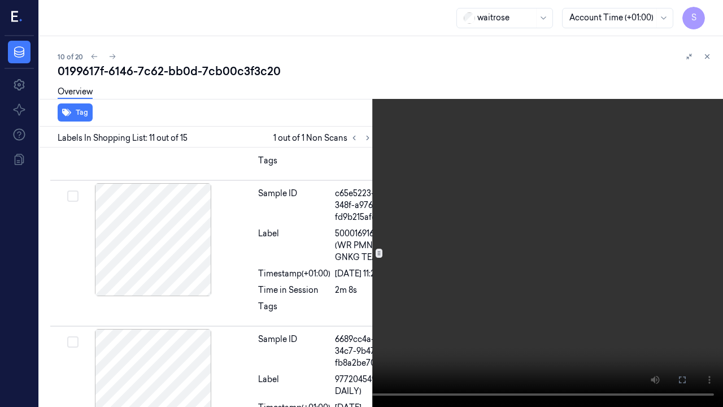
click at [0, 0] on icon at bounding box center [0, 0] width 0 height 0
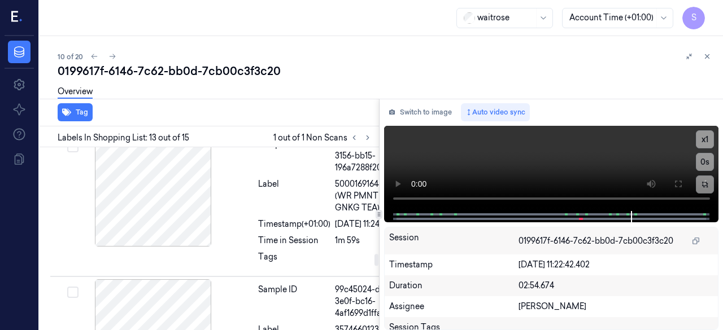
scroll to position [1637, 3]
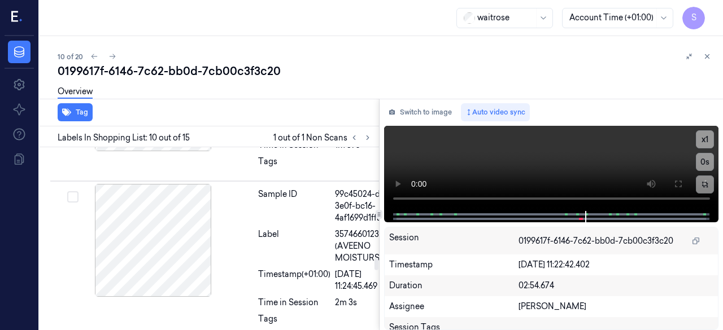
scroll to position [1680, 3]
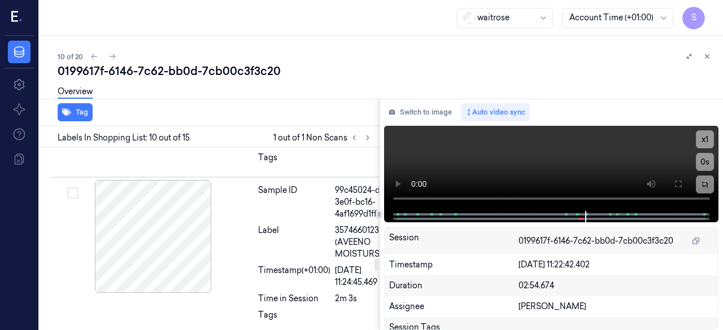
drag, startPoint x: 312, startPoint y: 219, endPoint x: 331, endPoint y: 240, distance: 28.8
copy div "5000169164457 (WR PMNT NTL GNKG TEA)"
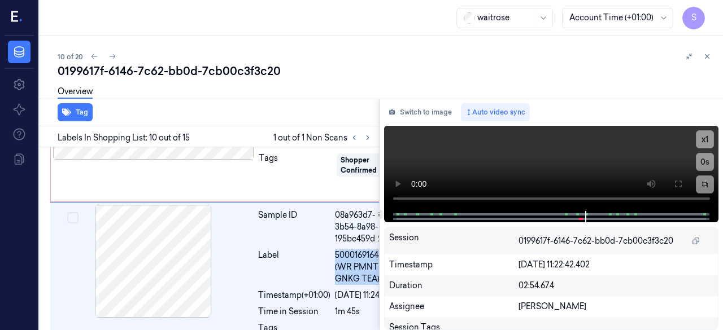
scroll to position [1284, 3]
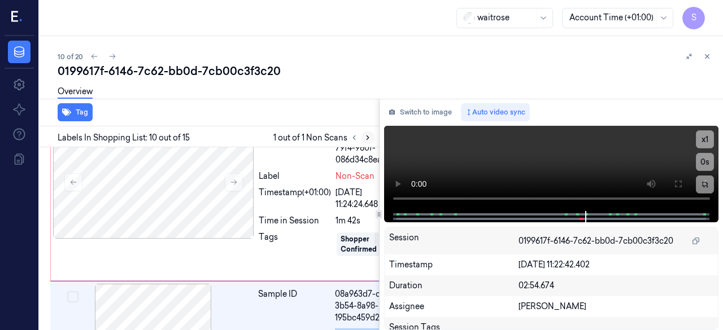
click at [365, 138] on icon at bounding box center [368, 138] width 8 height 8
click at [352, 138] on icon at bounding box center [354, 138] width 8 height 8
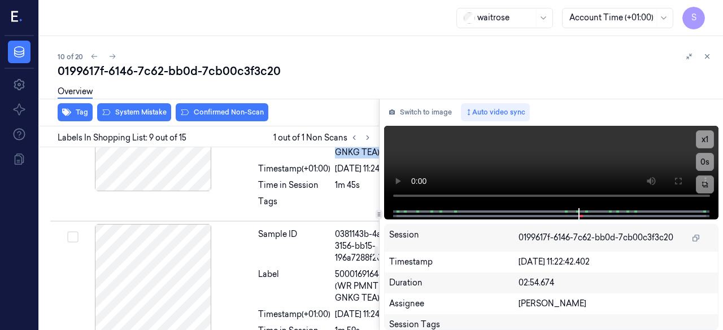
scroll to position [1493, 3]
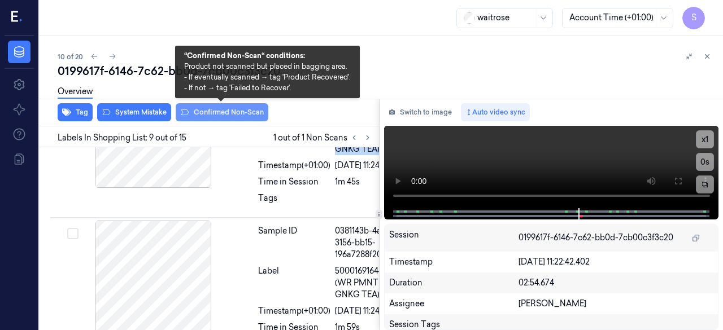
click at [205, 111] on button "Confirmed Non-Scan" at bounding box center [222, 112] width 93 height 18
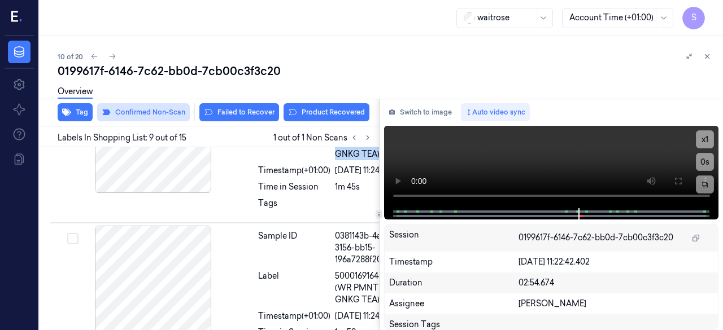
scroll to position [1496, 3]
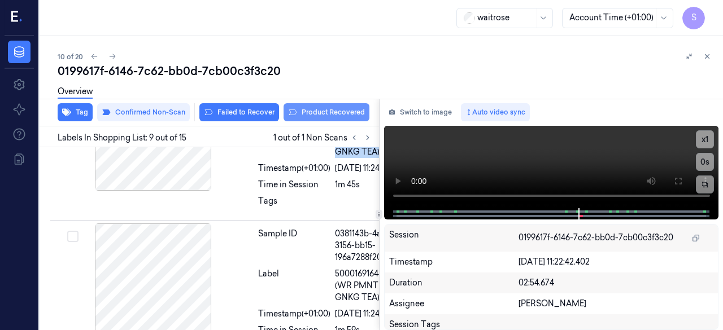
click at [316, 111] on button "Product Recovered" at bounding box center [327, 112] width 86 height 18
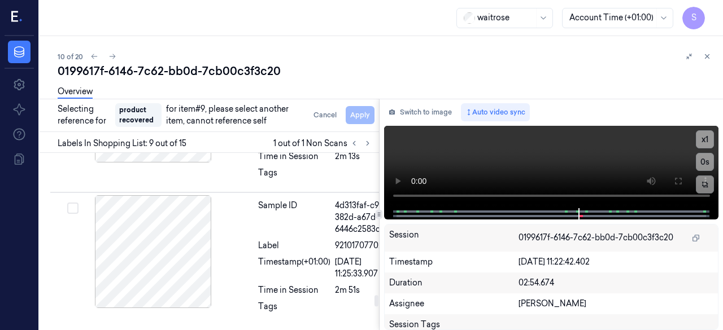
scroll to position [2230, 3]
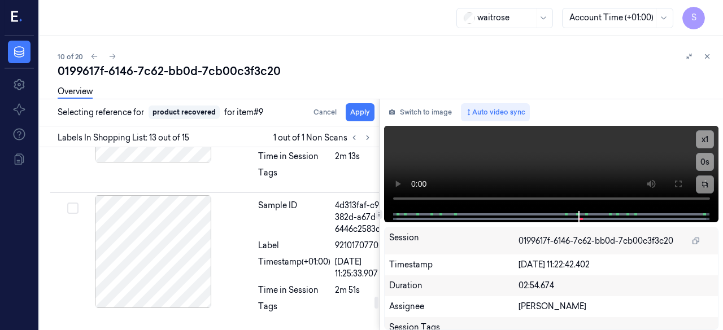
scroll to position [2264, 3]
click at [359, 117] on button "Apply" at bounding box center [360, 112] width 29 height 18
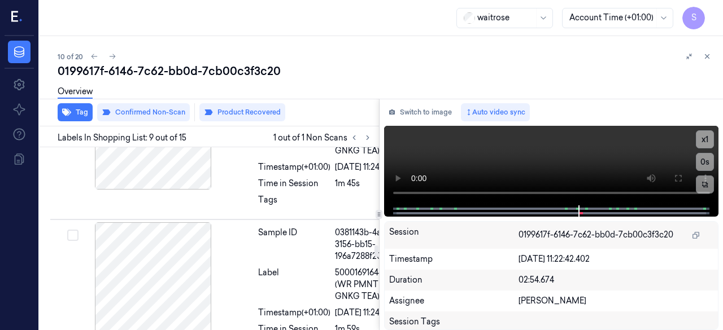
scroll to position [1490, 3]
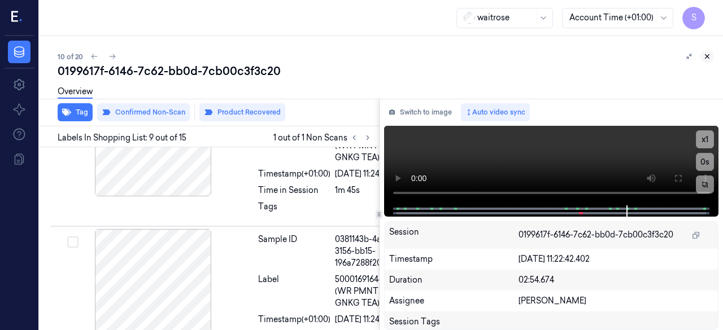
click at [709, 59] on icon at bounding box center [707, 57] width 8 height 8
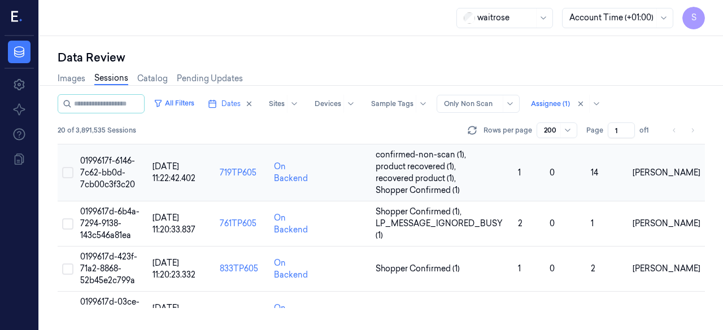
scroll to position [465, 0]
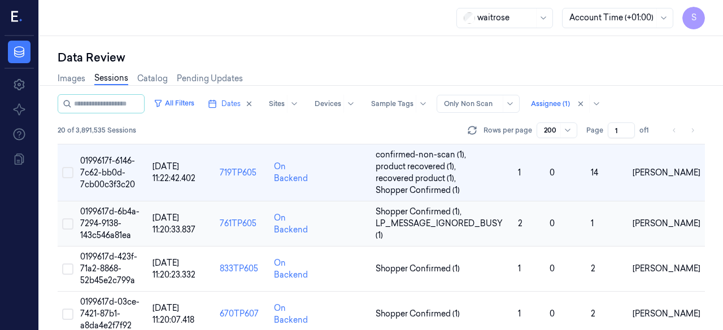
click at [104, 220] on span "0199617d-6b4a-7294-9138-143c546a81ea" at bounding box center [109, 224] width 59 height 34
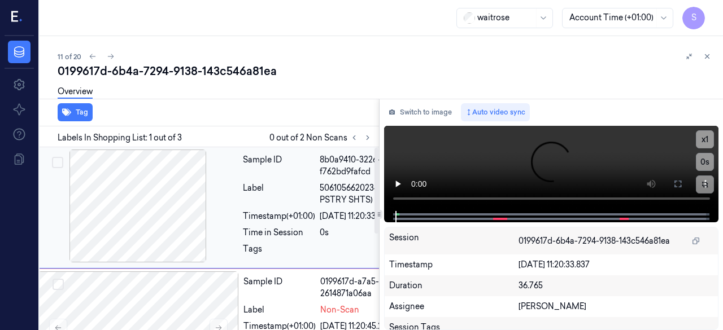
scroll to position [56, 18]
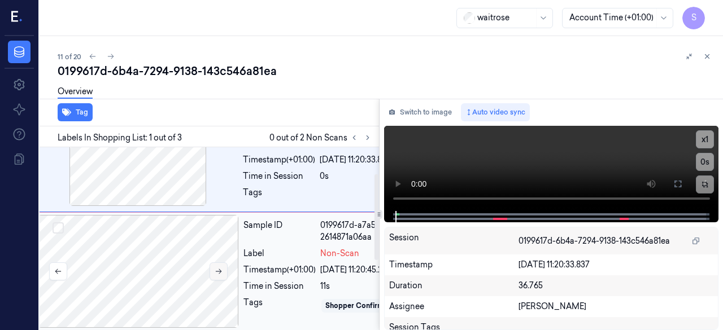
click at [223, 269] on button at bounding box center [219, 272] width 18 height 18
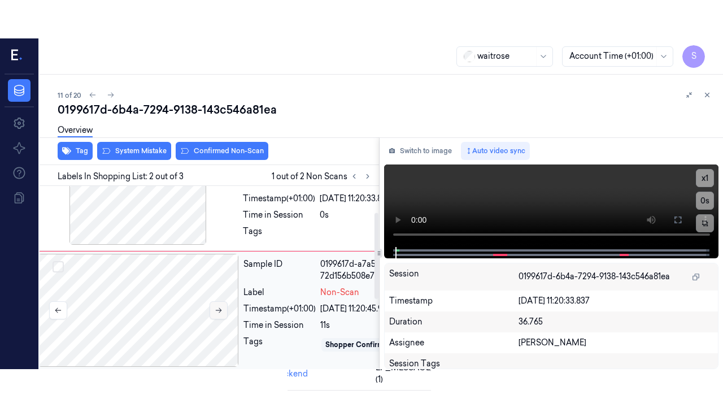
scroll to position [88, 18]
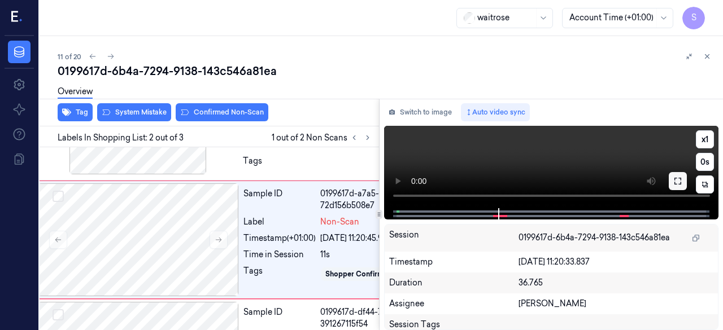
click at [674, 181] on icon at bounding box center [677, 181] width 9 height 9
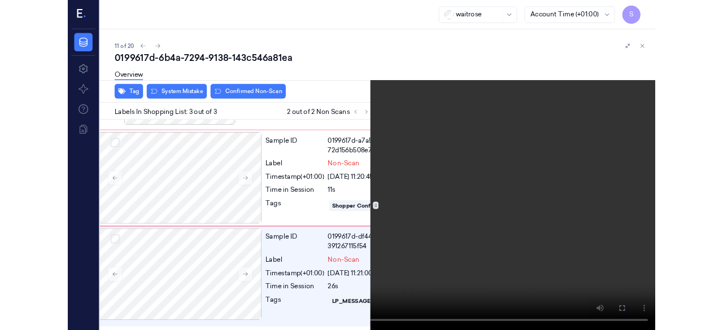
scroll to position [131, 18]
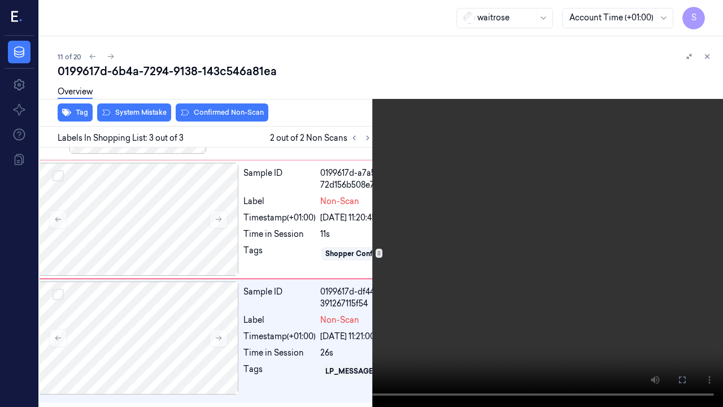
click at [0, 0] on icon at bounding box center [0, 0] width 0 height 0
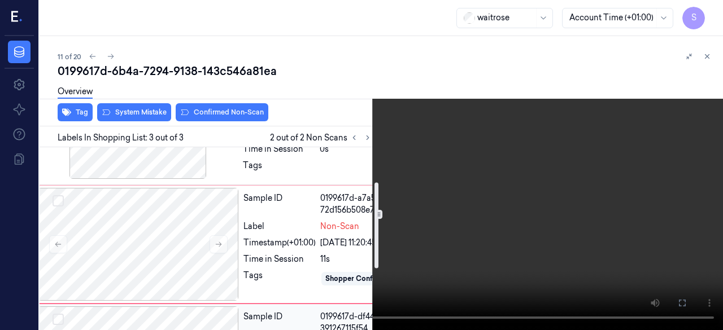
scroll to position [75, 18]
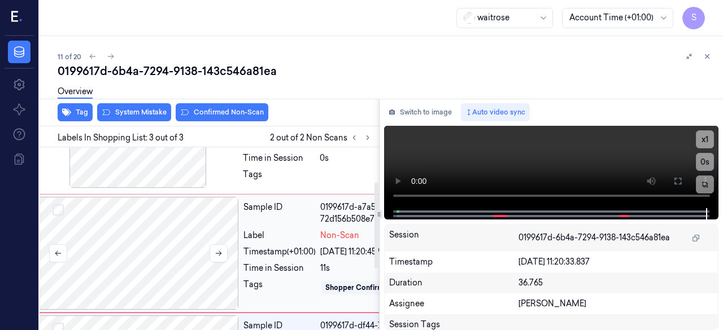
click at [177, 252] on div at bounding box center [138, 253] width 201 height 113
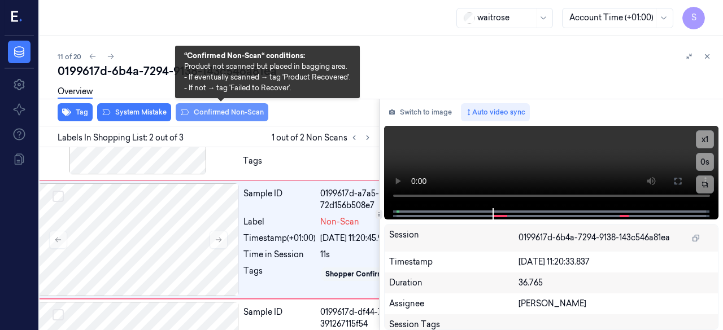
click at [208, 114] on button "Confirmed Non-Scan" at bounding box center [222, 112] width 93 height 18
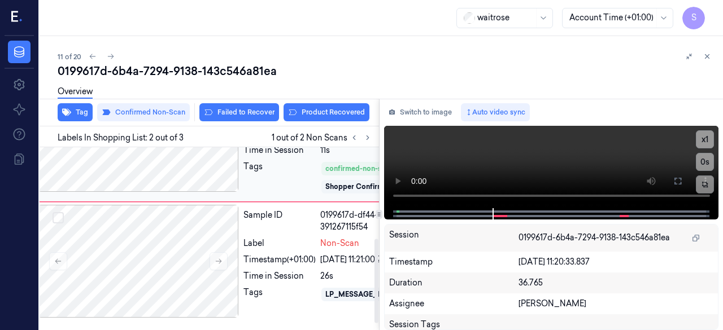
scroll to position [213, 18]
click at [191, 233] on div at bounding box center [138, 261] width 201 height 113
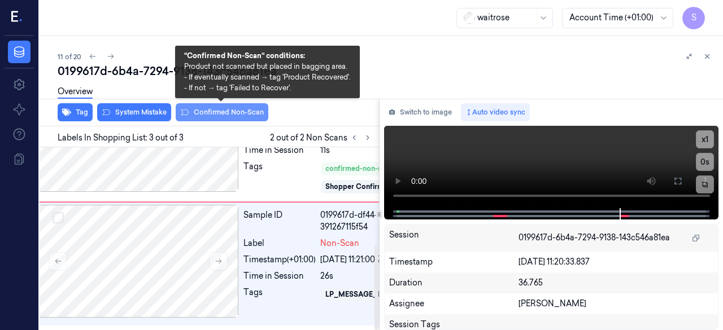
click at [208, 109] on button "Confirmed Non-Scan" at bounding box center [222, 112] width 93 height 18
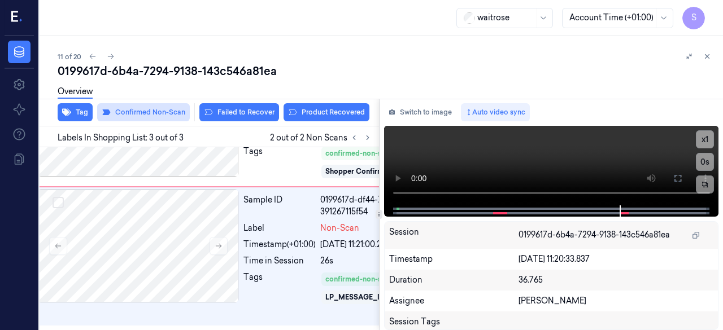
scroll to position [229, 18]
click at [707, 59] on icon at bounding box center [707, 57] width 8 height 8
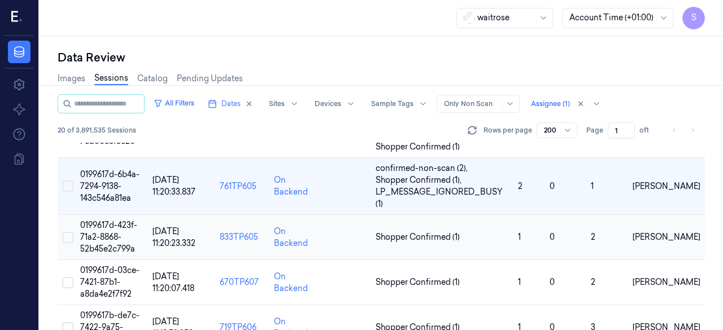
scroll to position [525, 0]
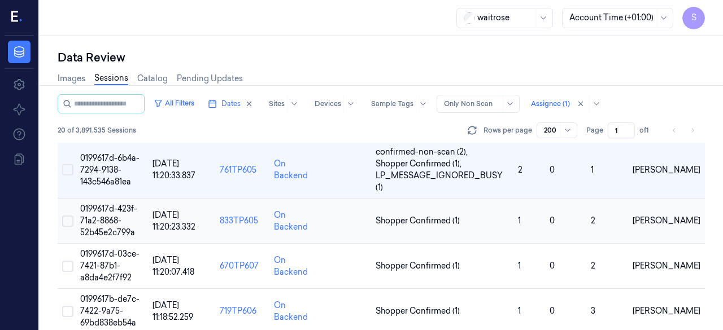
click at [116, 206] on span "0199617d-423f-71a2-8868-52b45e2c799a" at bounding box center [108, 221] width 57 height 34
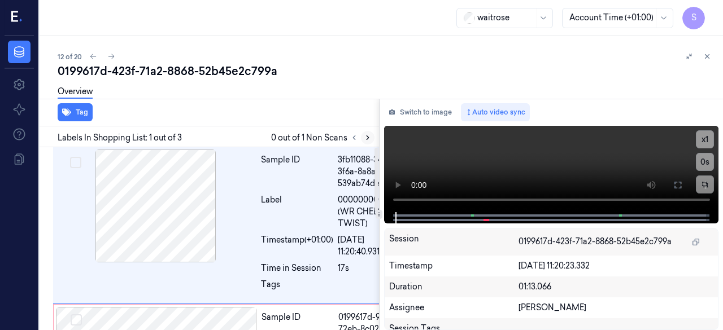
click at [365, 138] on icon at bounding box center [368, 138] width 8 height 8
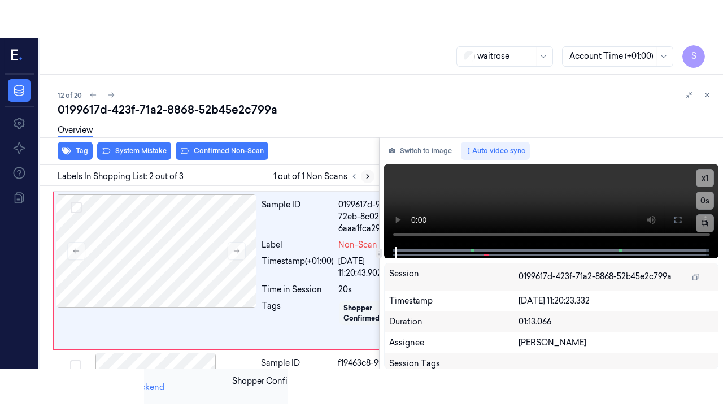
scroll to position [167, 0]
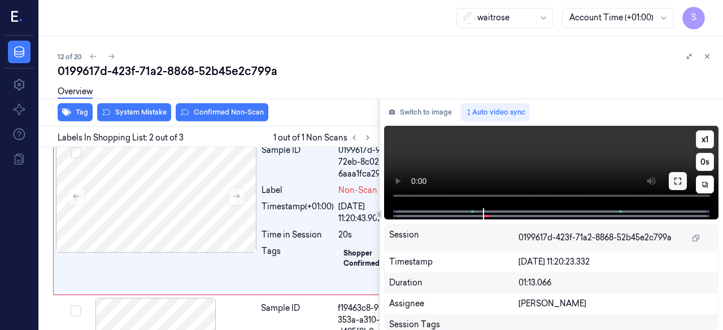
click at [681, 184] on icon at bounding box center [677, 181] width 9 height 9
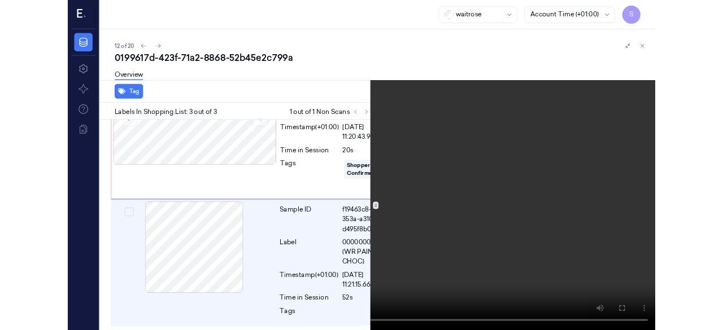
scroll to position [263, 0]
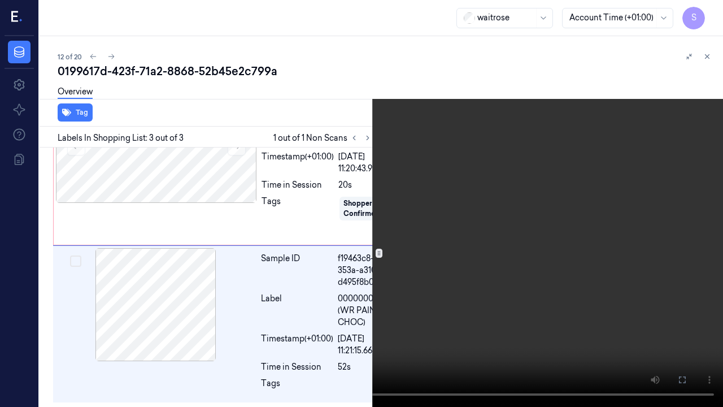
click at [0, 0] on icon at bounding box center [0, 0] width 0 height 0
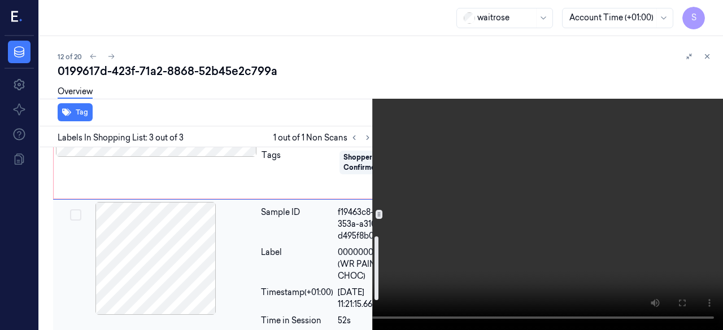
scroll to position [150, 0]
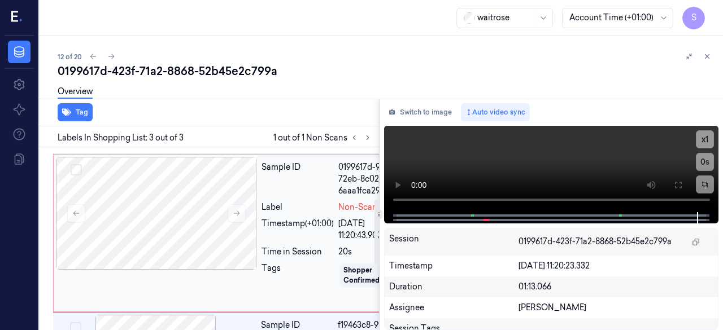
click at [265, 197] on div "Sample ID" at bounding box center [297, 180] width 72 height 36
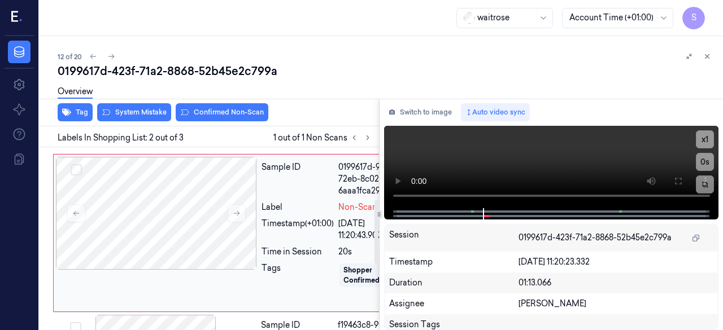
scroll to position [167, 0]
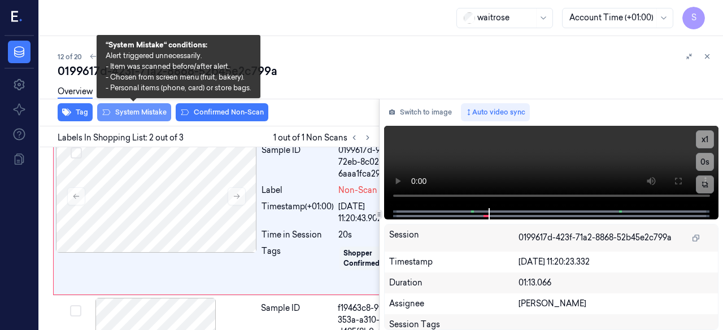
click at [136, 113] on button "System Mistake" at bounding box center [134, 112] width 74 height 18
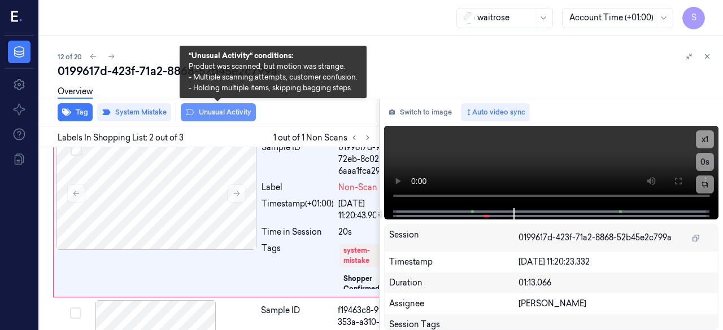
click at [212, 111] on button "Unusual Activity" at bounding box center [218, 112] width 75 height 18
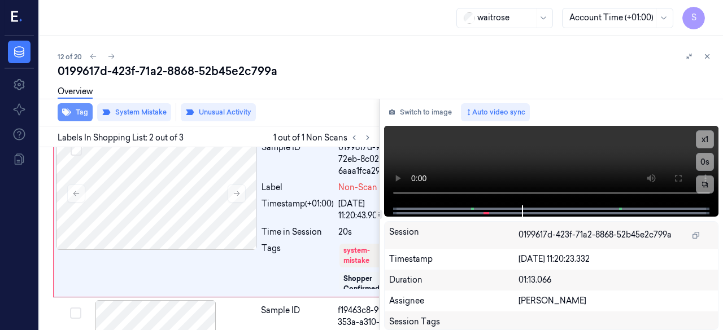
click at [84, 115] on button "Tag" at bounding box center [75, 112] width 35 height 18
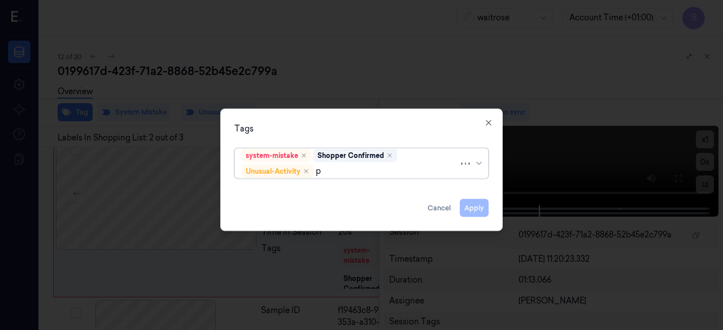
type input "pi"
click at [300, 196] on div "Picklist item alert" at bounding box center [274, 192] width 65 height 12
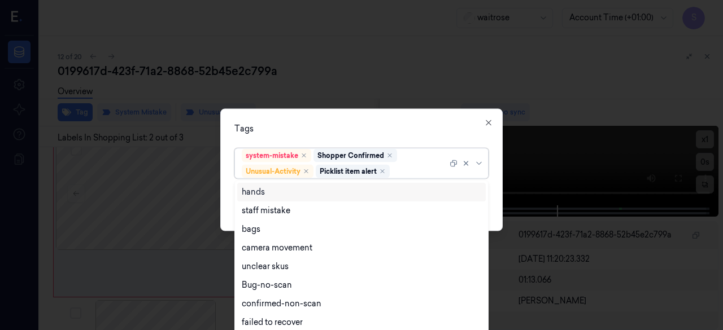
click at [498, 182] on div "Tags option Picklist item alert, selected. 16 results available. Use Up and Dow…" at bounding box center [361, 169] width 282 height 123
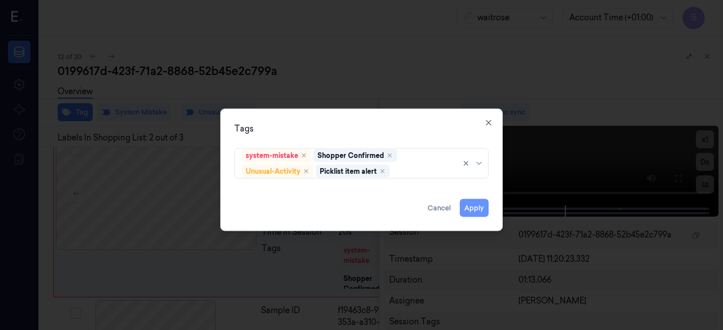
click at [480, 206] on button "Apply" at bounding box center [474, 208] width 29 height 18
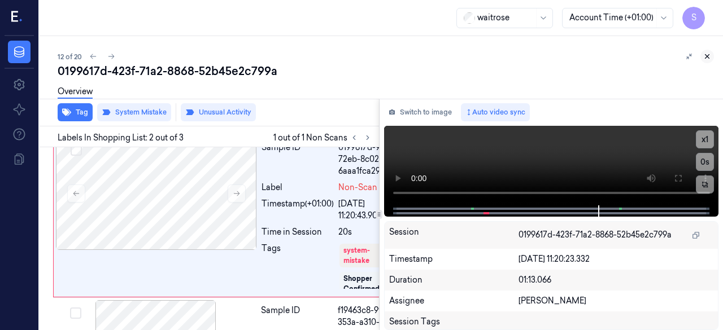
click at [705, 59] on icon at bounding box center [707, 57] width 8 height 8
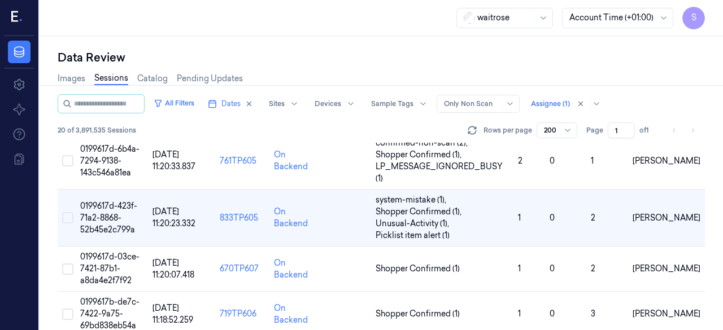
scroll to position [513, 0]
